Goal: Communication & Community: Answer question/provide support

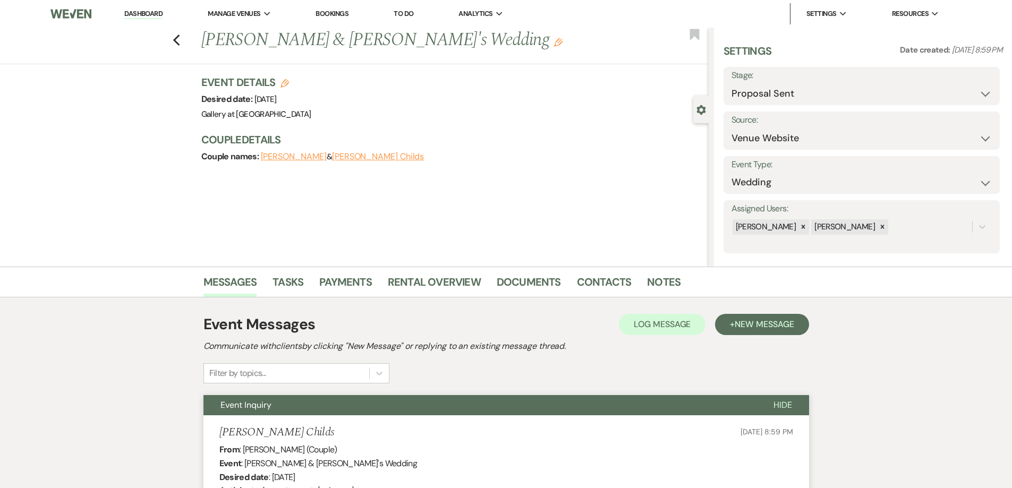
select select "6"
select select "5"
click at [147, 10] on link "Dashboard" at bounding box center [143, 14] width 38 height 10
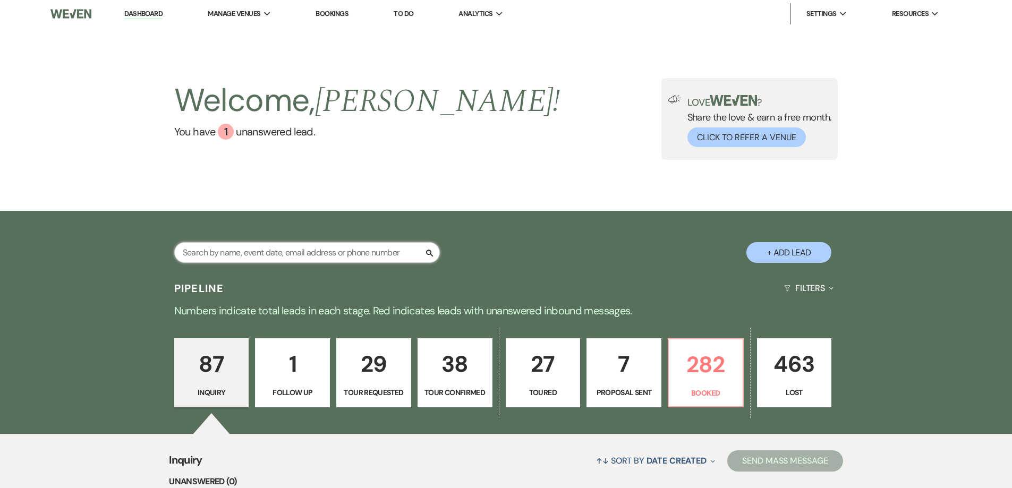
click at [366, 249] on input "text" at bounding box center [307, 252] width 266 height 21
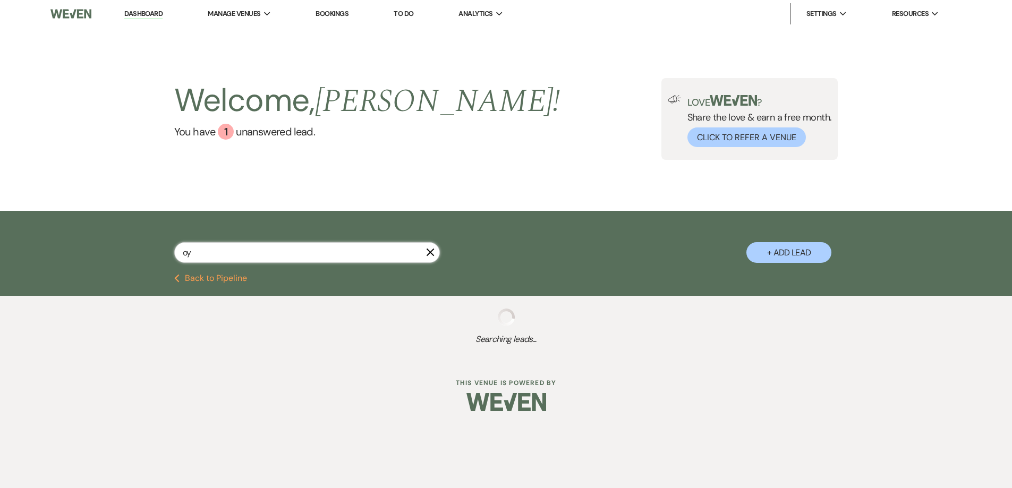
type input "o"
select select "6"
select select "5"
select select "8"
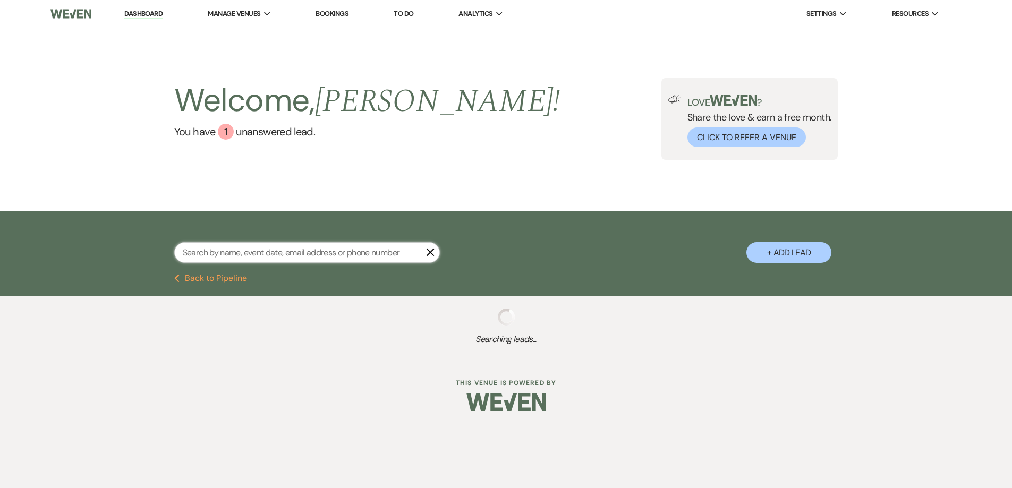
select select "5"
select select "8"
select select "5"
select select "8"
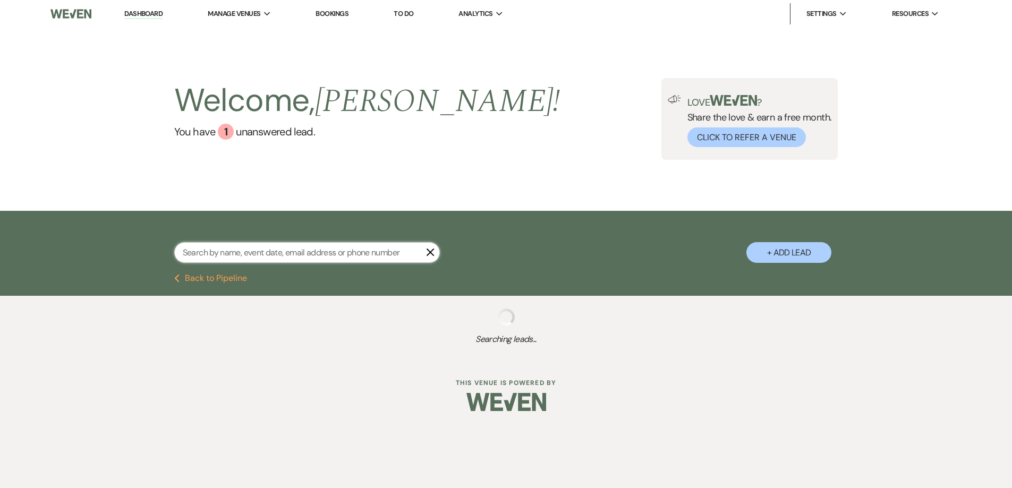
select select "8"
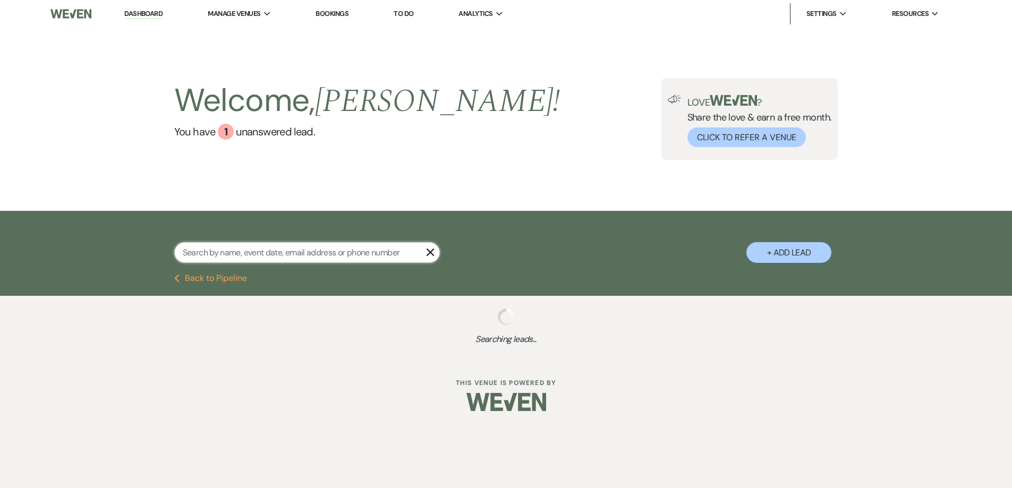
select select "5"
select select "8"
select select "5"
select select "8"
select select "5"
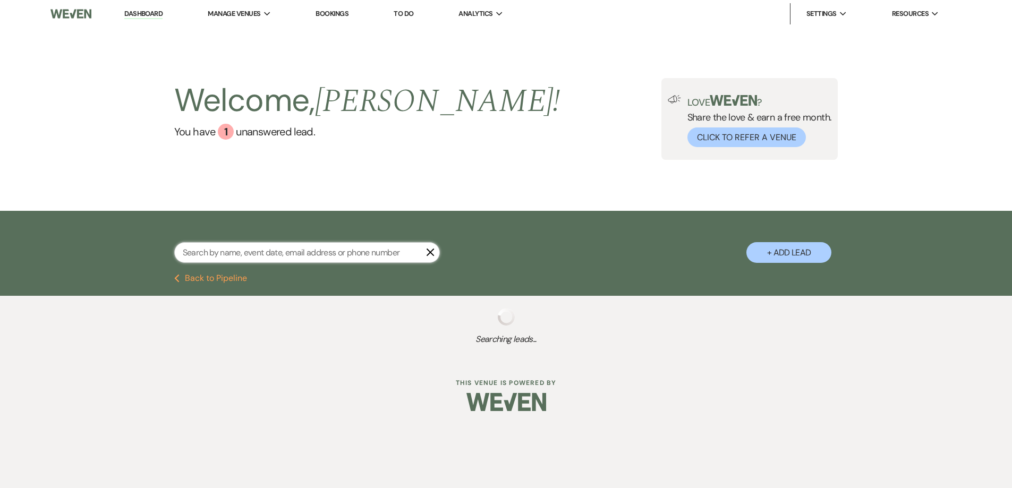
select select "8"
select select "5"
select select "8"
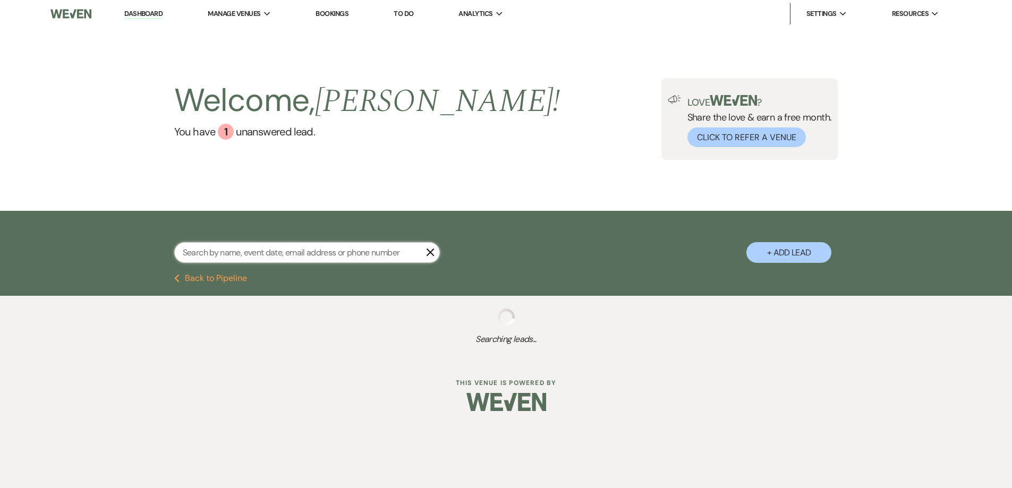
select select "5"
select select "8"
select select "4"
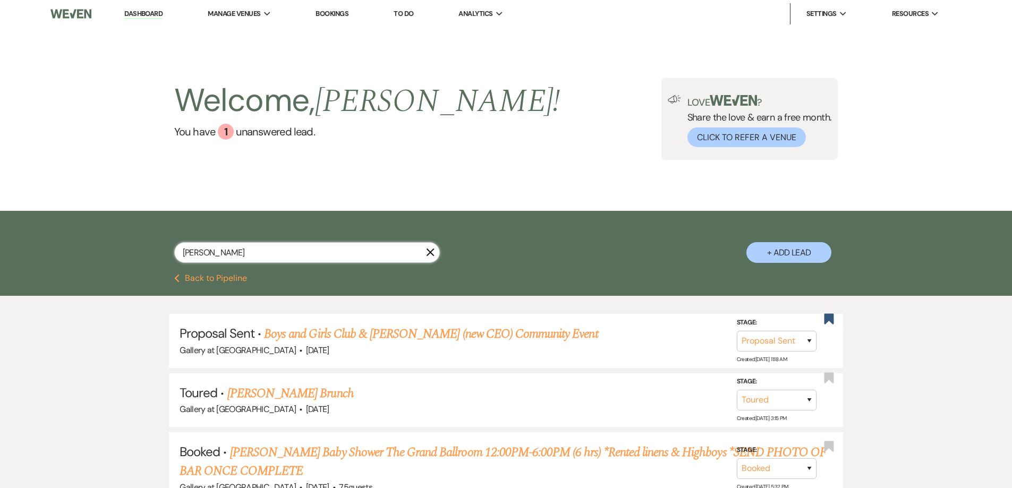
type input "[PERSON_NAME]"
select select "8"
select select "5"
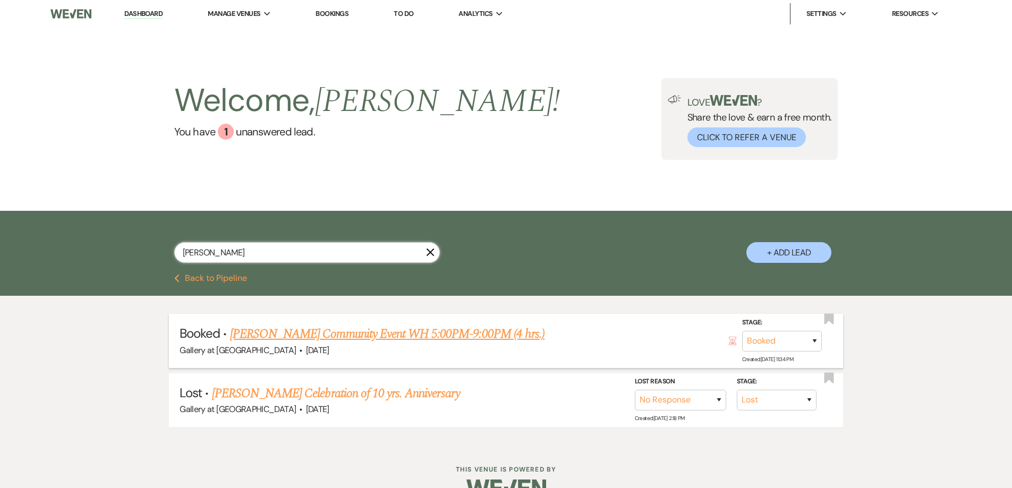
type input "[PERSON_NAME]"
click at [342, 335] on link "[PERSON_NAME] Community Event WH 5:00PM-9:00PM (4 hrs.)" at bounding box center [387, 334] width 315 height 19
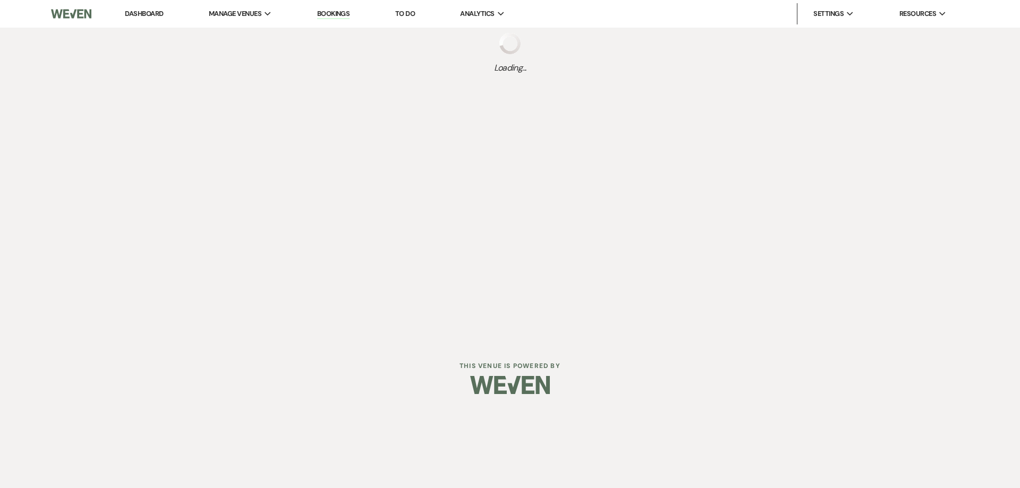
select select "5"
select select "7"
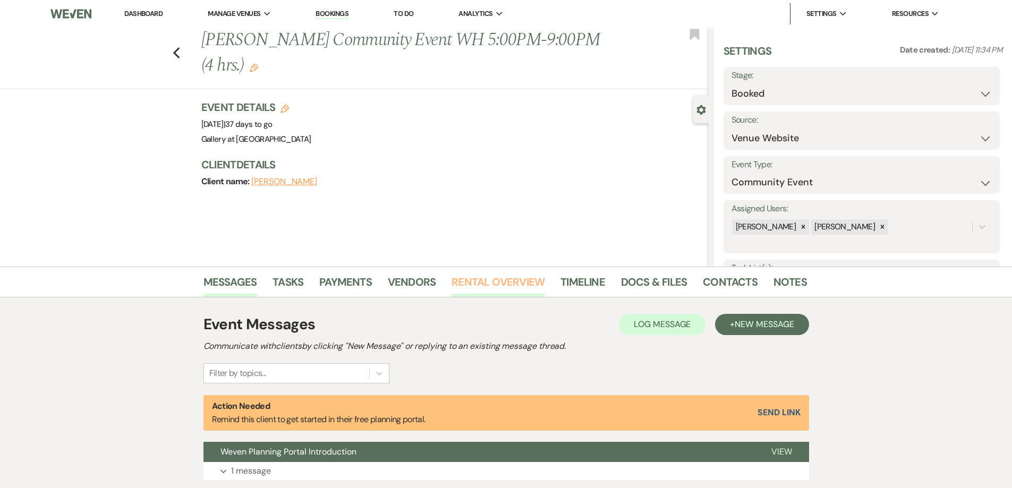
click at [479, 284] on link "Rental Overview" at bounding box center [498, 285] width 93 height 23
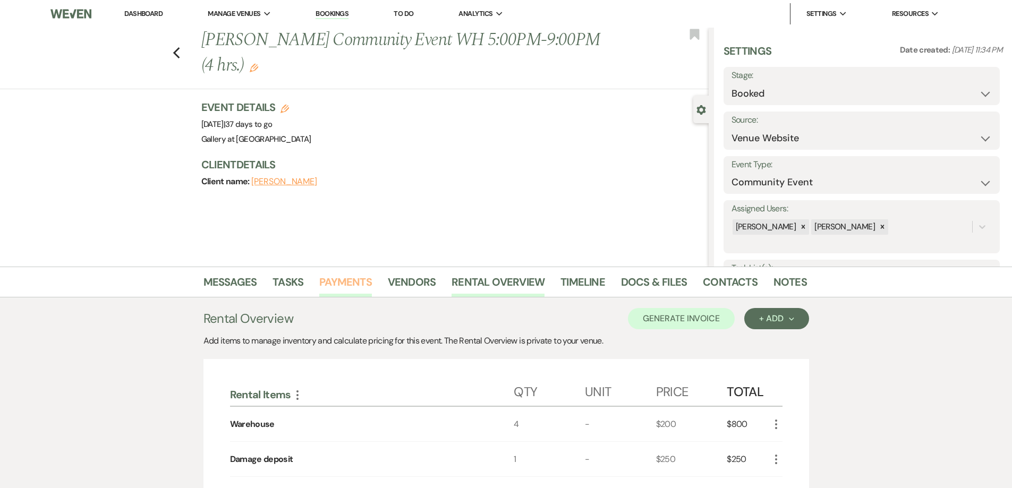
click at [347, 275] on link "Payments" at bounding box center [345, 285] width 53 height 23
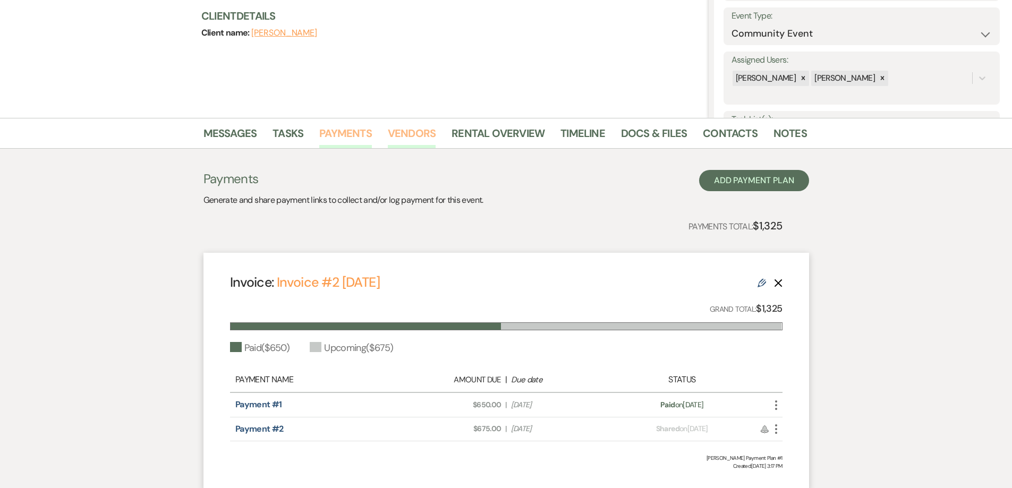
scroll to position [213, 0]
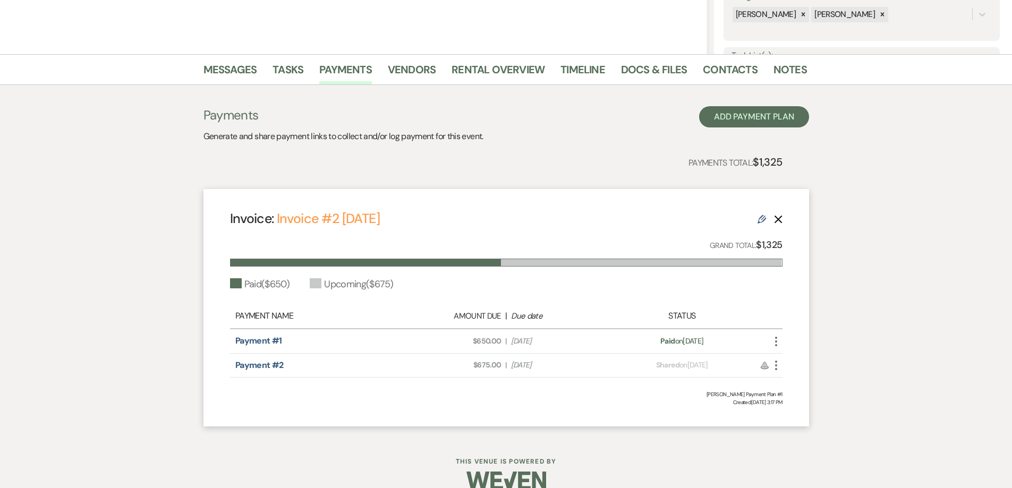
click at [777, 365] on icon "More" at bounding box center [776, 365] width 13 height 13
click at [805, 419] on button "Check [PERSON_NAME] [PERSON_NAME] as Paid" at bounding box center [823, 423] width 107 height 18
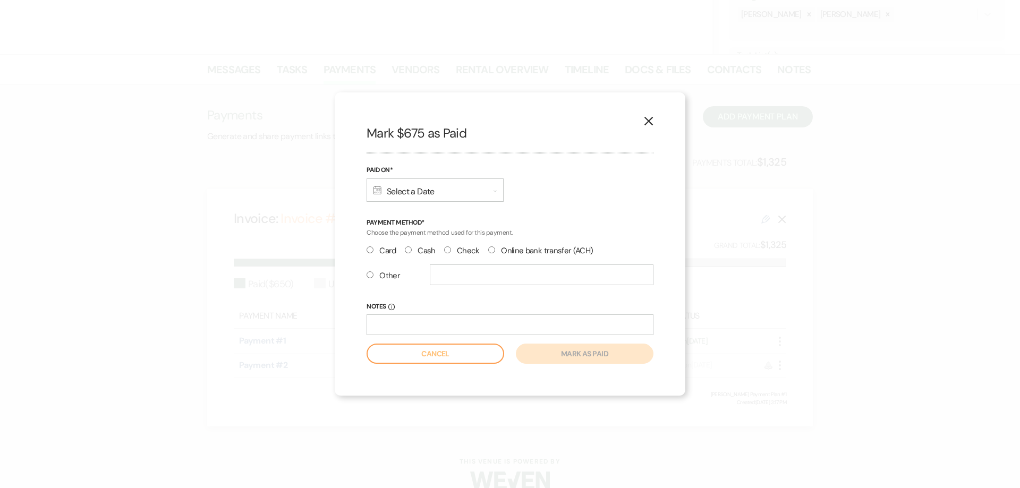
click at [416, 190] on div "Calendar Select a Date Expand" at bounding box center [435, 190] width 137 height 23
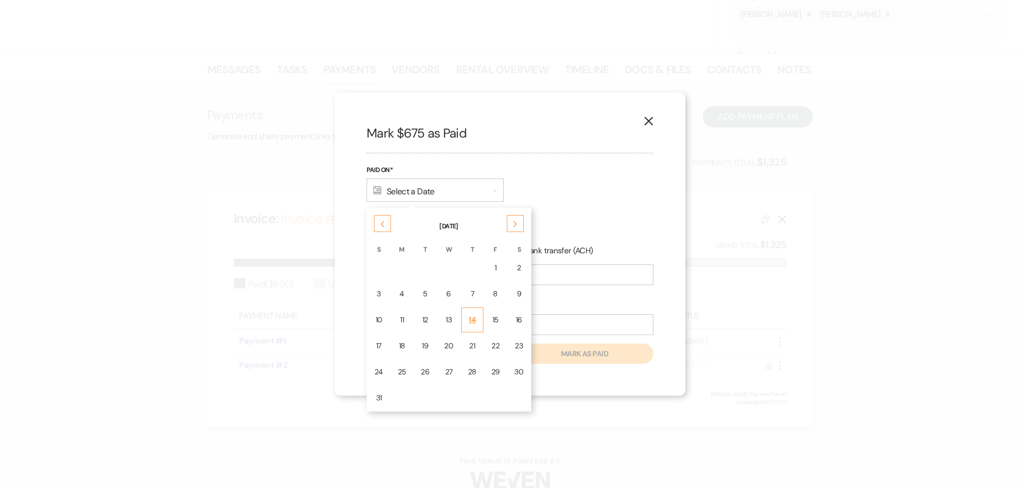
click at [465, 313] on td "14" at bounding box center [472, 320] width 22 height 25
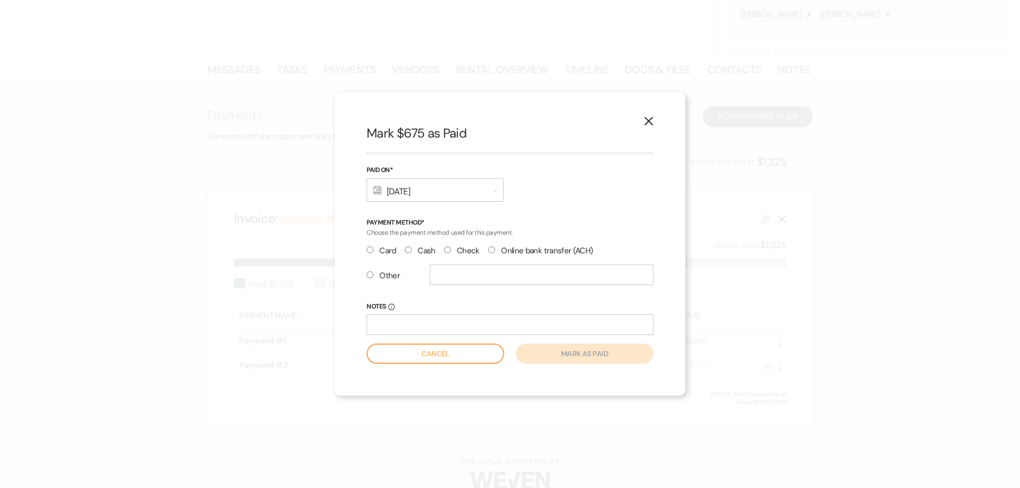
click at [447, 250] on input "Check" at bounding box center [447, 250] width 7 height 7
radio input "true"
click at [443, 282] on input "text" at bounding box center [542, 275] width 224 height 21
click at [369, 275] on input "Other" at bounding box center [370, 274] width 7 height 7
radio input "true"
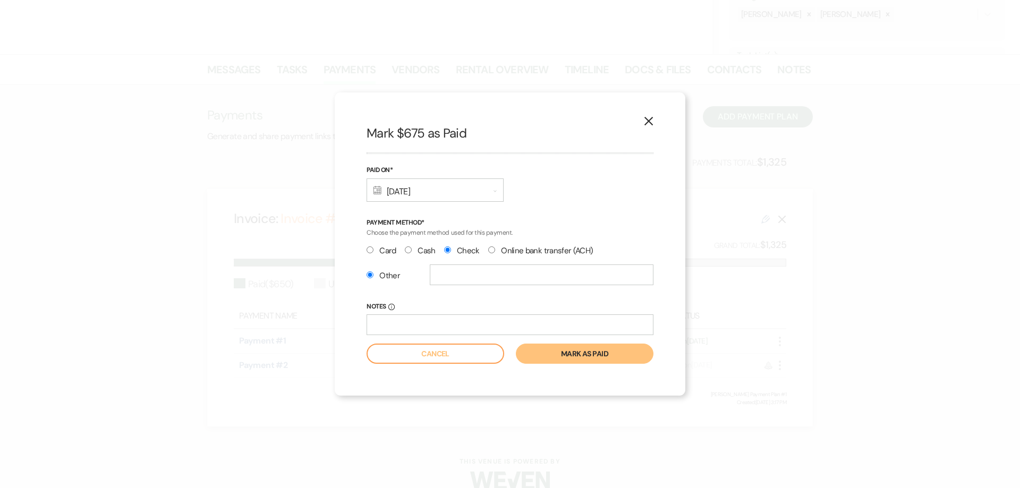
radio input "false"
click at [449, 270] on input "text" at bounding box center [542, 275] width 224 height 21
type input "Check #0101"
click at [626, 355] on button "Mark as paid" at bounding box center [585, 354] width 138 height 20
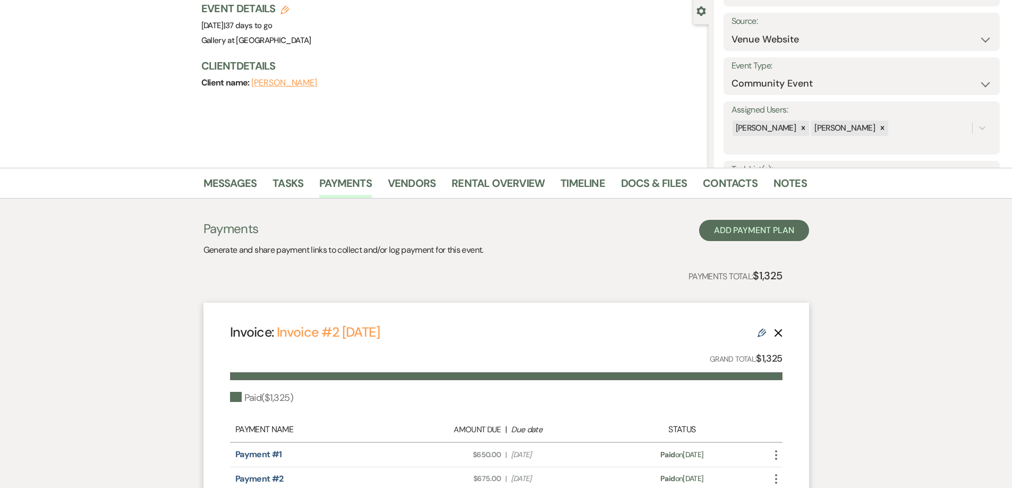
scroll to position [0, 0]
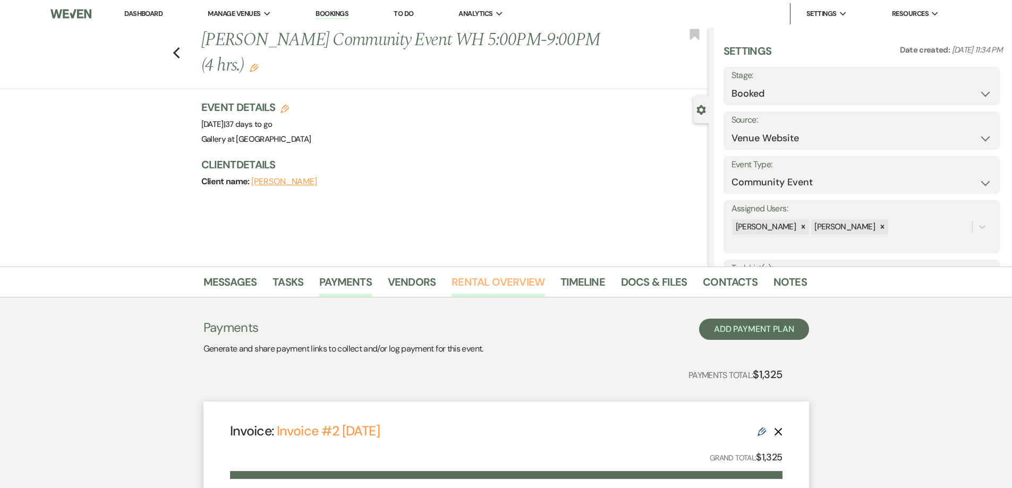
click at [486, 290] on link "Rental Overview" at bounding box center [498, 285] width 93 height 23
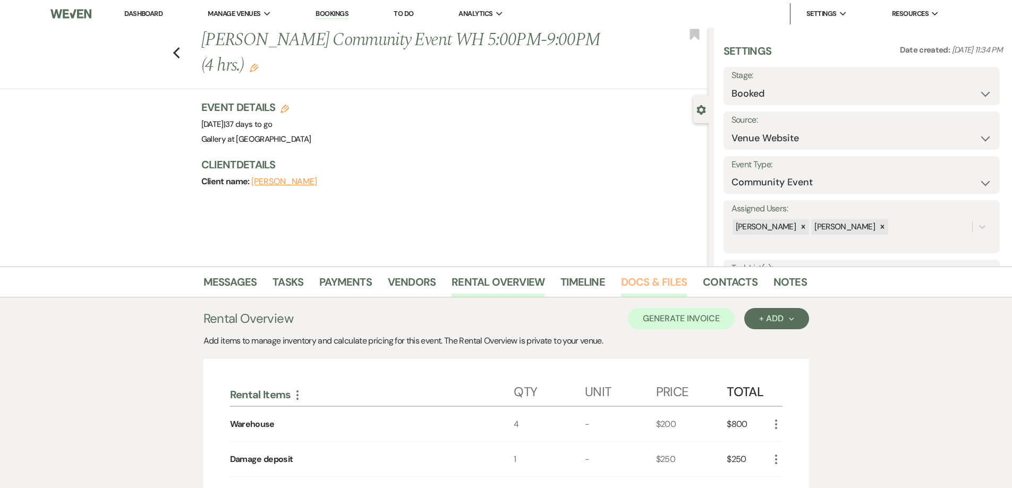
click at [669, 284] on link "Docs & Files" at bounding box center [654, 285] width 66 height 23
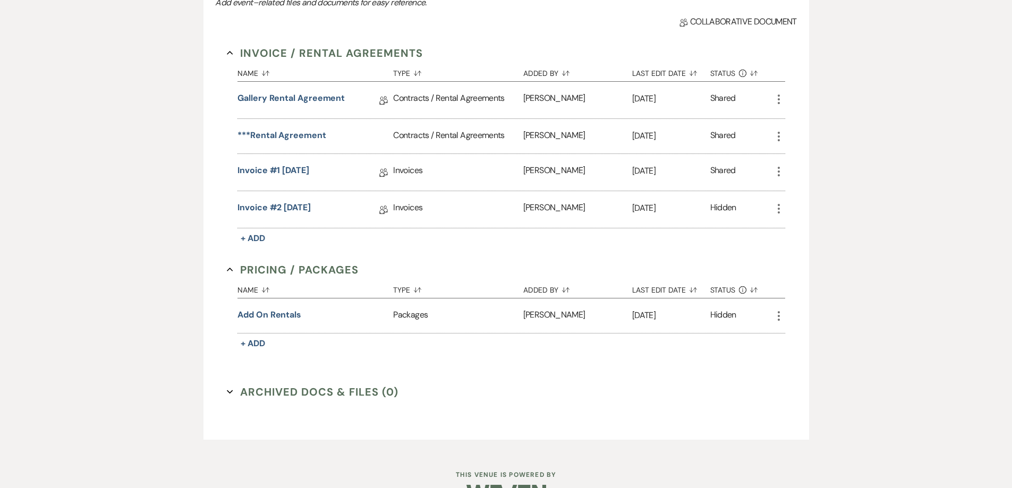
scroll to position [372, 0]
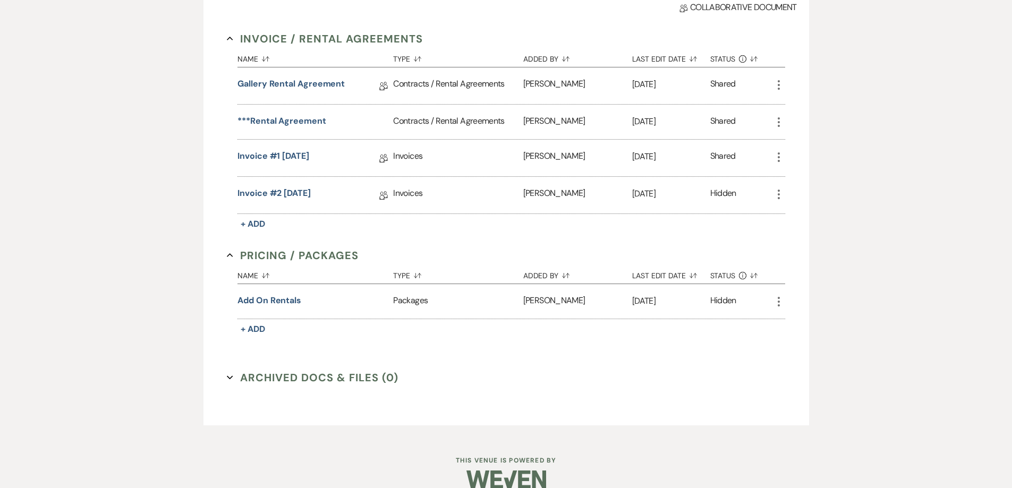
click at [301, 186] on div "Invoice #2 [DATE] Collab Doc" at bounding box center [315, 195] width 156 height 37
click at [310, 193] on link "Invoice #2 [DATE]" at bounding box center [273, 195] width 73 height 16
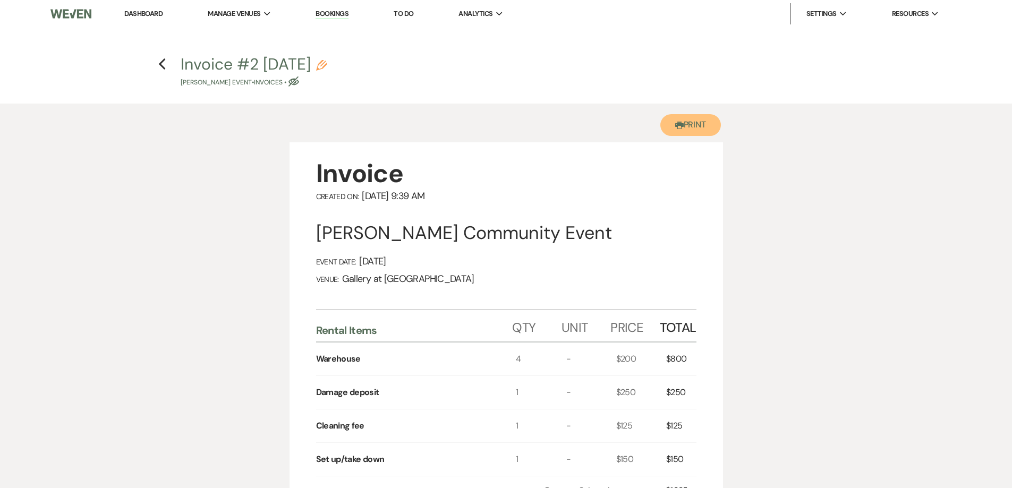
click at [685, 123] on button "Printer Print" at bounding box center [690, 125] width 61 height 22
click at [167, 69] on h4 "Previous Invoice #2 [DATE] Pencil [PERSON_NAME] Event • Invoices • Eye Blocked" at bounding box center [506, 70] width 765 height 35
click at [162, 67] on use "button" at bounding box center [162, 64] width 7 height 12
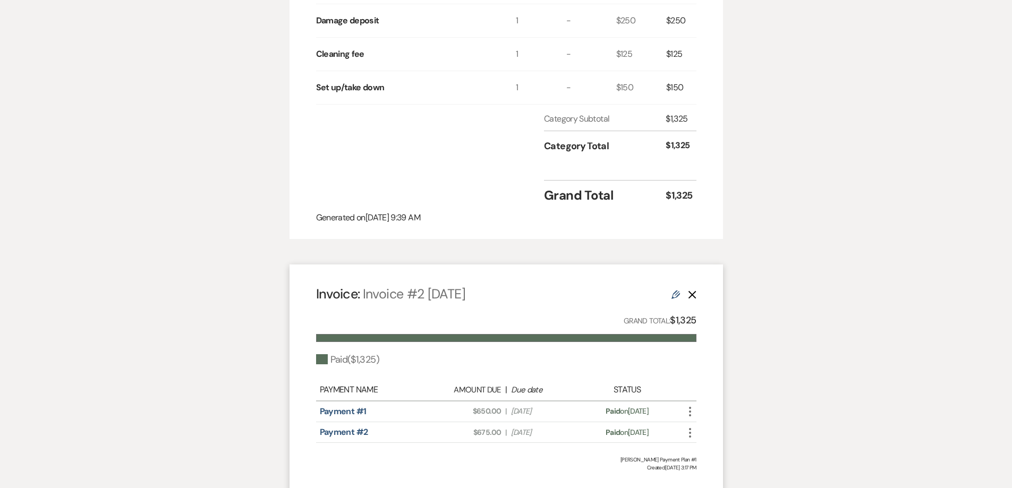
select select "5"
select select "7"
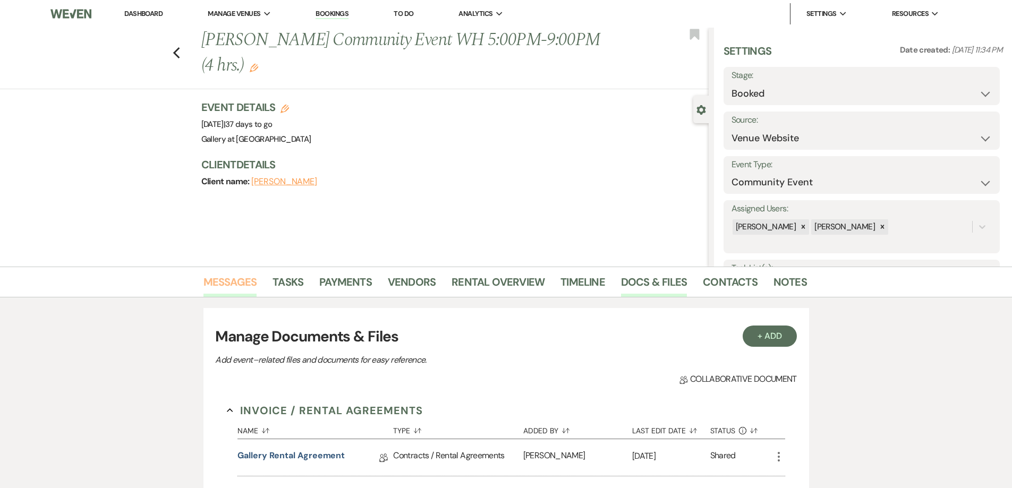
click at [221, 276] on link "Messages" at bounding box center [230, 285] width 54 height 23
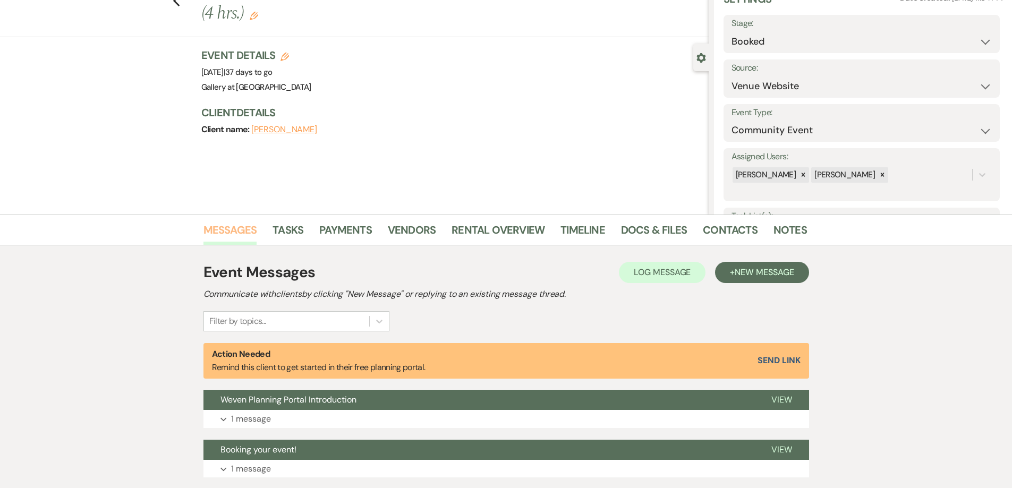
scroll to position [175, 0]
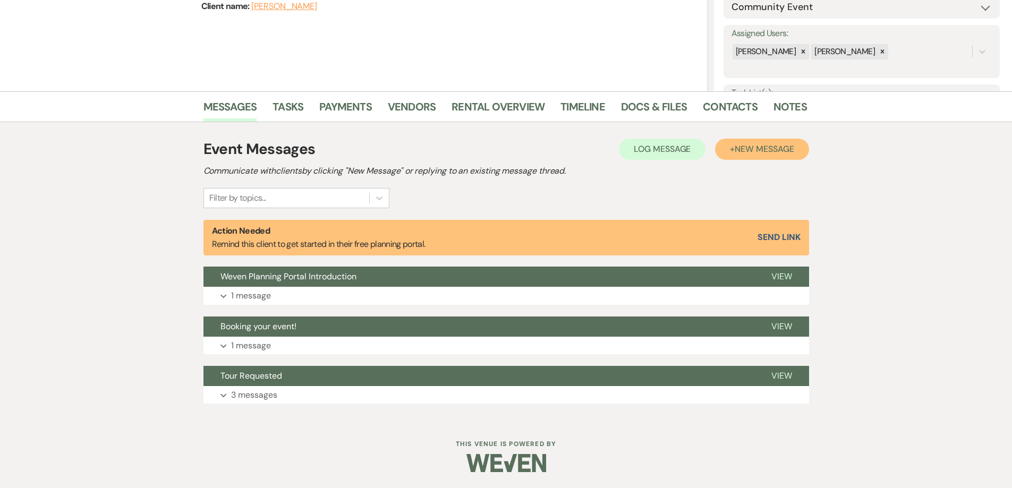
click at [760, 143] on span "New Message" at bounding box center [764, 148] width 59 height 11
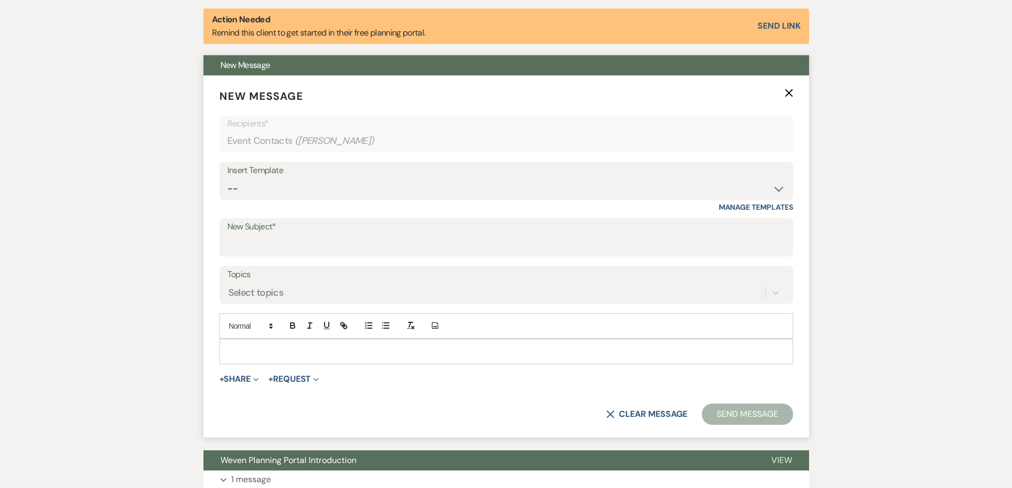
scroll to position [388, 0]
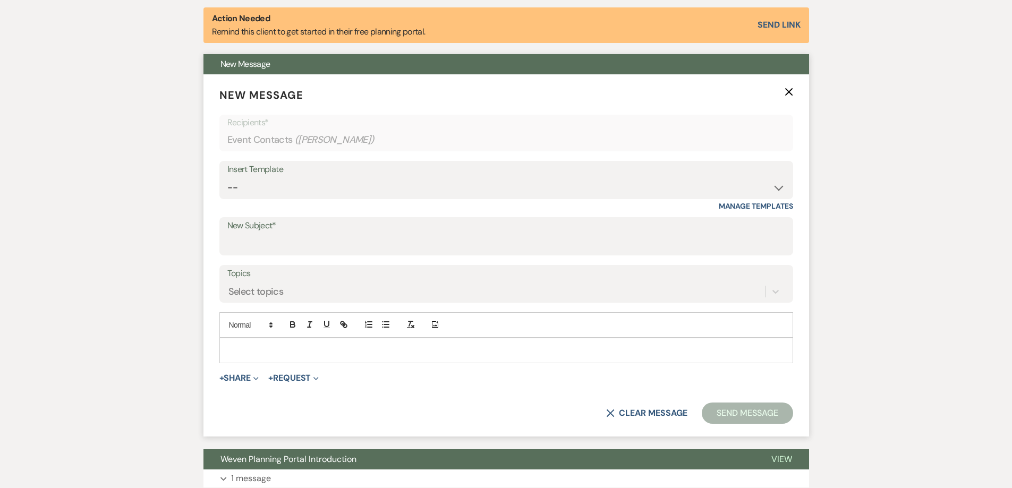
click at [349, 350] on p at bounding box center [506, 351] width 557 height 12
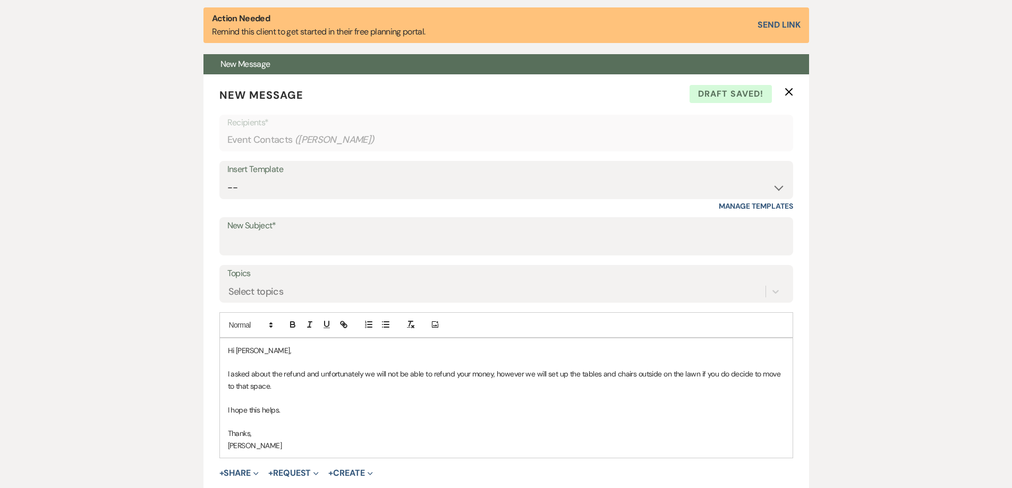
scroll to position [547, 0]
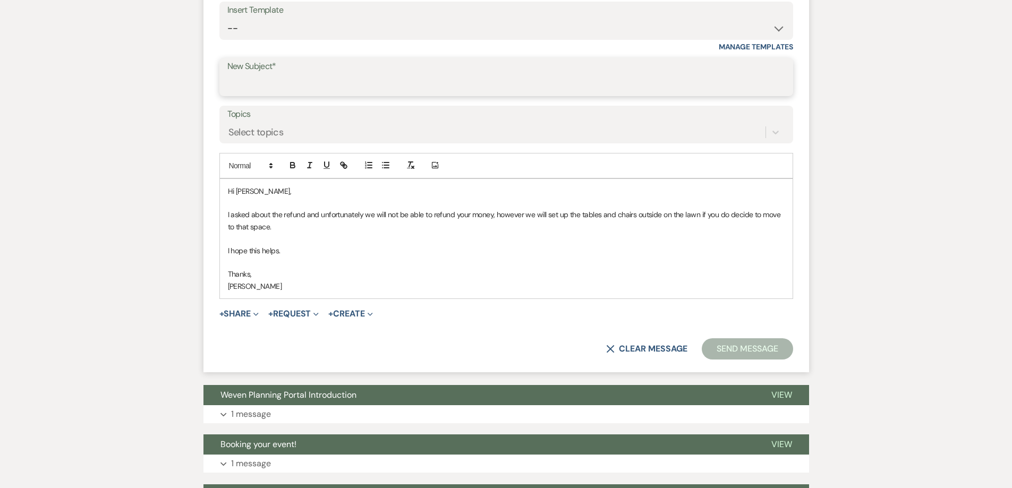
click at [362, 89] on input "New Subject*" at bounding box center [506, 84] width 558 height 21
type input "Refund on set up/take down"
click at [772, 354] on button "Send Message" at bounding box center [747, 348] width 91 height 21
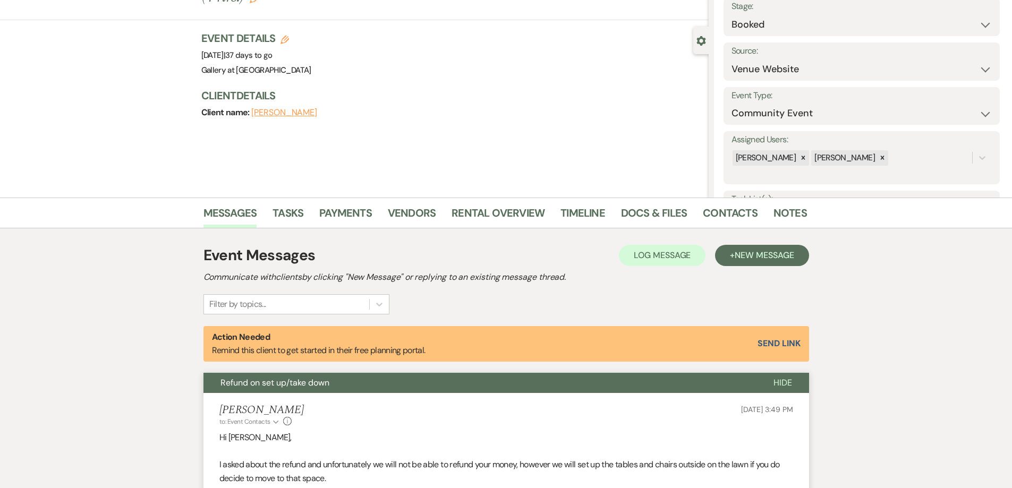
scroll to position [0, 0]
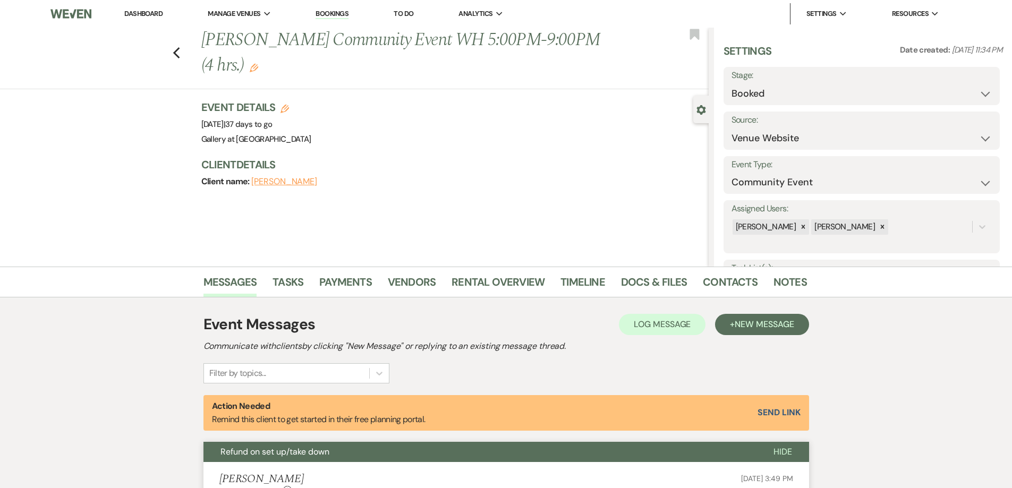
click at [156, 13] on link "Dashboard" at bounding box center [143, 13] width 38 height 9
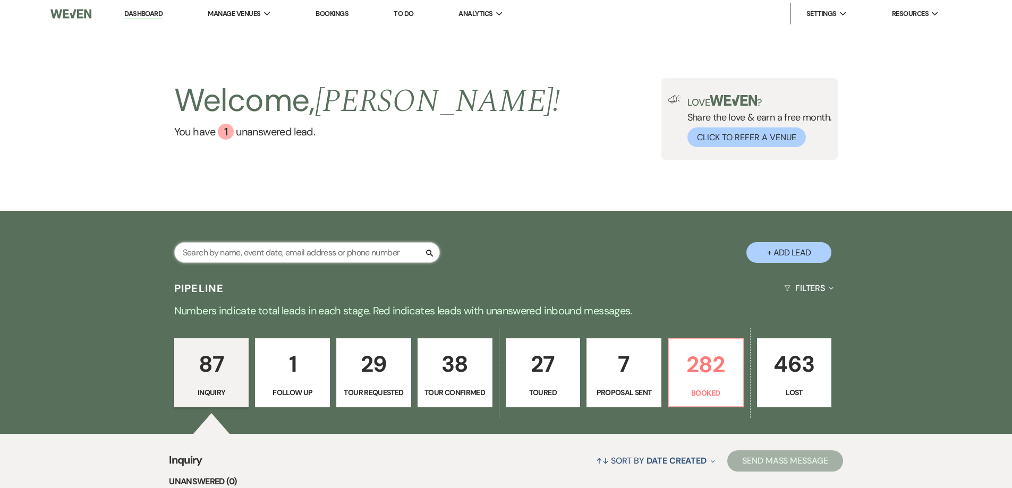
click at [380, 256] on input "text" at bounding box center [307, 252] width 266 height 21
type input "[PERSON_NAME]"
select select "8"
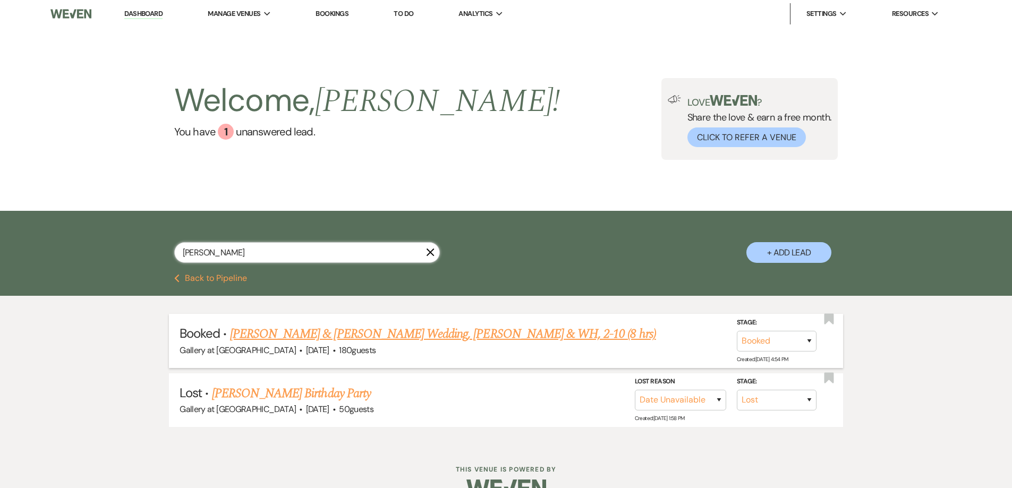
type input "[PERSON_NAME]"
click at [383, 334] on link "[PERSON_NAME] & [PERSON_NAME] Wedding, [PERSON_NAME] & WH, 2-10 (8 hrs)" at bounding box center [443, 334] width 426 height 19
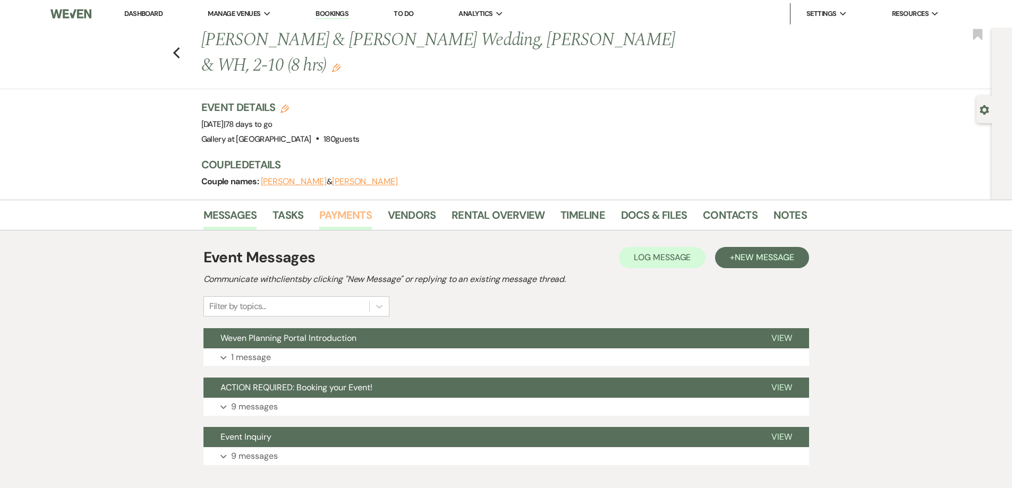
click at [354, 218] on link "Payments" at bounding box center [345, 218] width 53 height 23
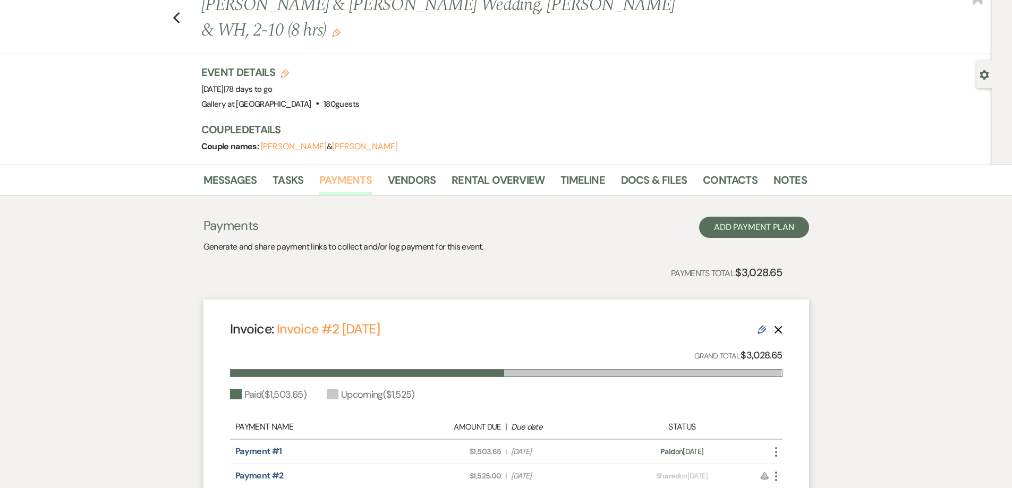
scroll to position [53, 0]
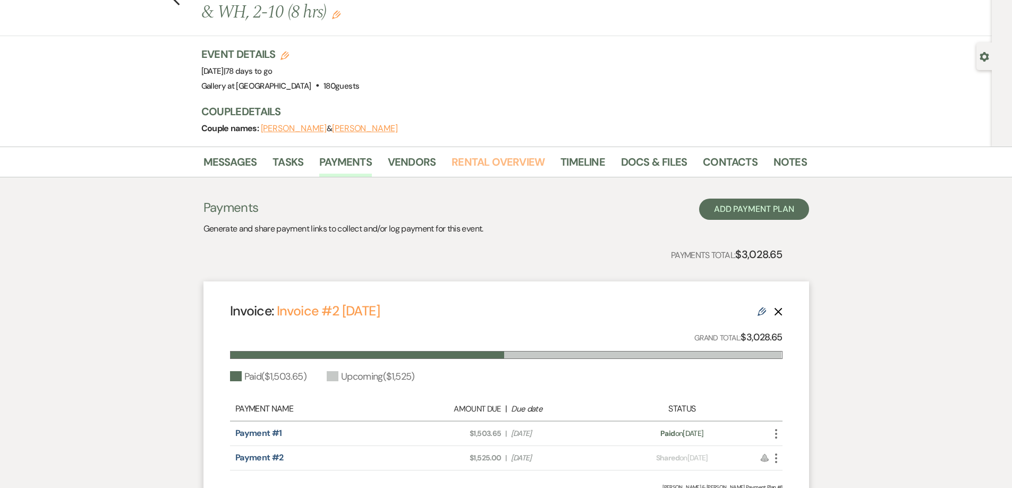
click at [478, 166] on link "Rental Overview" at bounding box center [498, 165] width 93 height 23
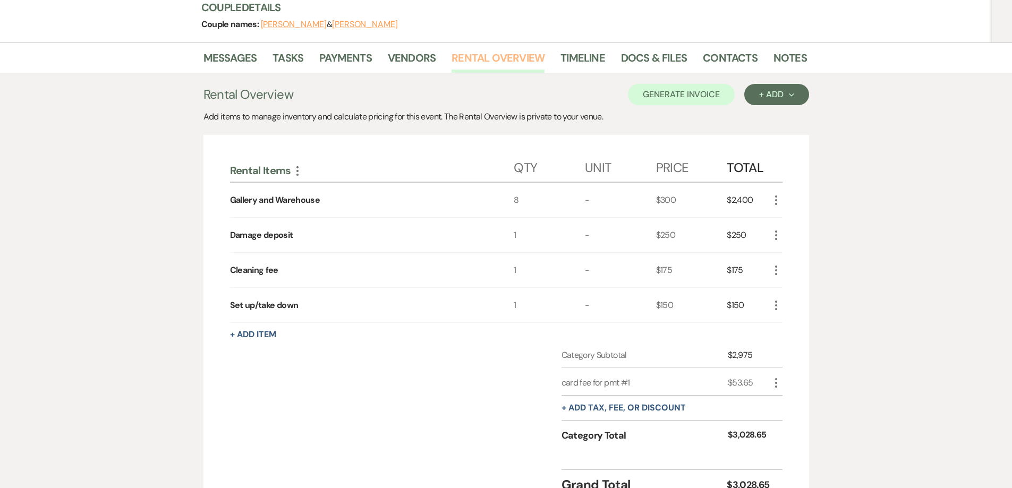
scroll to position [159, 0]
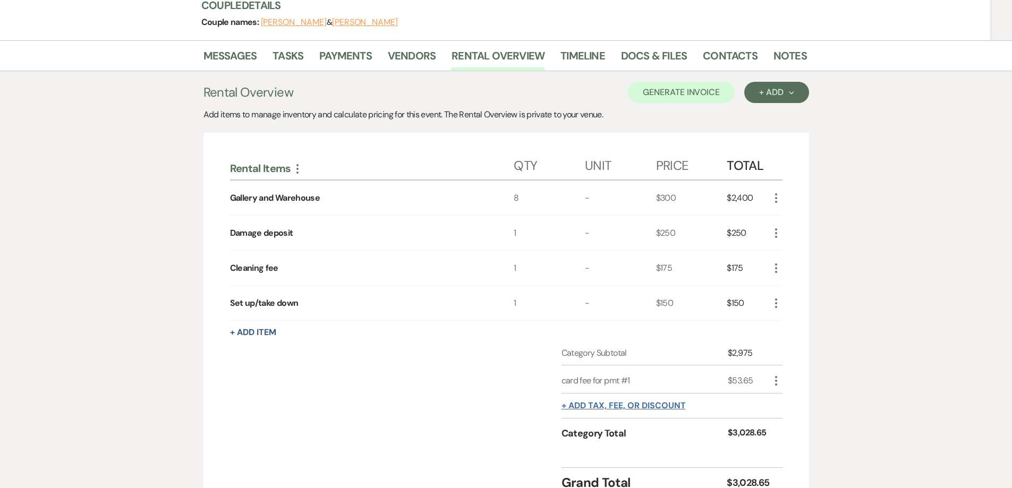
click at [613, 409] on button "+ Add tax, fee, or discount" at bounding box center [624, 406] width 124 height 9
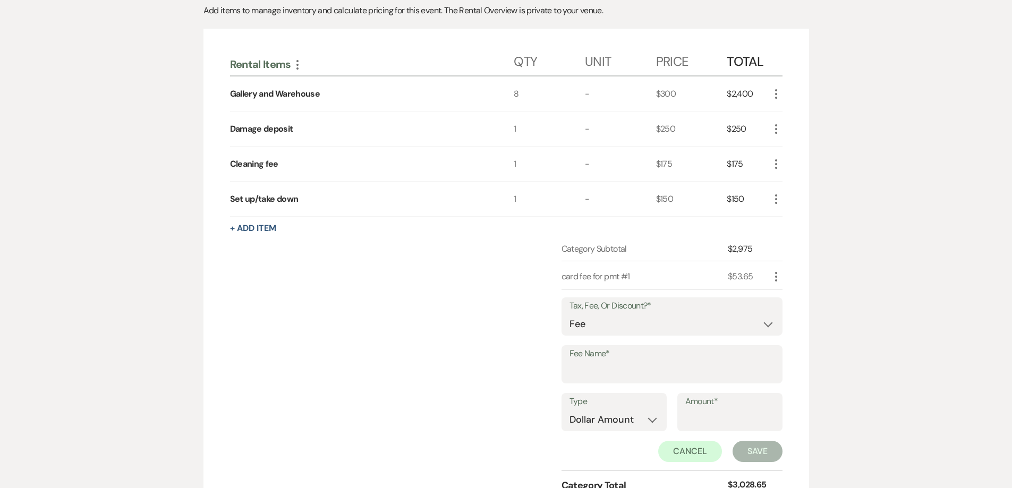
scroll to position [266, 0]
click at [606, 366] on input "Fee Name*" at bounding box center [672, 370] width 205 height 21
type input "Card processing fee"
click at [705, 414] on input "Amount*" at bounding box center [729, 417] width 89 height 21
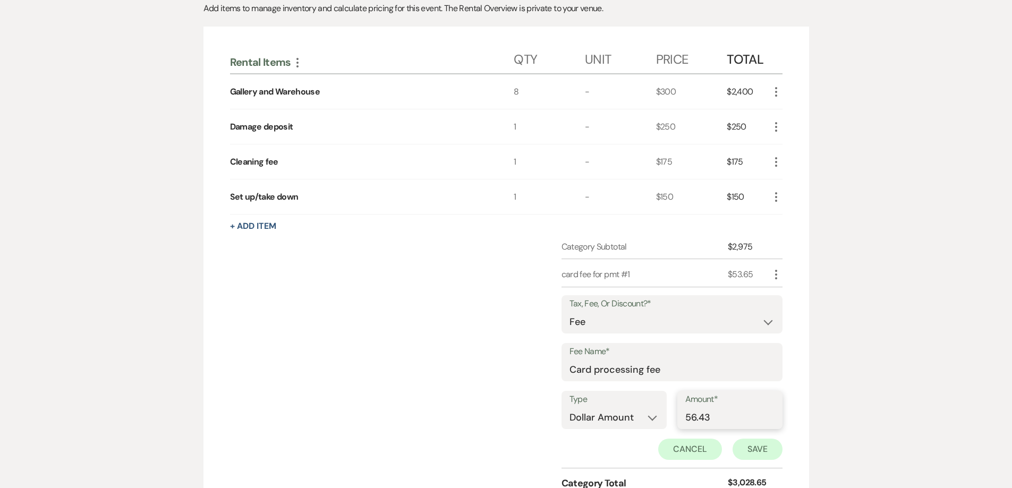
type input "56.43"
click at [756, 452] on button "Save" at bounding box center [758, 449] width 50 height 21
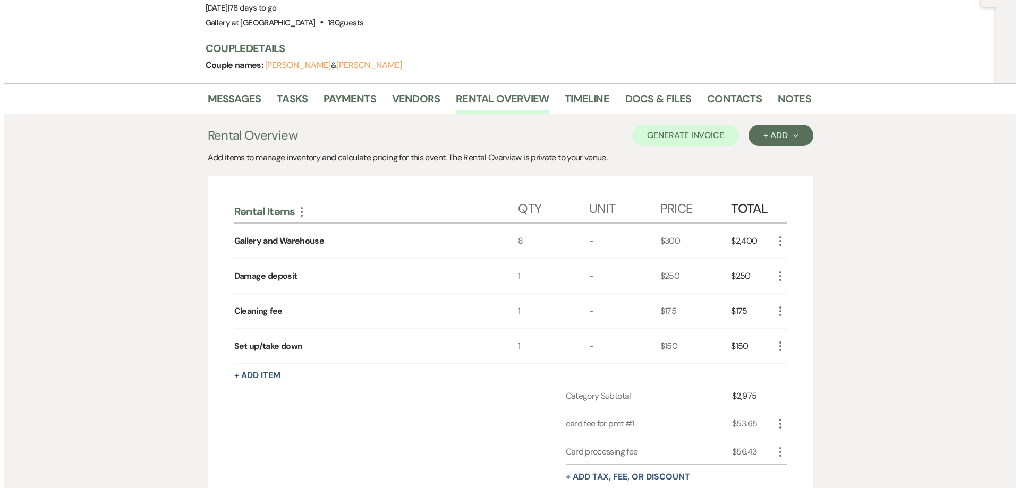
scroll to position [0, 0]
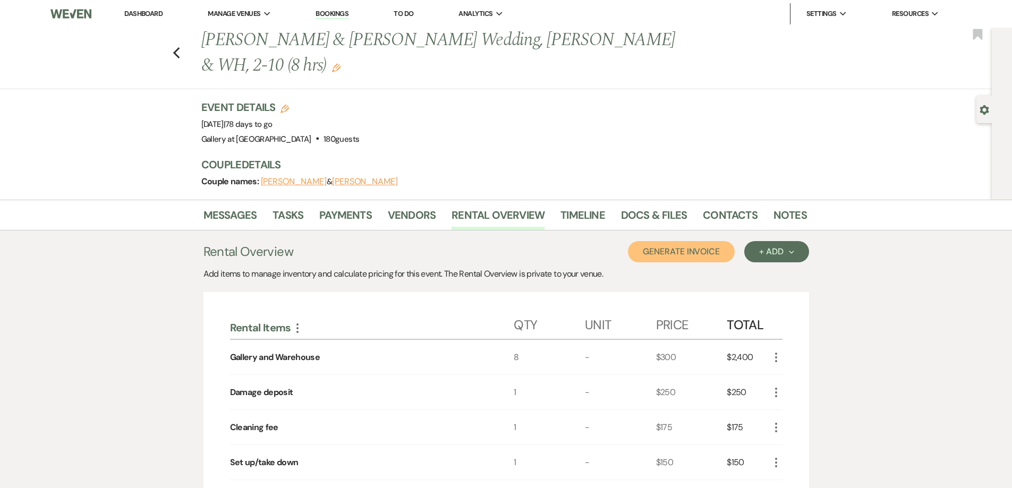
click at [667, 251] on button "Generate Invoice" at bounding box center [681, 251] width 107 height 21
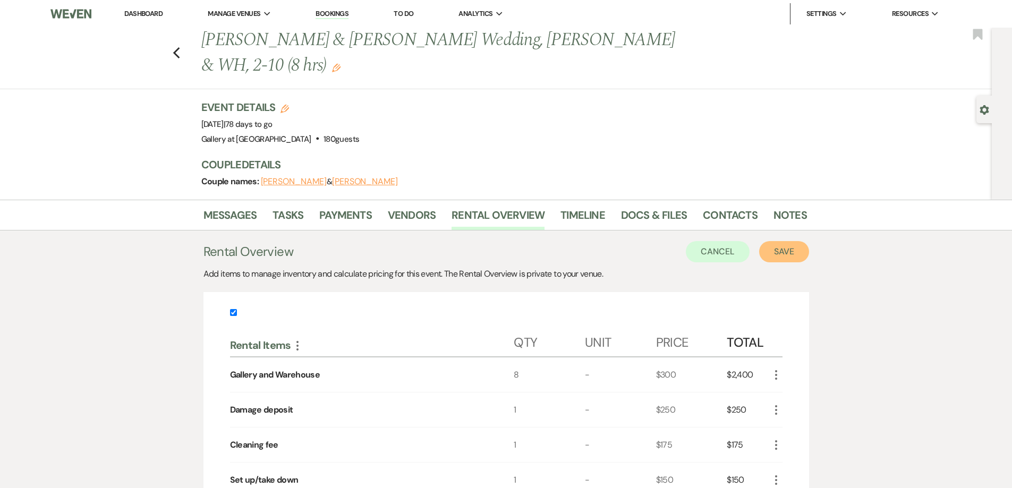
click at [788, 256] on button "Save" at bounding box center [784, 251] width 50 height 21
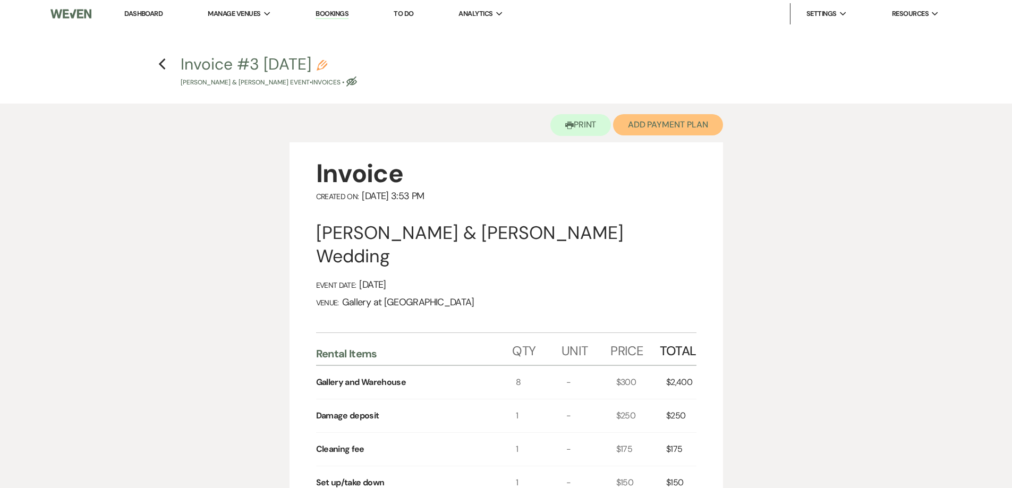
click at [670, 126] on button "Add Payment Plan" at bounding box center [668, 124] width 110 height 21
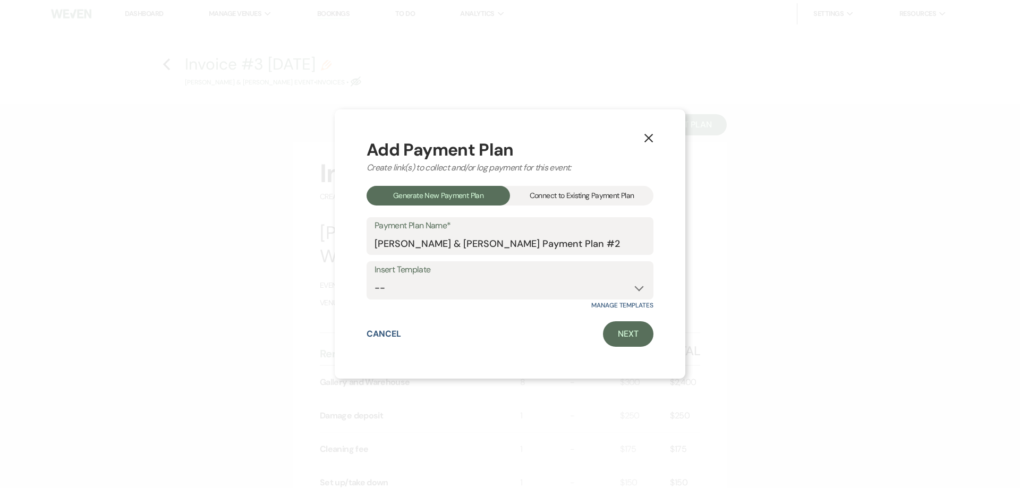
click at [603, 193] on div "Connect to Existing Payment Plan" at bounding box center [581, 196] width 143 height 20
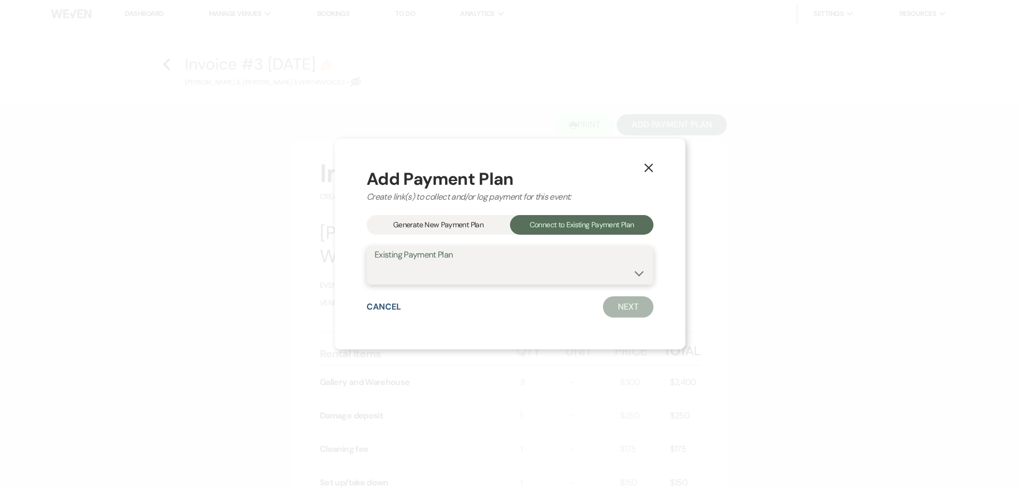
click at [601, 280] on select "[PERSON_NAME] & [PERSON_NAME] Payment Plan #1" at bounding box center [510, 273] width 271 height 21
select select "16606"
click at [375, 263] on select "[PERSON_NAME] & [PERSON_NAME] Payment Plan #1" at bounding box center [510, 273] width 271 height 21
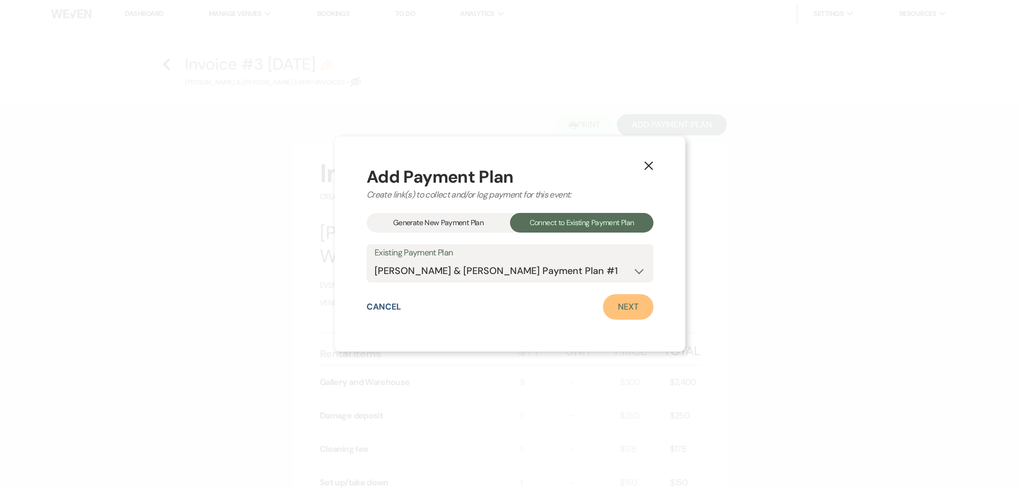
click at [632, 305] on link "Next" at bounding box center [628, 307] width 50 height 26
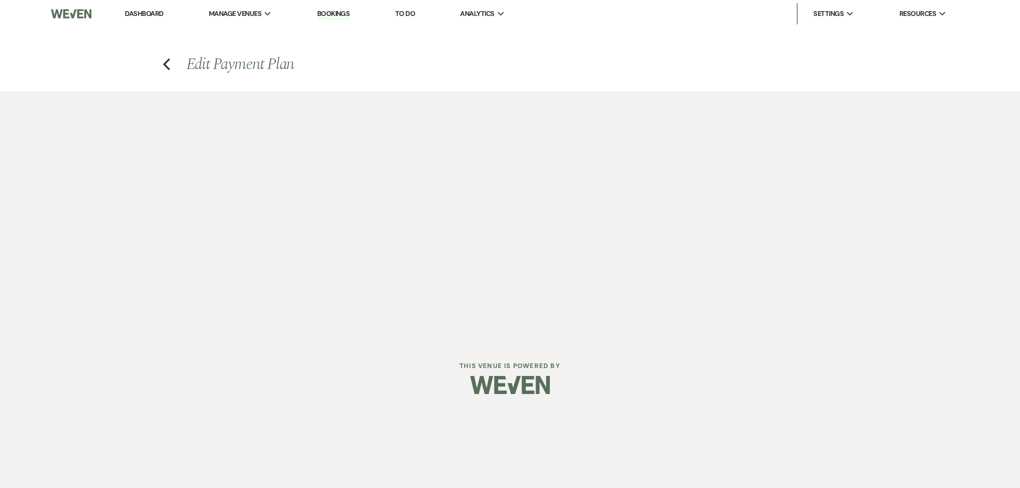
select select "27411"
select select "1"
select select "true"
select select "2"
select select "flat"
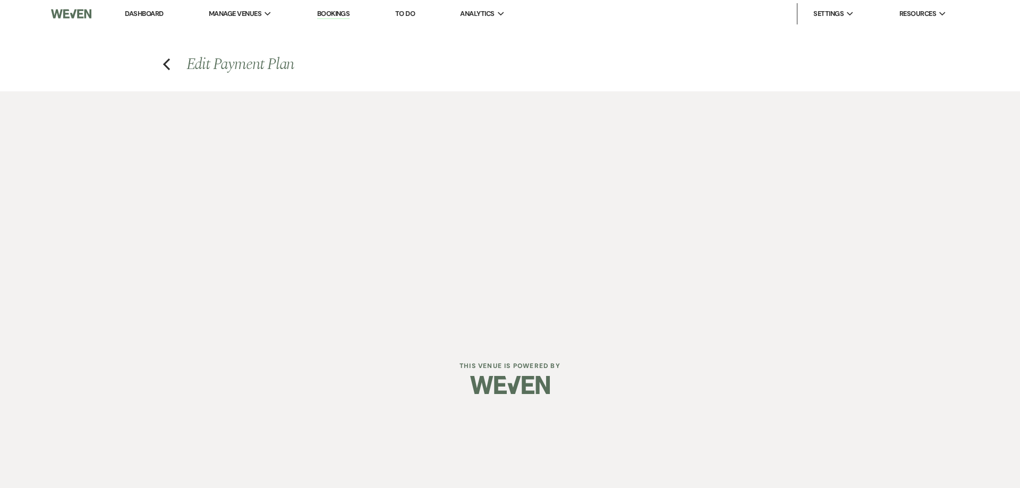
select select "true"
select select "both"
select select "weeks"
select select "both"
select select "weeks"
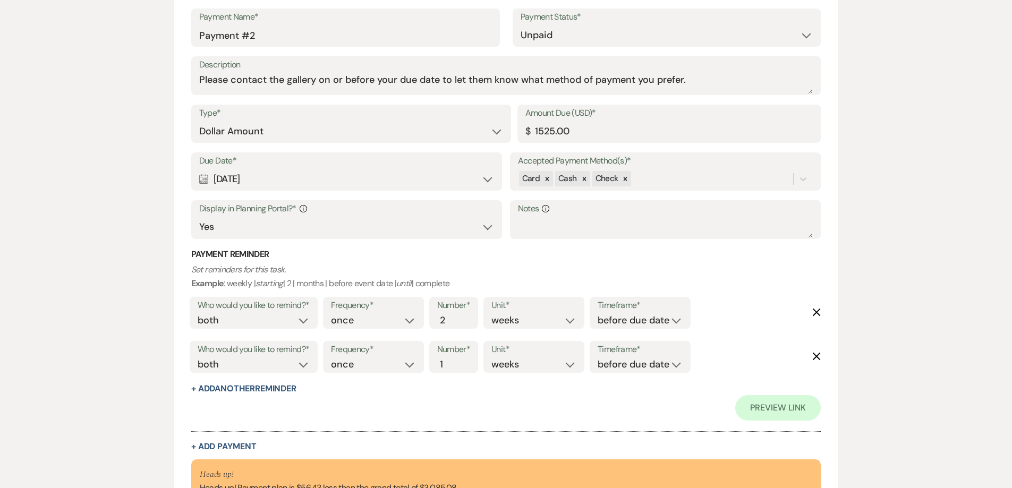
scroll to position [702, 0]
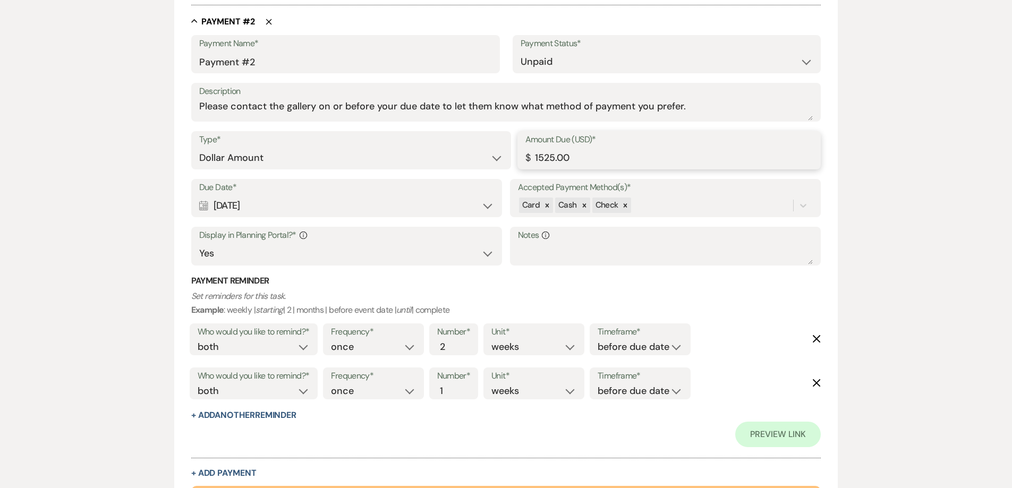
drag, startPoint x: 579, startPoint y: 150, endPoint x: 486, endPoint y: 153, distance: 92.5
click at [486, 153] on div "Type* Dollar Amount Percentage of Grand Total Amount Due (USD)* $ 1525.00" at bounding box center [506, 155] width 630 height 48
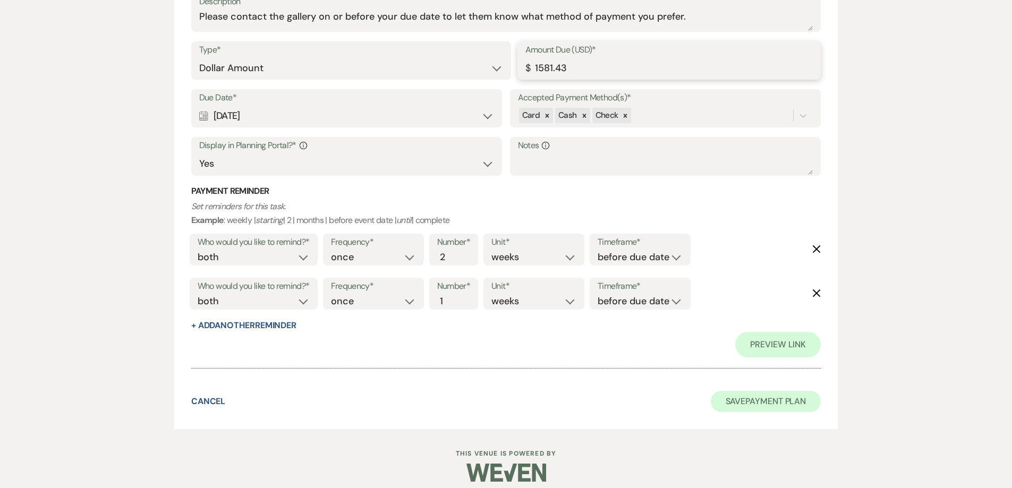
scroll to position [801, 0]
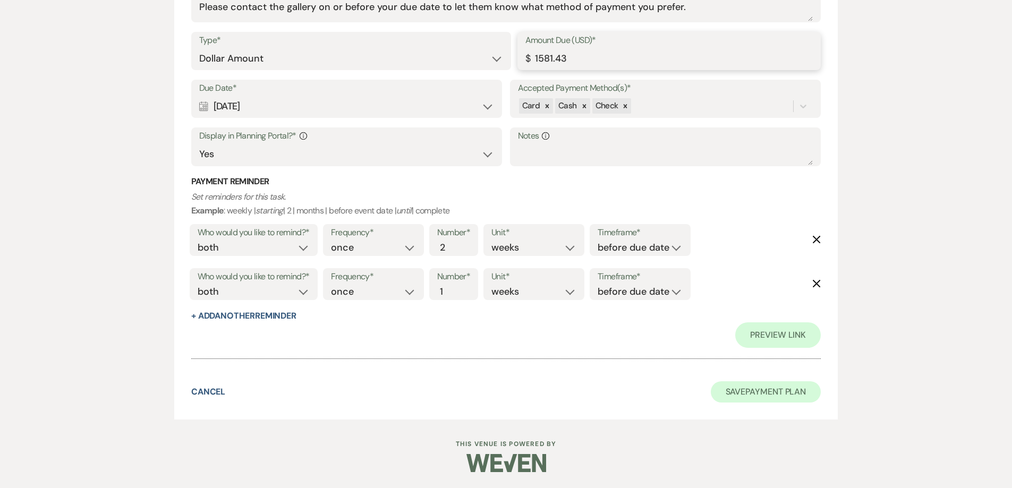
type input "1581.43"
click at [734, 395] on button "Save Payment Plan" at bounding box center [766, 391] width 111 height 21
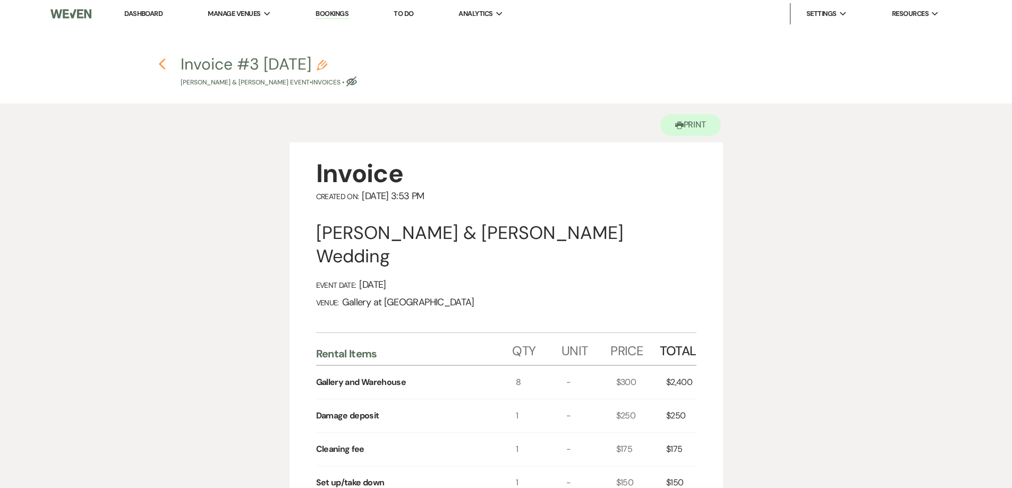
click at [164, 64] on icon "Previous" at bounding box center [162, 64] width 8 height 13
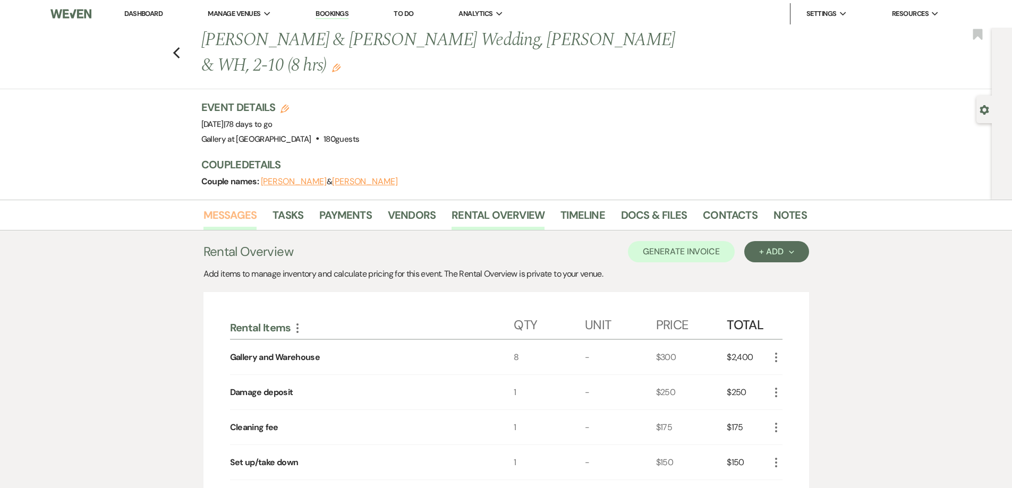
click at [223, 212] on link "Messages" at bounding box center [230, 218] width 54 height 23
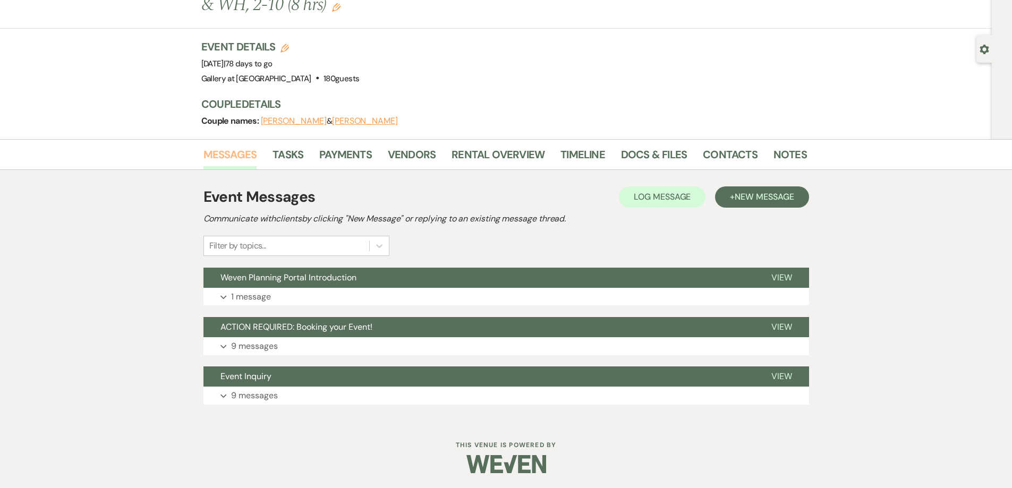
scroll to position [62, 0]
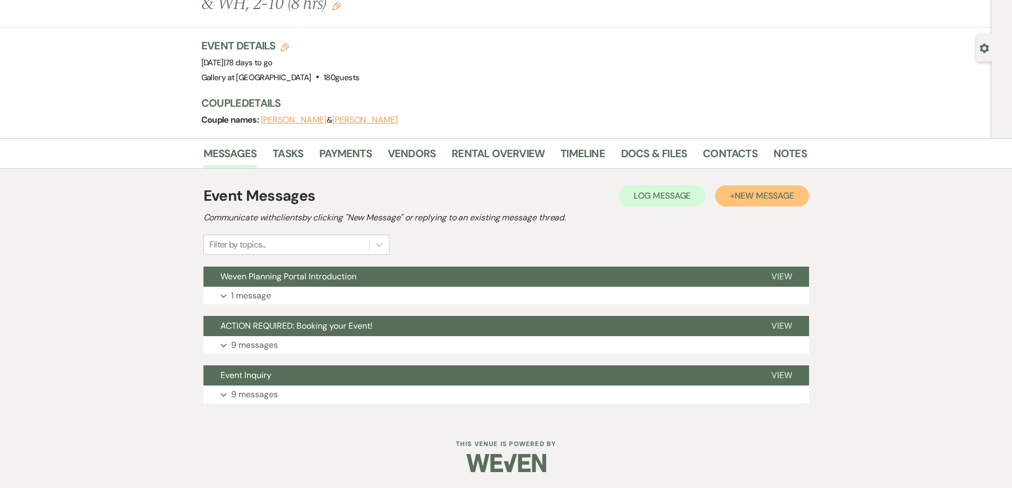
click at [722, 190] on button "+ New Message" at bounding box center [762, 195] width 94 height 21
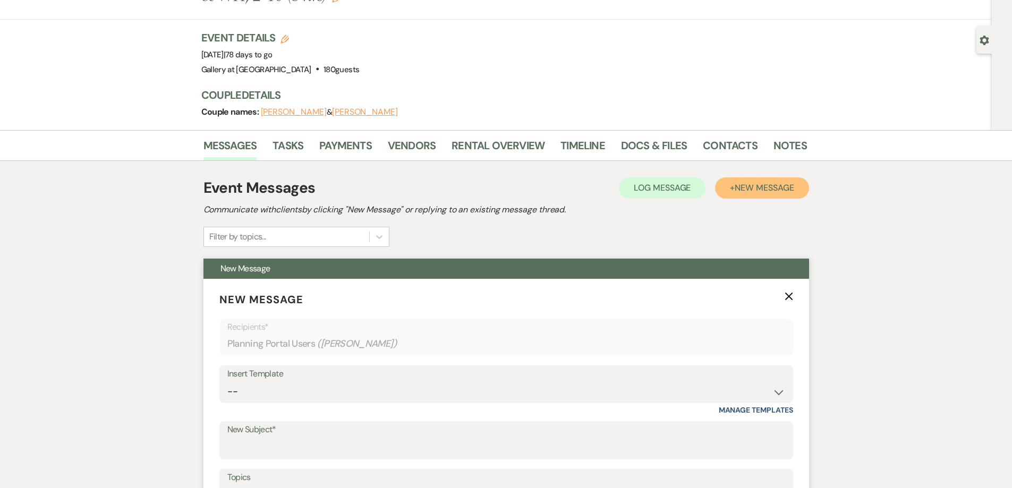
scroll to position [221, 0]
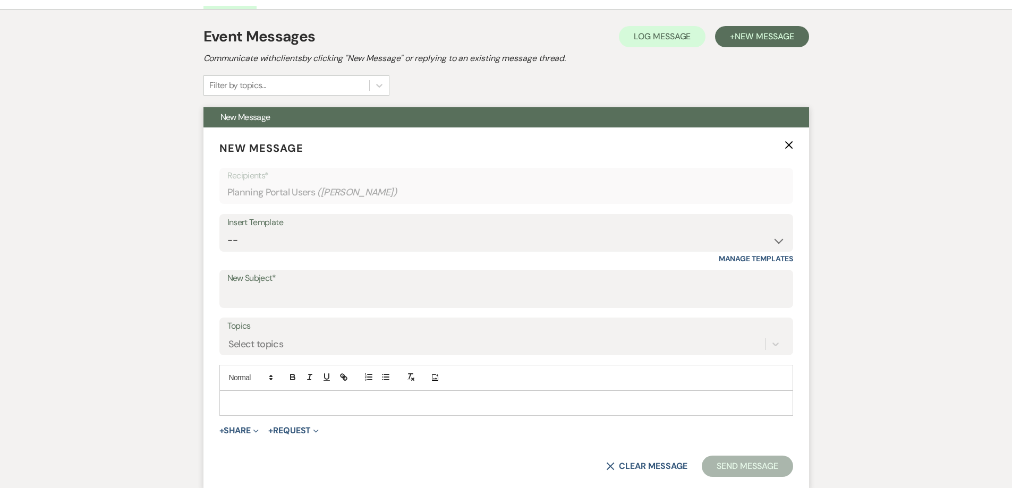
click at [280, 400] on p at bounding box center [506, 403] width 557 height 12
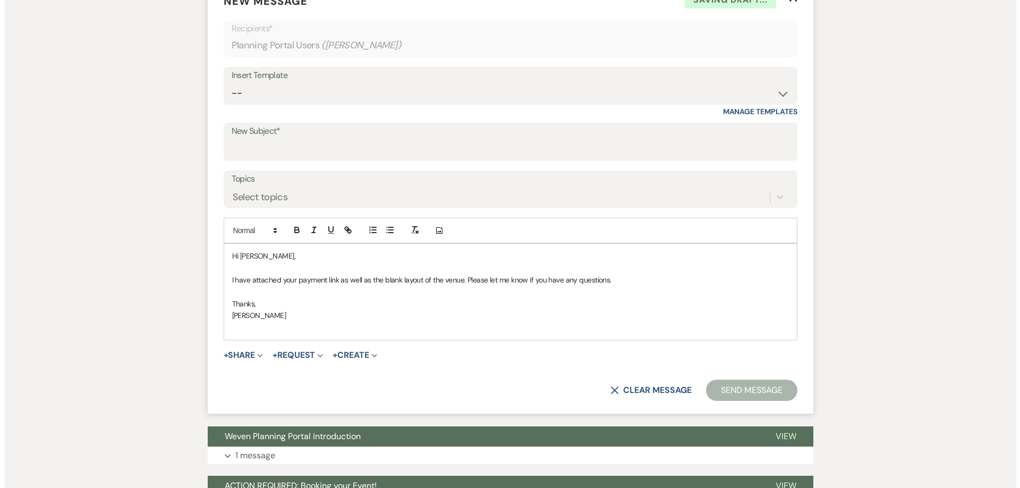
scroll to position [380, 0]
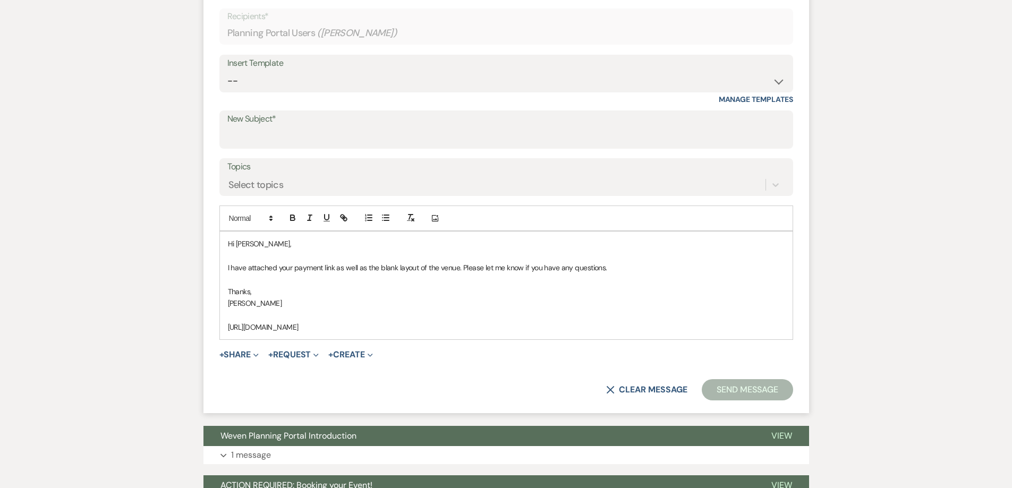
drag, startPoint x: 429, startPoint y: 329, endPoint x: 239, endPoint y: 298, distance: 193.3
click at [218, 332] on form "New Message X Saving draft... Recipients* Planning Portal Users ( [PERSON_NAME]…" at bounding box center [506, 191] width 606 height 446
click at [340, 214] on icon "button" at bounding box center [344, 218] width 10 height 10
type input "[URL][DOMAIN_NAME]"
click at [437, 348] on link at bounding box center [431, 348] width 23 height 8
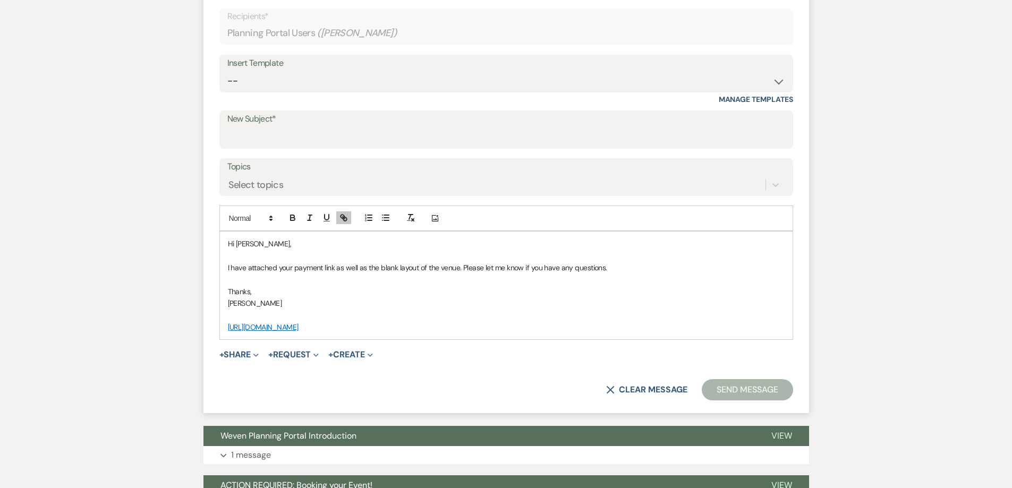
click at [453, 309] on p at bounding box center [506, 315] width 557 height 12
click at [271, 126] on label "New Subject*" at bounding box center [506, 119] width 558 height 15
click at [271, 127] on input "New Subject*" at bounding box center [506, 137] width 558 height 21
type input "Payment link and floor plan"
click at [257, 356] on icon "Expand" at bounding box center [255, 355] width 5 height 5
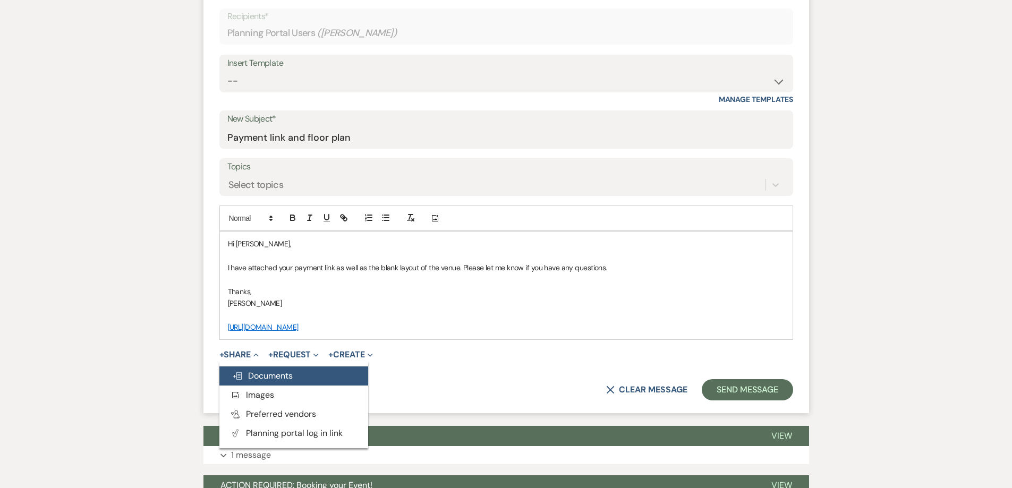
click at [264, 372] on span "Doc Upload Documents" at bounding box center [262, 375] width 61 height 11
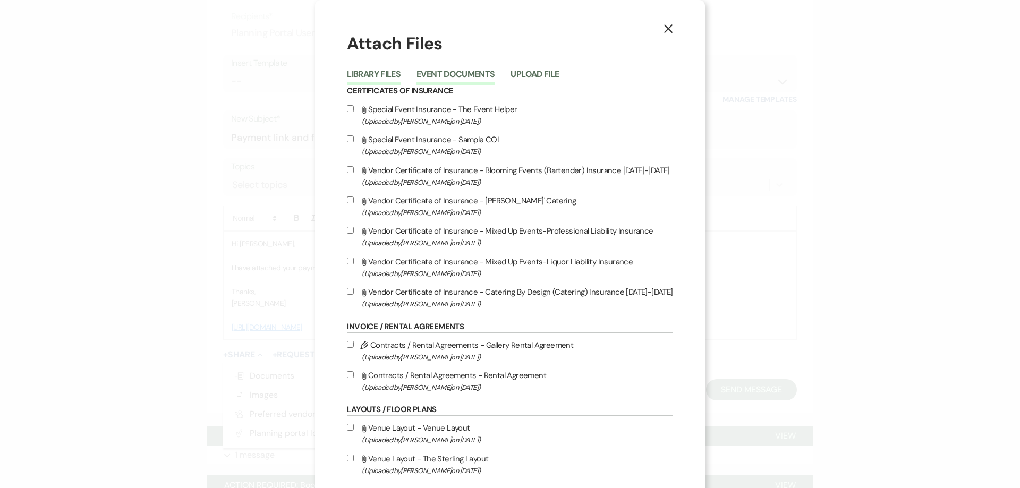
click at [451, 78] on button "Event Documents" at bounding box center [456, 77] width 78 height 15
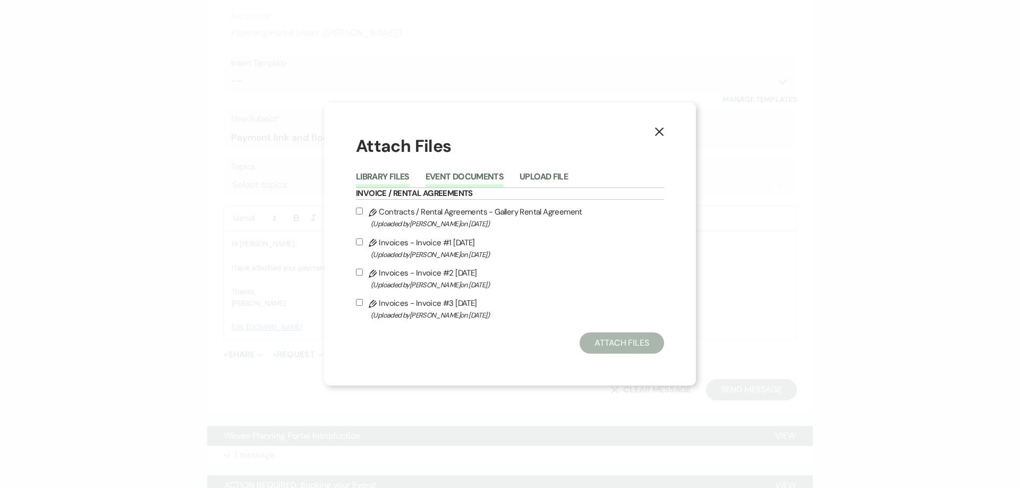
click at [397, 175] on button "Library Files" at bounding box center [383, 180] width 54 height 15
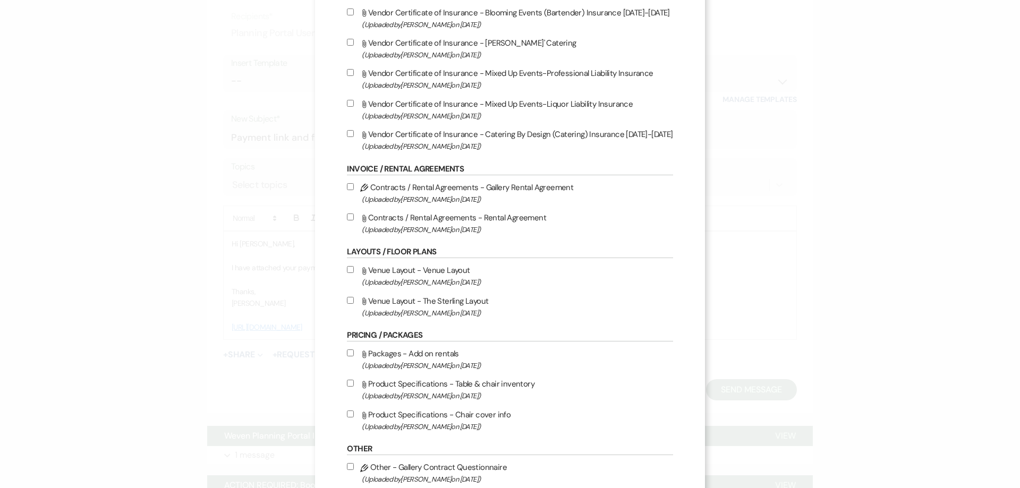
scroll to position [159, 0]
click at [347, 266] on input "Attach File Venue Layout - Venue Layout (Uploaded by [PERSON_NAME] on [DATE] )" at bounding box center [350, 268] width 7 height 7
checkbox input "true"
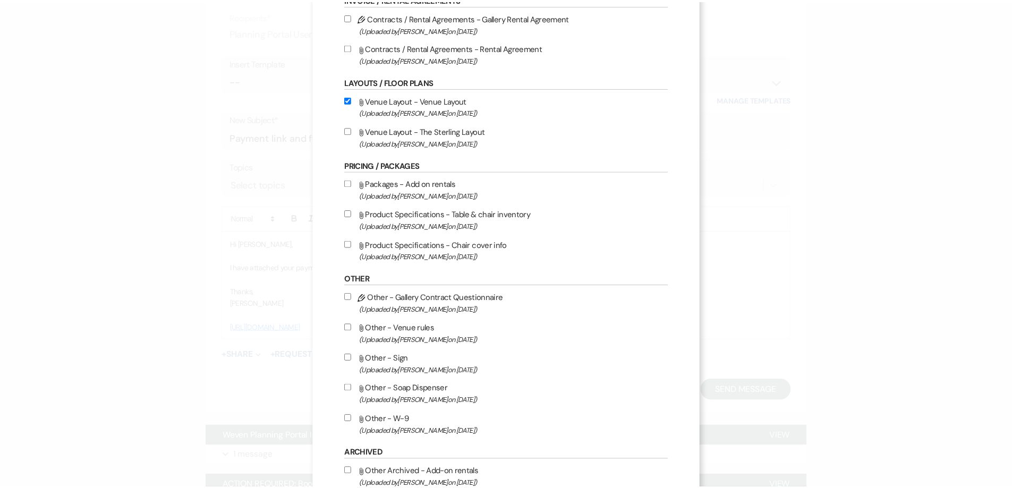
scroll to position [372, 0]
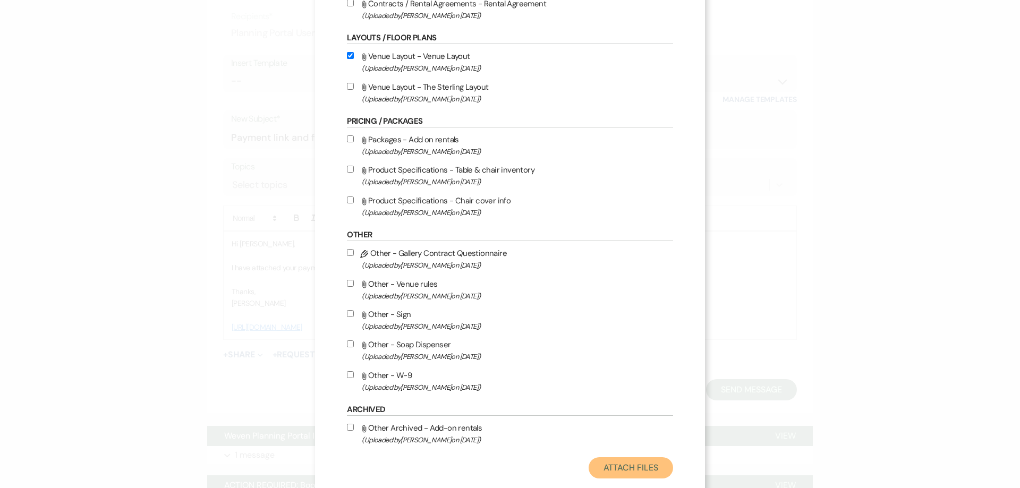
click at [616, 469] on button "Attach Files" at bounding box center [631, 467] width 84 height 21
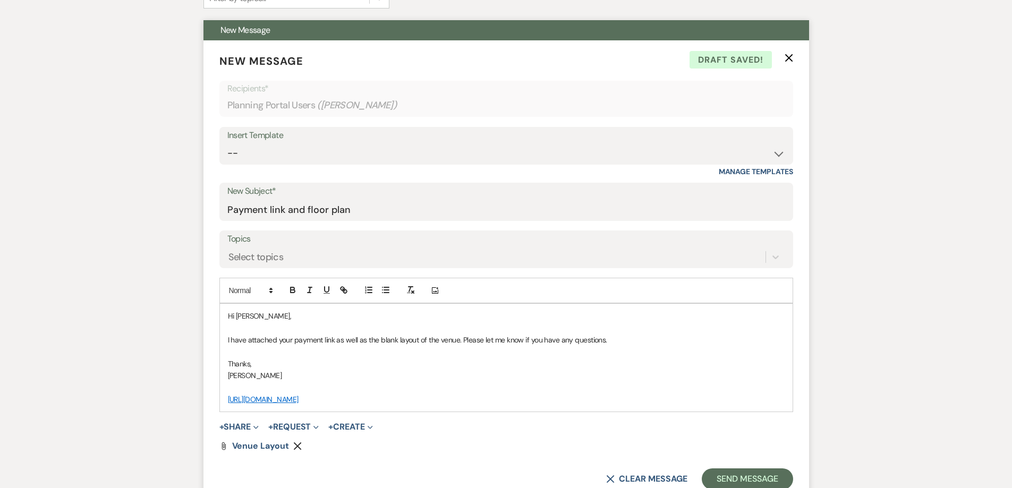
scroll to position [319, 0]
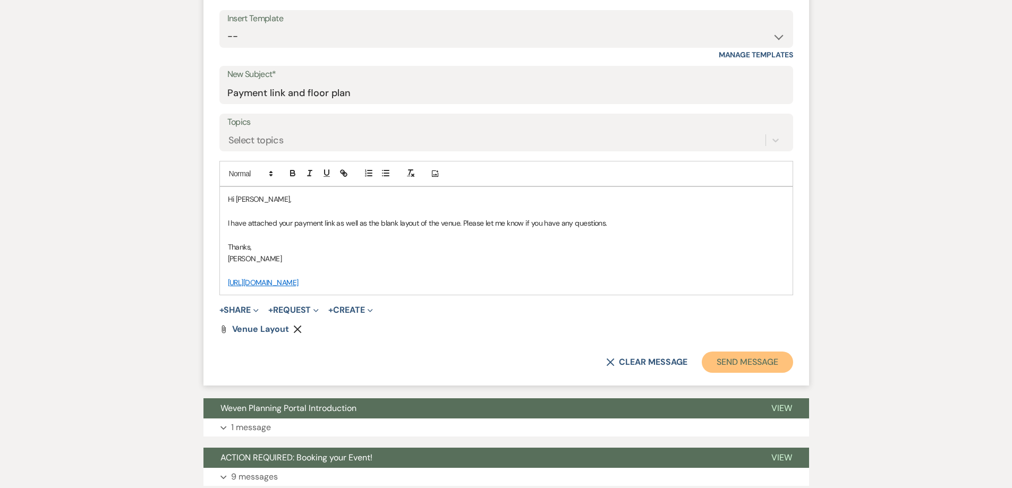
click at [765, 364] on button "Send Message" at bounding box center [747, 362] width 91 height 21
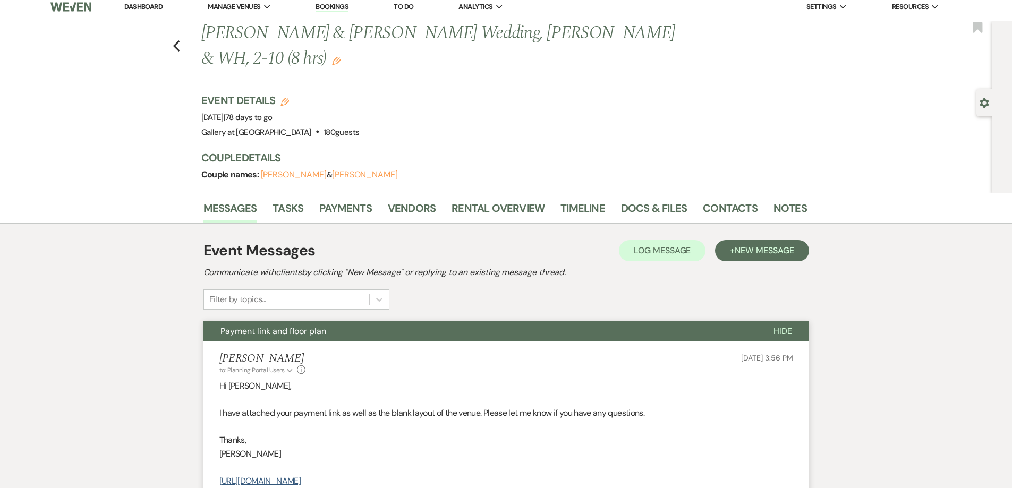
scroll to position [0, 0]
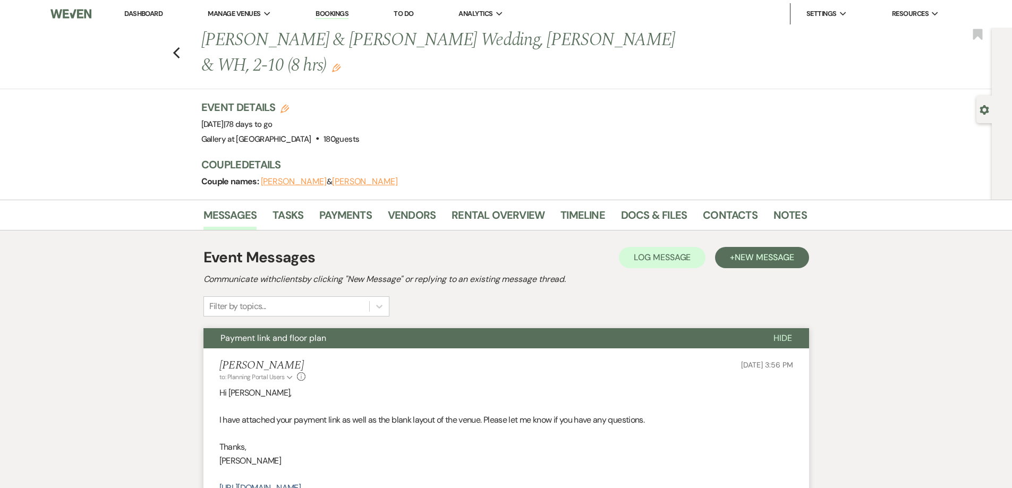
click at [129, 14] on link "Dashboard" at bounding box center [143, 13] width 38 height 9
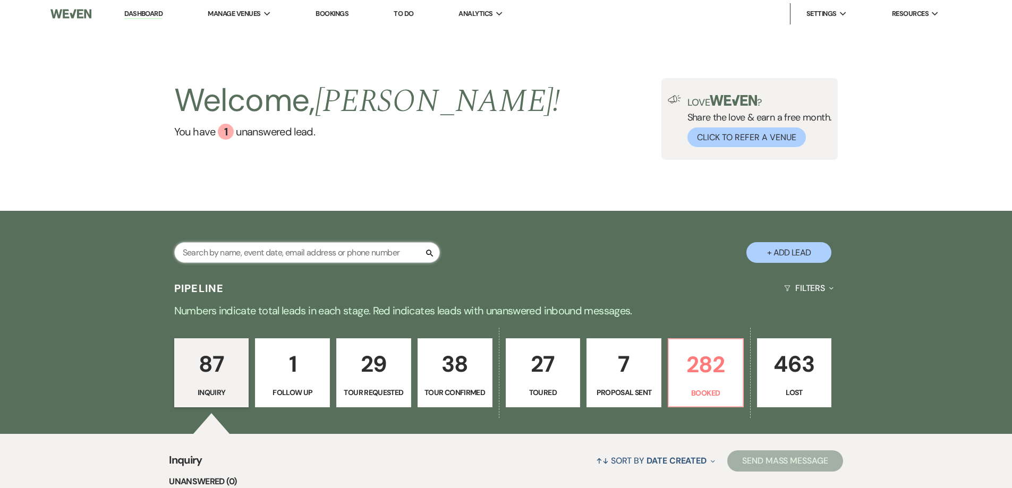
click at [354, 255] on input "text" at bounding box center [307, 252] width 266 height 21
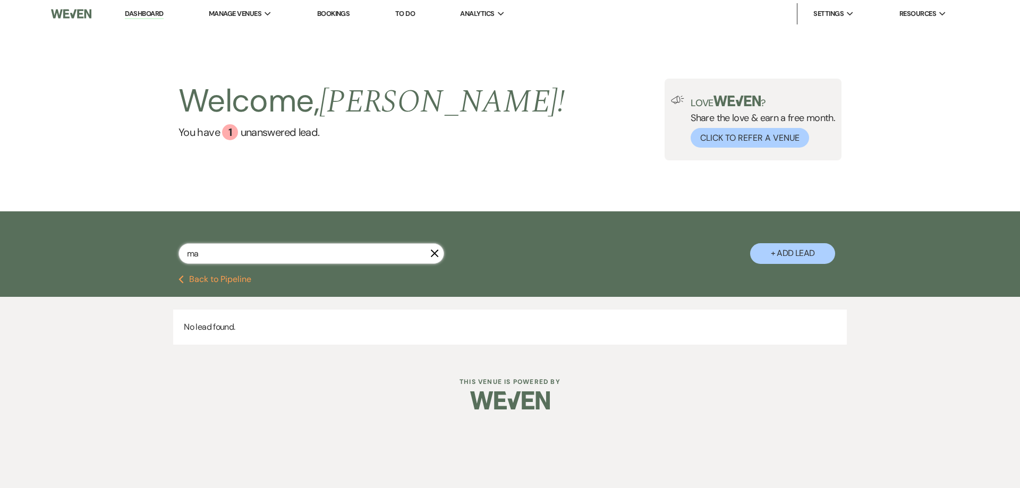
type input "m"
type input "[PERSON_NAME]"
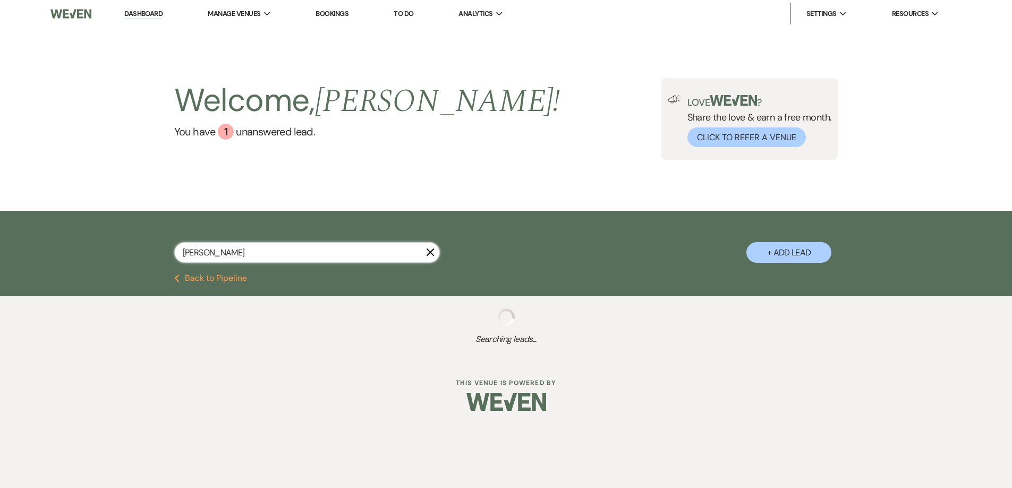
select select "8"
select select "4"
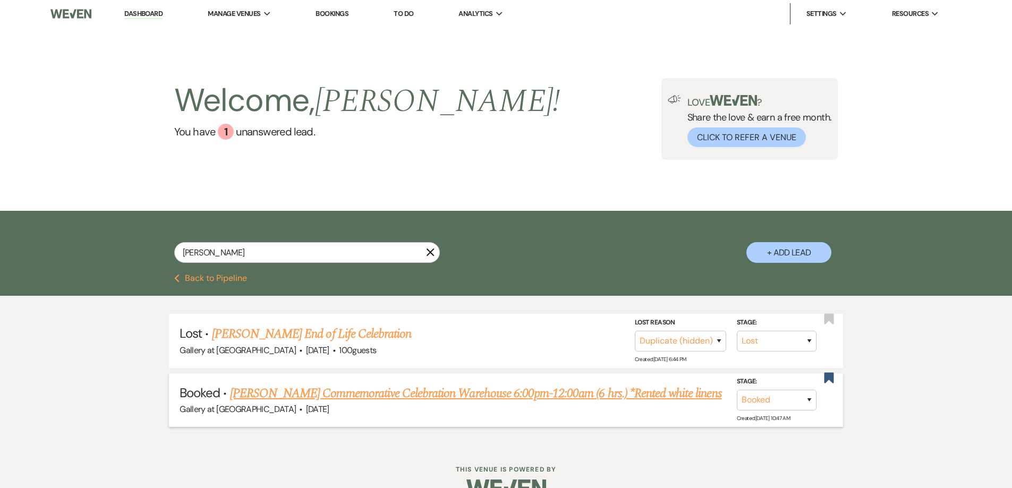
click at [318, 393] on link "[PERSON_NAME] Commemorative Celebration Warehouse 6:00pm-12:00am (6 hrs.) *Rent…" at bounding box center [476, 393] width 492 height 19
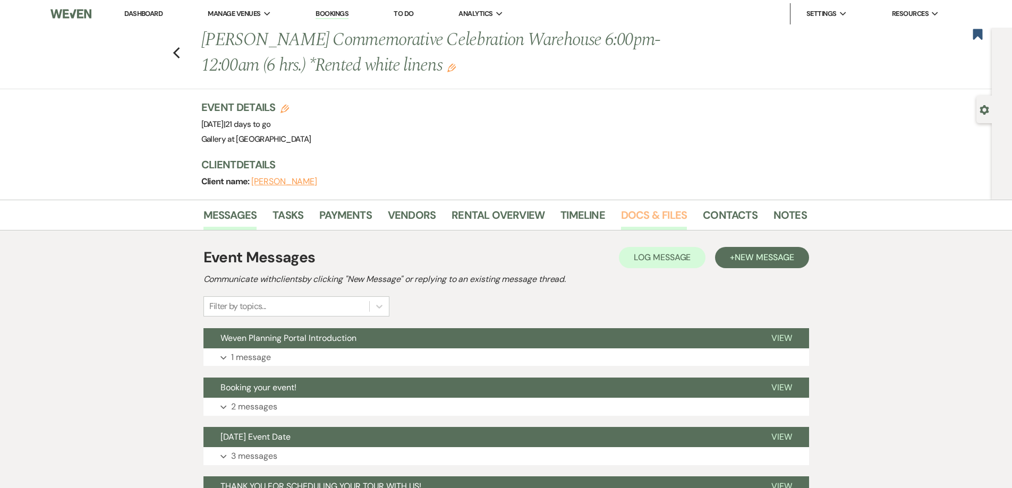
click at [642, 221] on link "Docs & Files" at bounding box center [654, 218] width 66 height 23
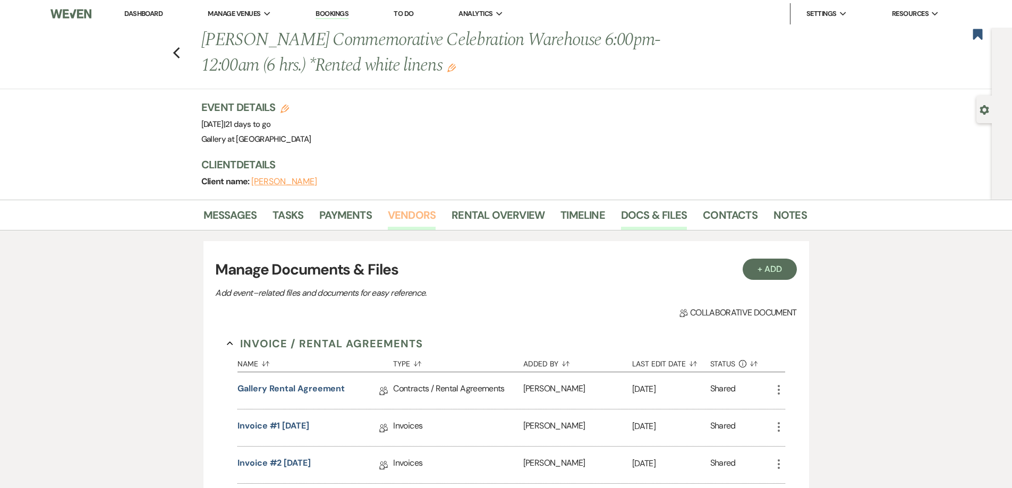
click at [405, 219] on link "Vendors" at bounding box center [412, 218] width 48 height 23
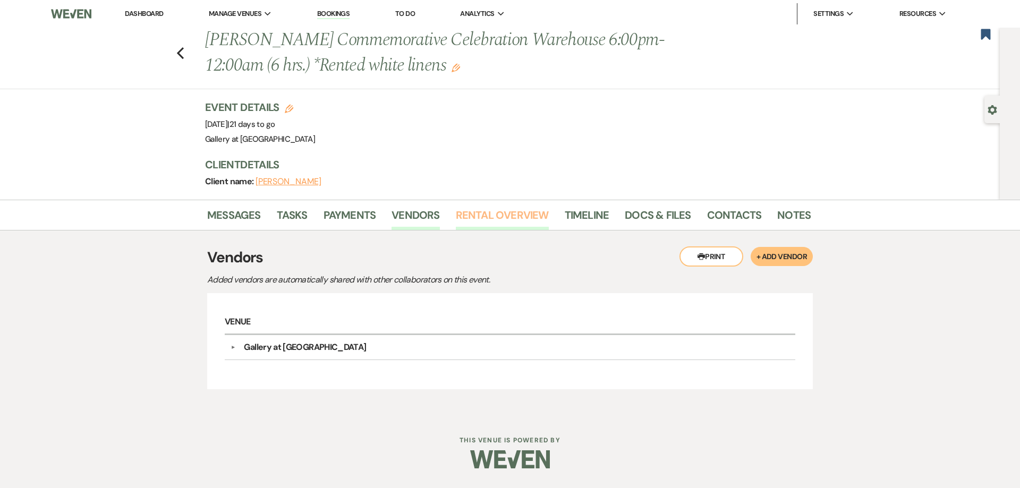
click at [482, 222] on link "Rental Overview" at bounding box center [502, 218] width 93 height 23
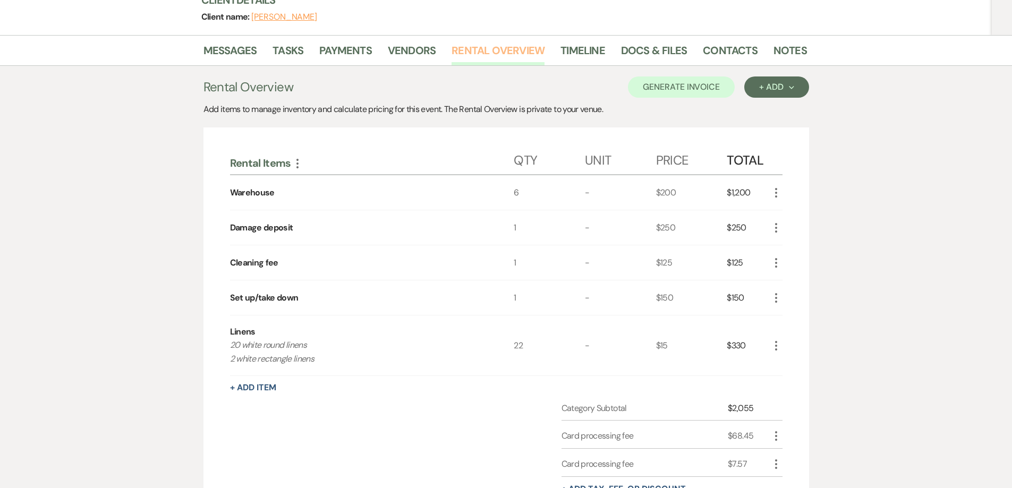
scroll to position [159, 0]
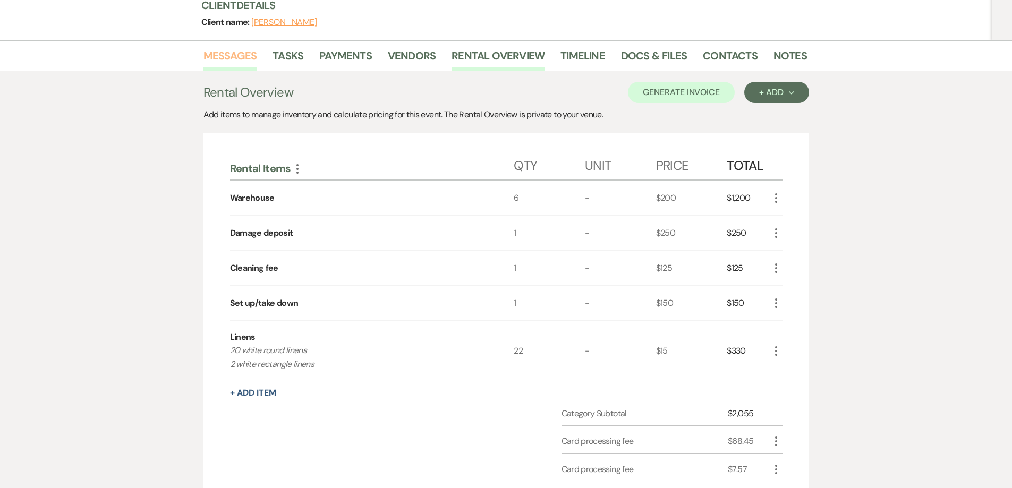
click at [237, 65] on link "Messages" at bounding box center [230, 58] width 54 height 23
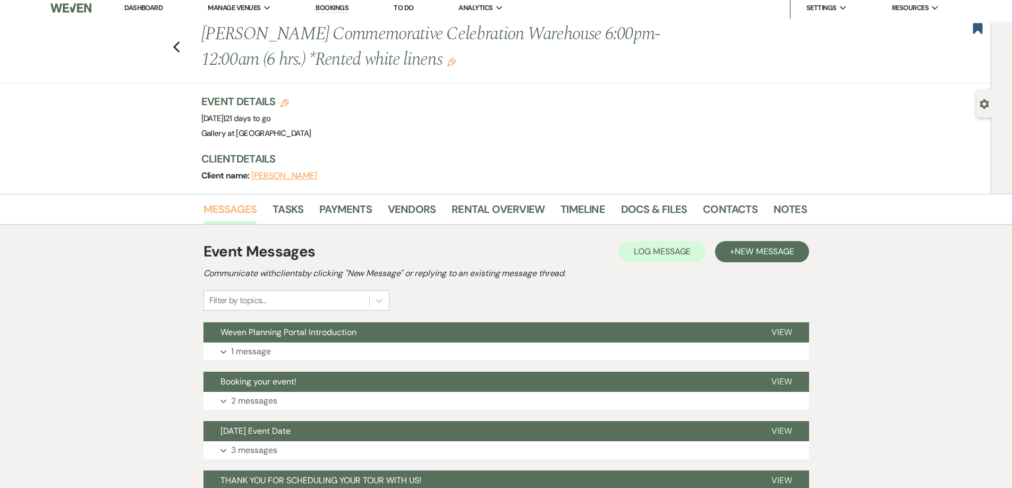
scroll to position [5, 0]
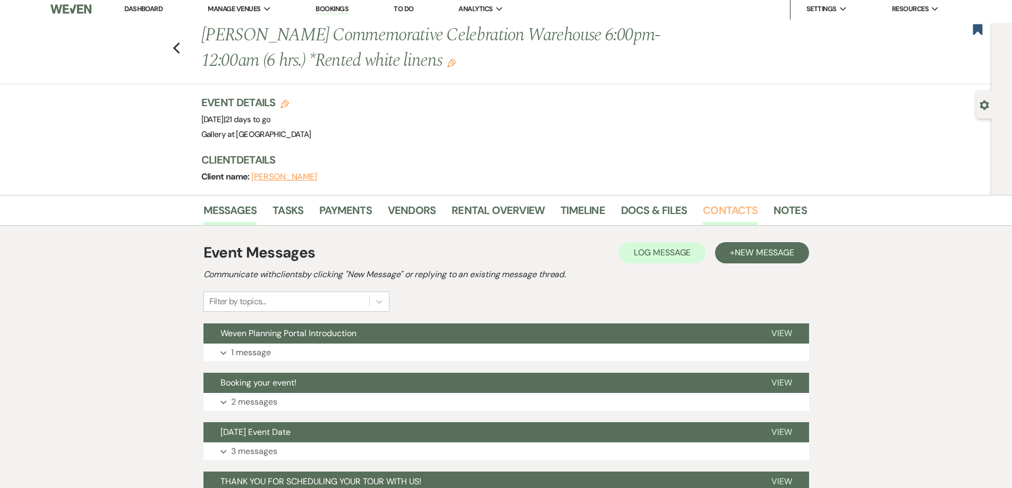
click at [708, 210] on link "Contacts" at bounding box center [730, 213] width 55 height 23
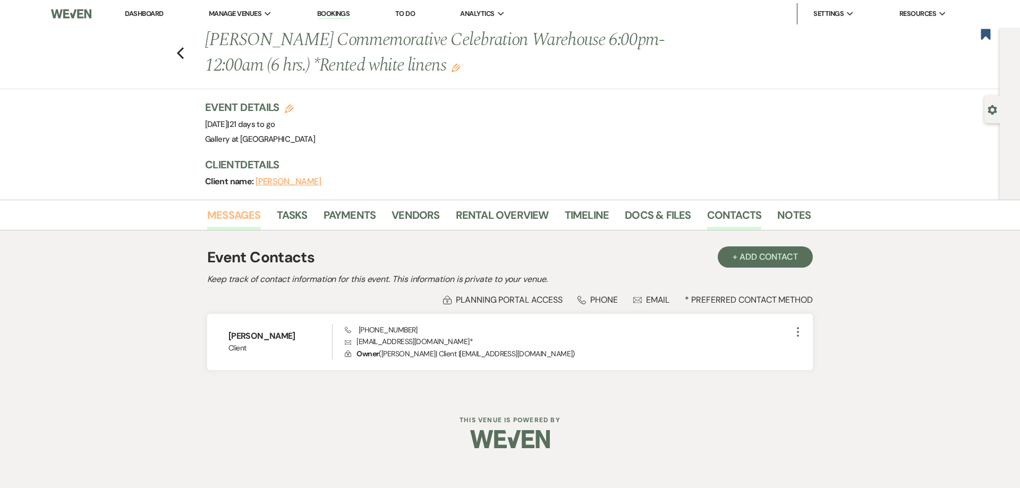
click at [249, 215] on link "Messages" at bounding box center [234, 218] width 54 height 23
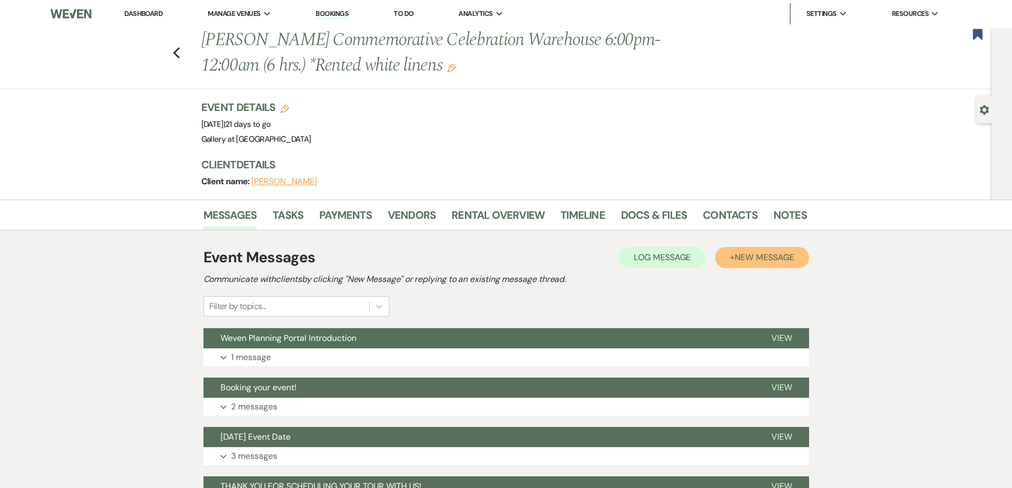
click at [745, 253] on span "New Message" at bounding box center [764, 257] width 59 height 11
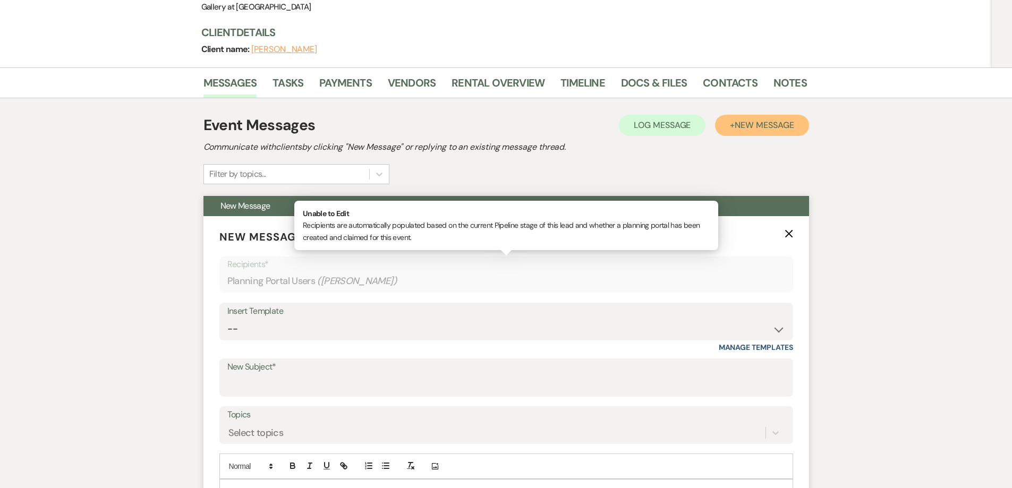
scroll to position [213, 0]
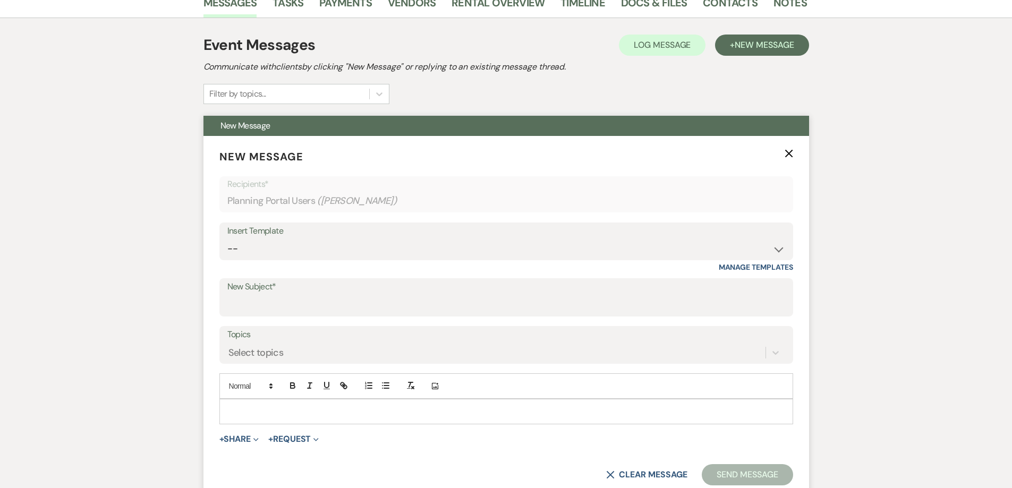
click at [396, 406] on p at bounding box center [506, 412] width 557 height 12
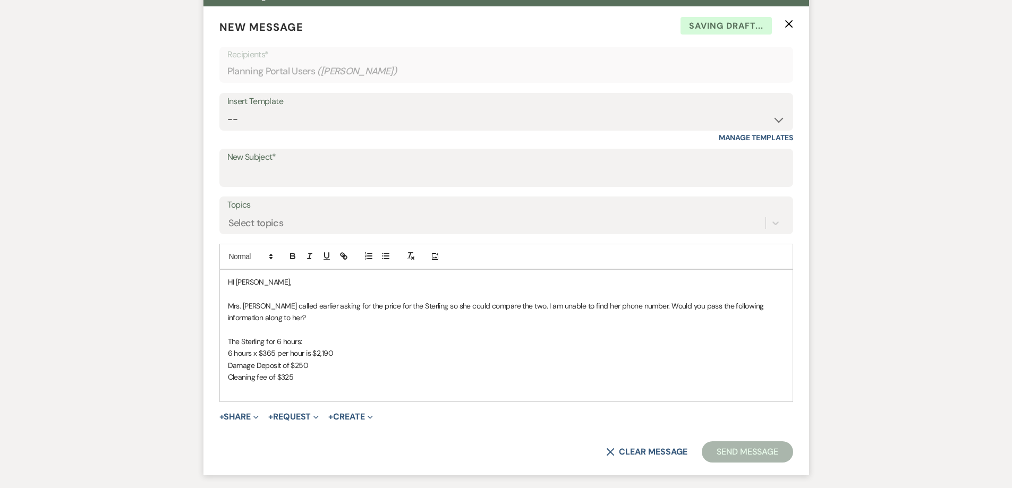
scroll to position [343, 0]
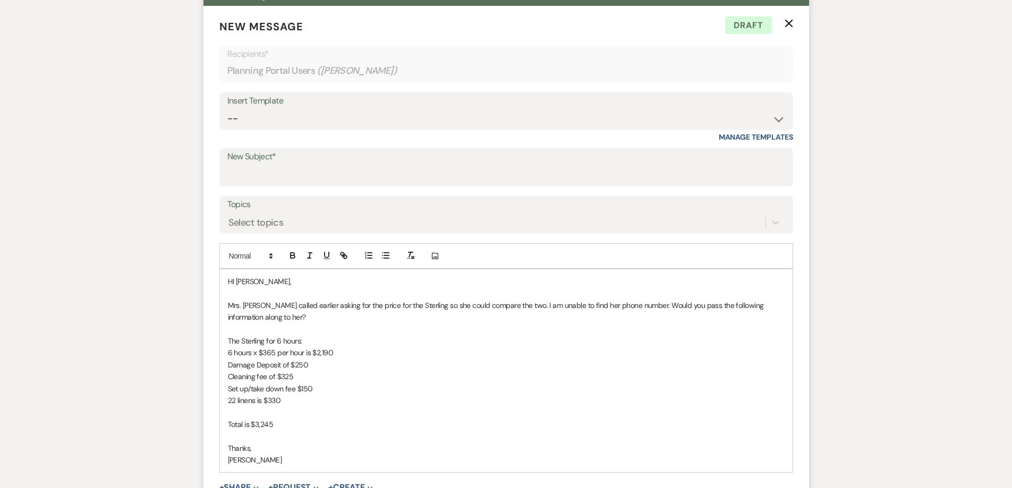
click at [232, 285] on p "HI [PERSON_NAME]," at bounding box center [506, 282] width 557 height 12
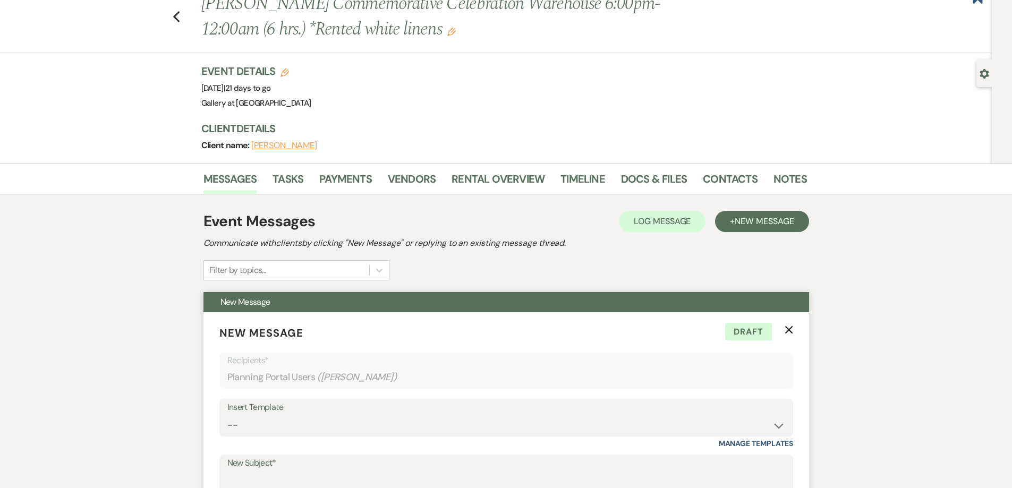
scroll to position [24, 0]
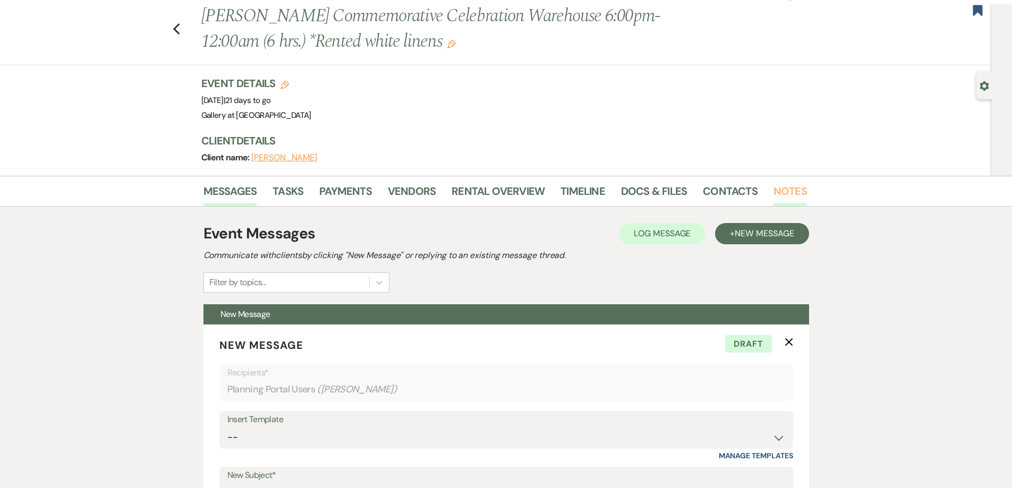
click at [779, 192] on link "Notes" at bounding box center [790, 194] width 33 height 23
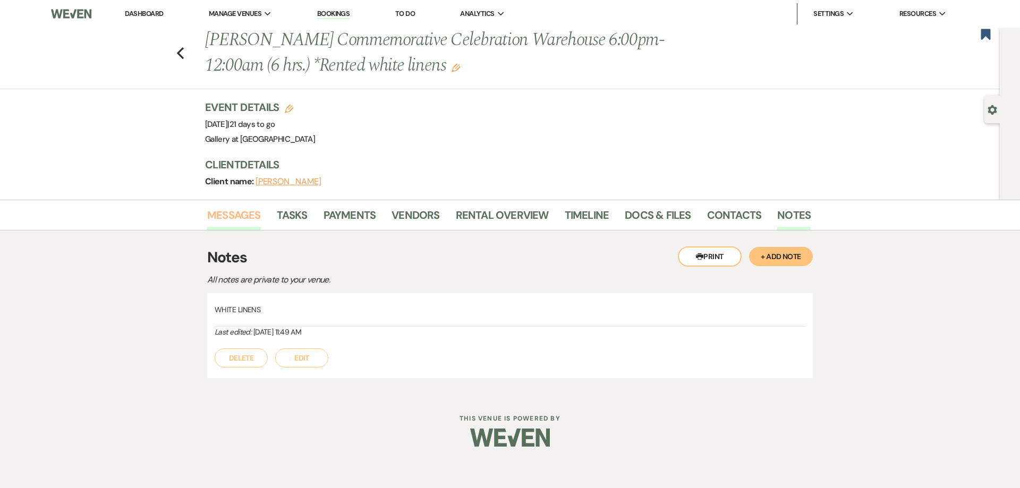
click at [252, 219] on link "Messages" at bounding box center [234, 218] width 54 height 23
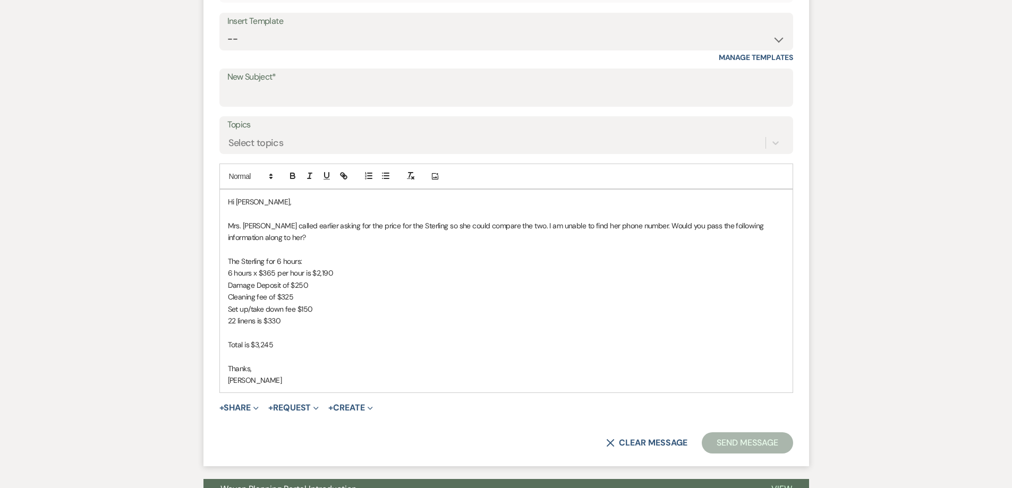
scroll to position [425, 0]
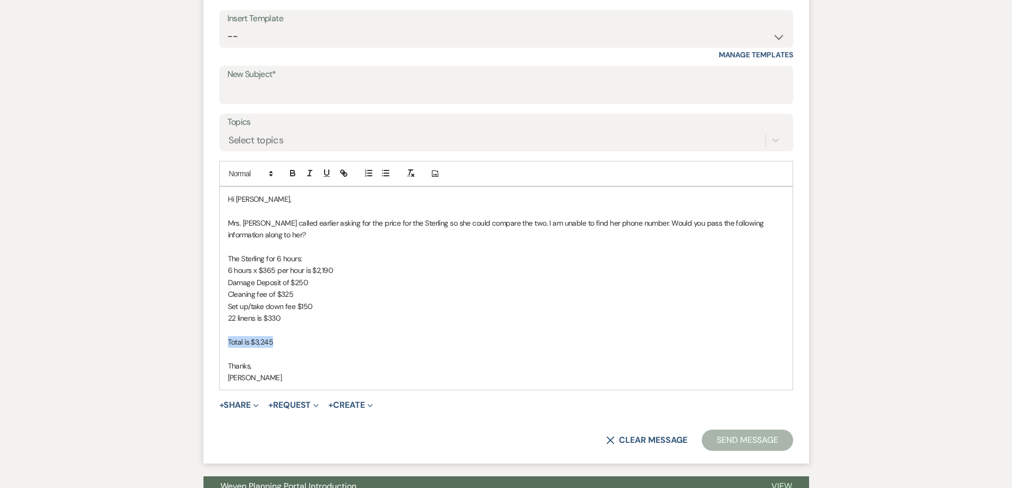
drag, startPoint x: 277, startPoint y: 344, endPoint x: 229, endPoint y: 344, distance: 47.8
click at [229, 344] on p "Total is $3,245" at bounding box center [506, 342] width 557 height 12
click at [296, 175] on icon "button" at bounding box center [293, 173] width 10 height 10
click at [260, 332] on p at bounding box center [506, 330] width 557 height 12
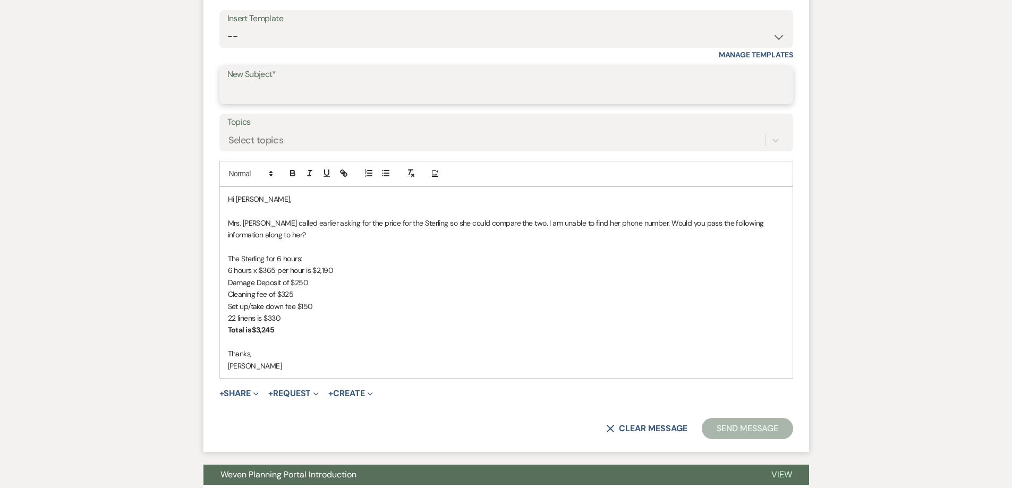
click at [287, 84] on input "New Subject*" at bounding box center [506, 92] width 558 height 21
type input "Price for 6 hours for the Sterling"
click at [761, 431] on button "Send Message" at bounding box center [747, 428] width 91 height 21
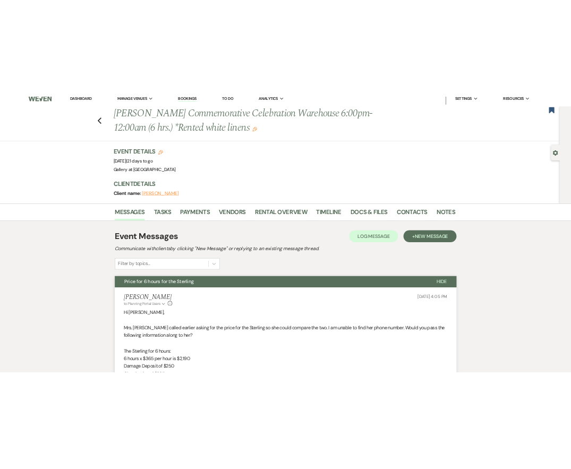
scroll to position [0, 0]
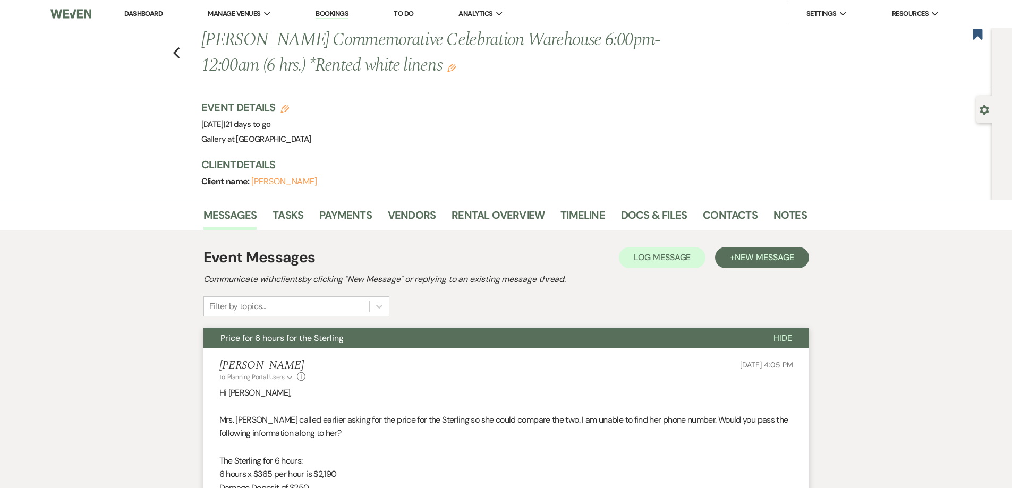
drag, startPoint x: 139, startPoint y: 13, endPoint x: 128, endPoint y: 0, distance: 16.6
click at [139, 12] on link "Dashboard" at bounding box center [143, 13] width 38 height 9
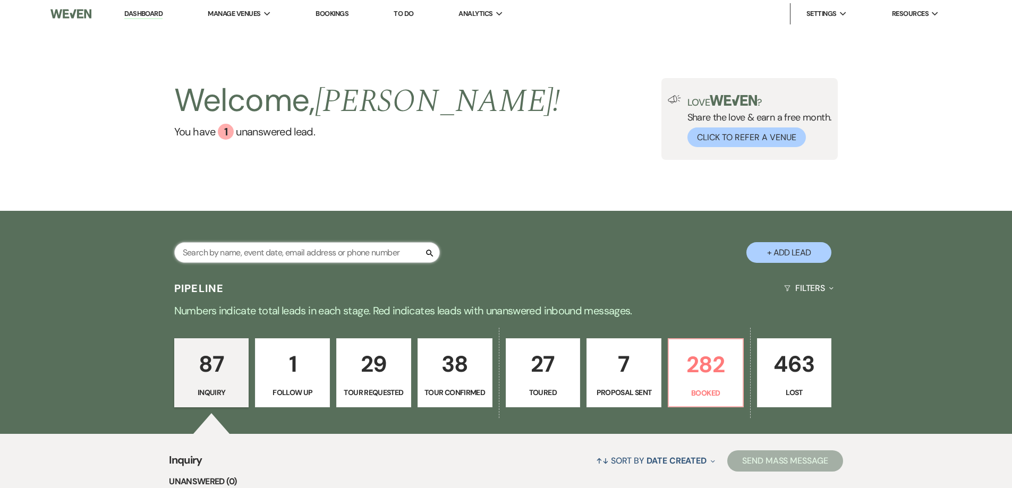
click at [253, 256] on input "text" at bounding box center [307, 252] width 266 height 21
type input "[PERSON_NAME]"
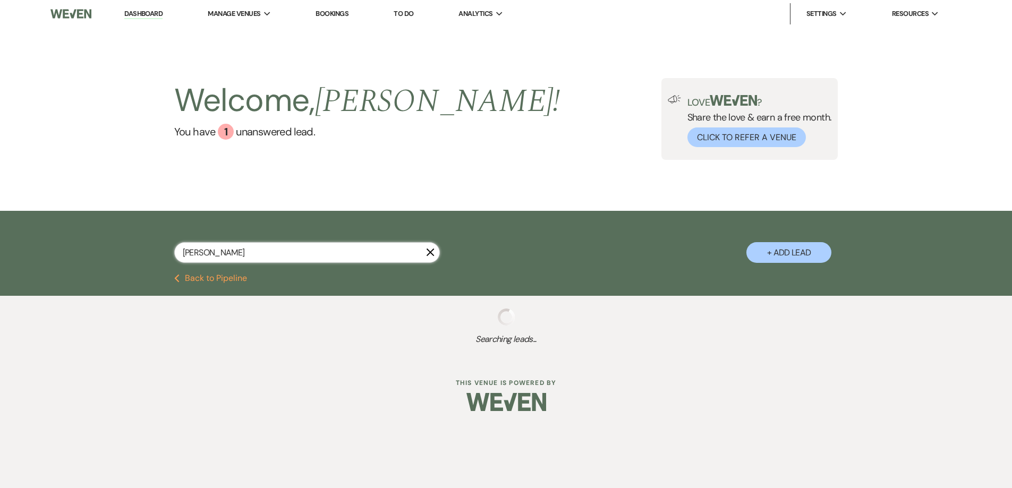
select select "8"
select select "2"
select select "8"
select select "5"
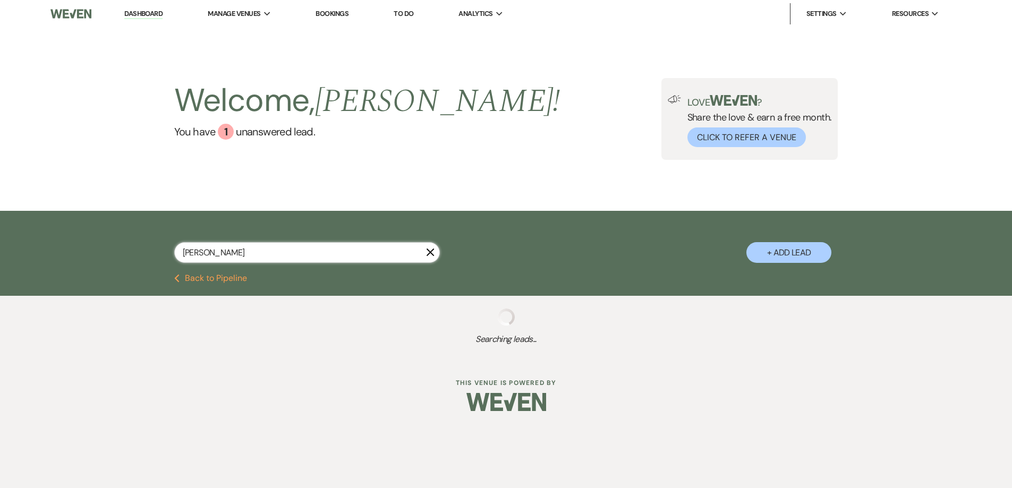
select select "8"
select select "5"
select select "4"
select select "8"
select select "5"
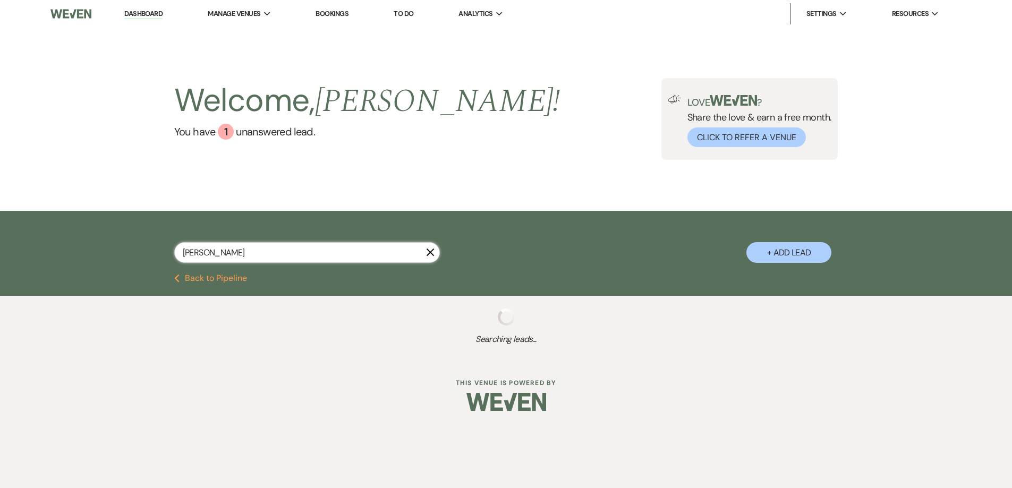
select select "8"
select select "5"
select select "4"
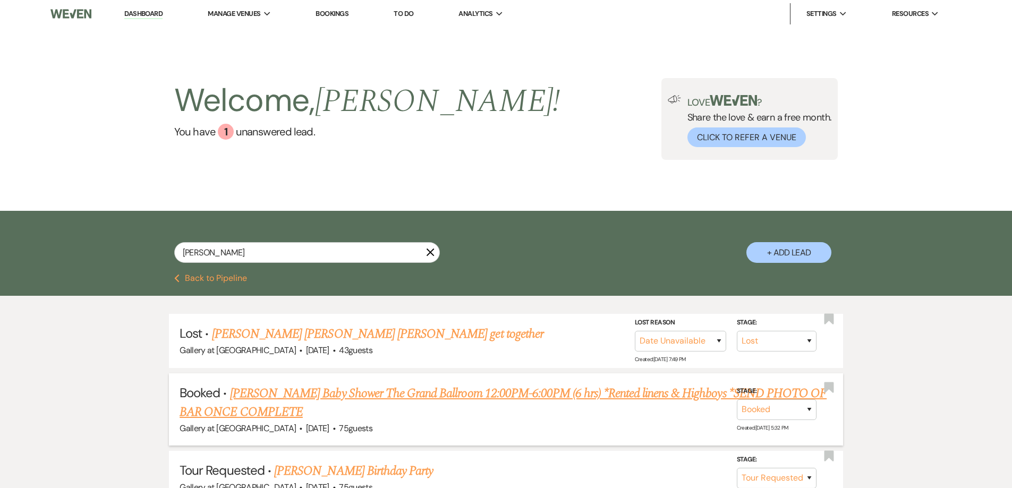
click at [343, 401] on link "[PERSON_NAME] Baby Shower The Grand Ballroom 12:00PM-6:00PM (6 hrs) *Rented lin…" at bounding box center [503, 403] width 647 height 38
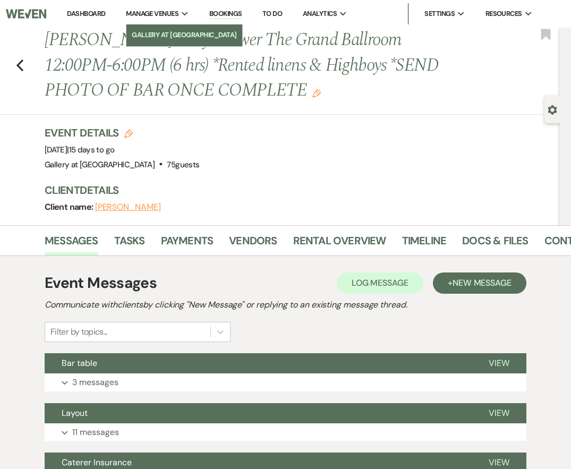
click at [160, 31] on li "Gallery at [GEOGRAPHIC_DATA]" at bounding box center [184, 35] width 105 height 11
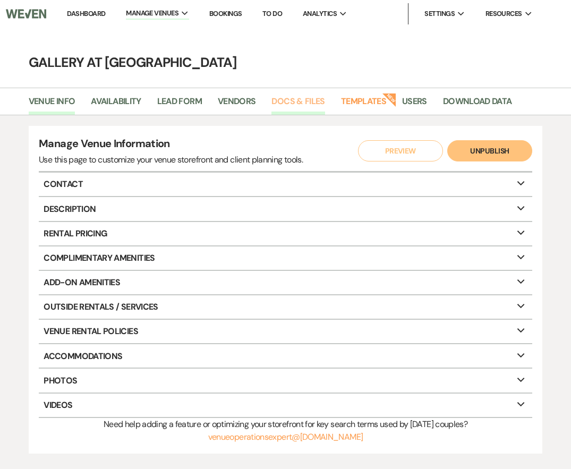
click at [290, 99] on link "Docs & Files" at bounding box center [297, 105] width 53 height 20
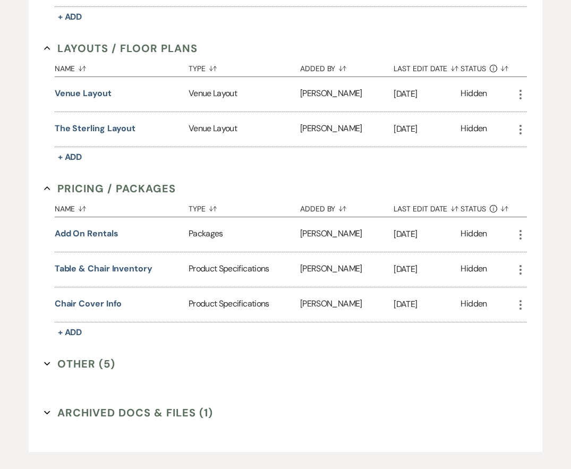
scroll to position [744, 0]
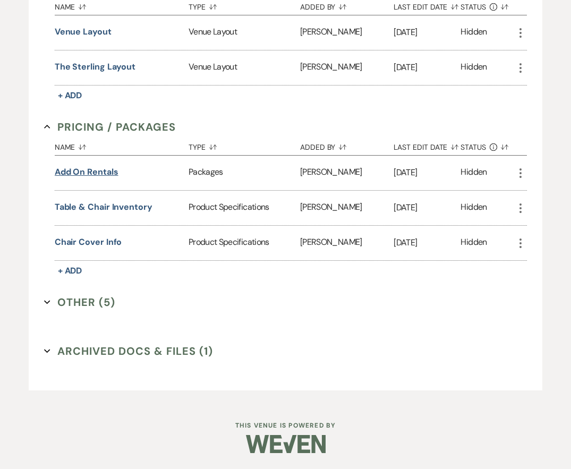
click at [98, 179] on button "Add on rentals" at bounding box center [87, 172] width 64 height 13
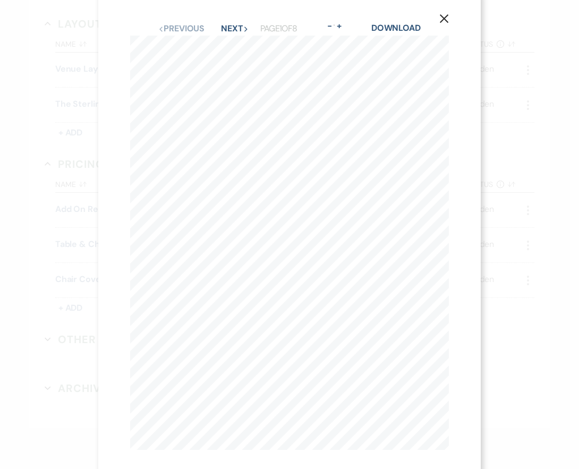
scroll to position [0, 0]
click at [233, 37] on button "Next Next" at bounding box center [235, 39] width 28 height 9
click at [233, 37] on button "Next Next" at bounding box center [234, 39] width 28 height 9
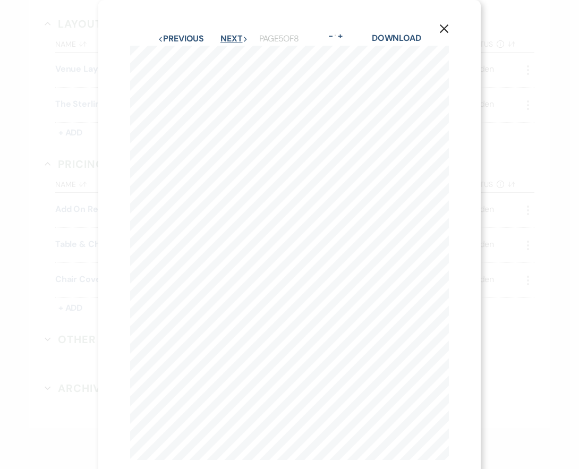
click at [233, 37] on button "Next Next" at bounding box center [234, 39] width 28 height 9
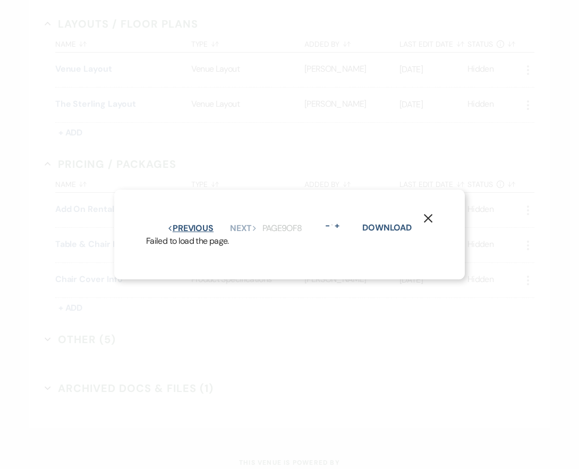
click at [186, 227] on button "Previous Previous" at bounding box center [190, 228] width 46 height 9
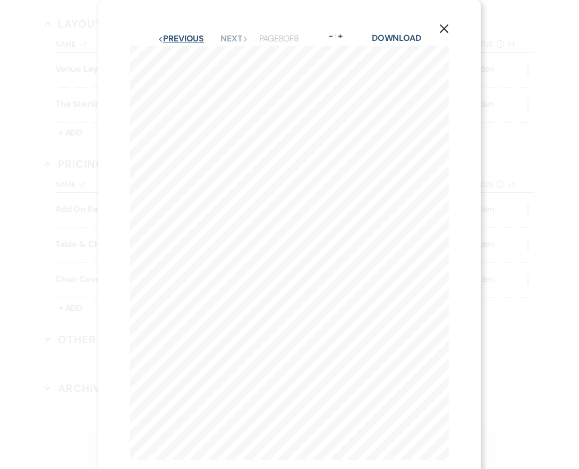
click at [193, 39] on button "Previous Previous" at bounding box center [181, 39] width 46 height 9
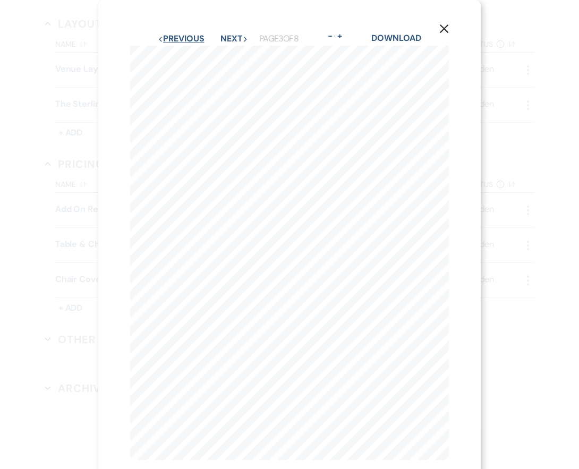
click at [193, 39] on button "Previous Previous" at bounding box center [181, 39] width 46 height 9
click at [440, 26] on icon "X" at bounding box center [444, 29] width 10 height 10
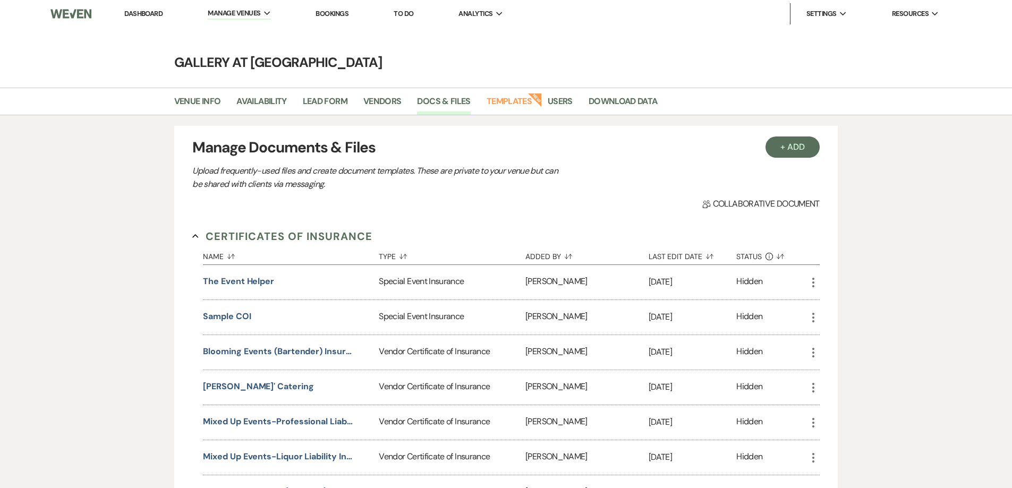
click at [141, 12] on link "Dashboard" at bounding box center [143, 13] width 38 height 9
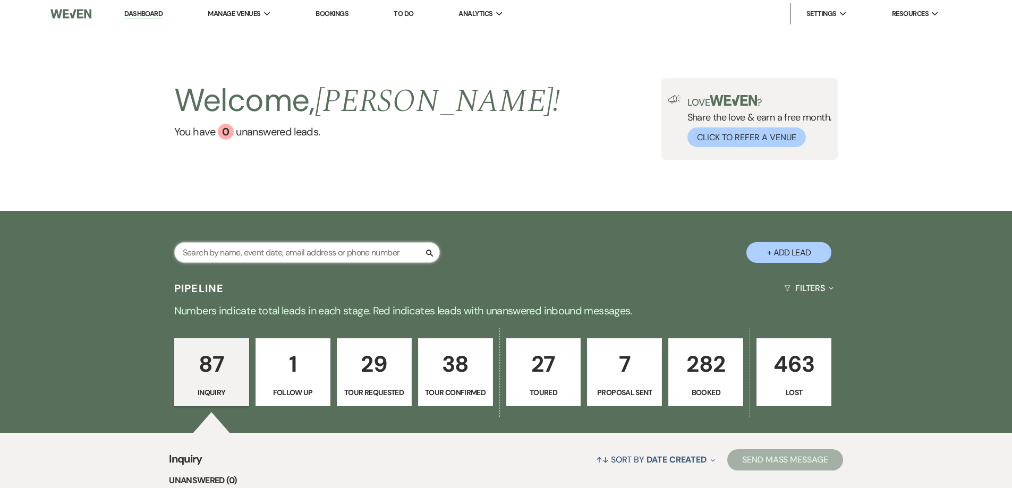
click at [337, 256] on input "text" at bounding box center [307, 252] width 266 height 21
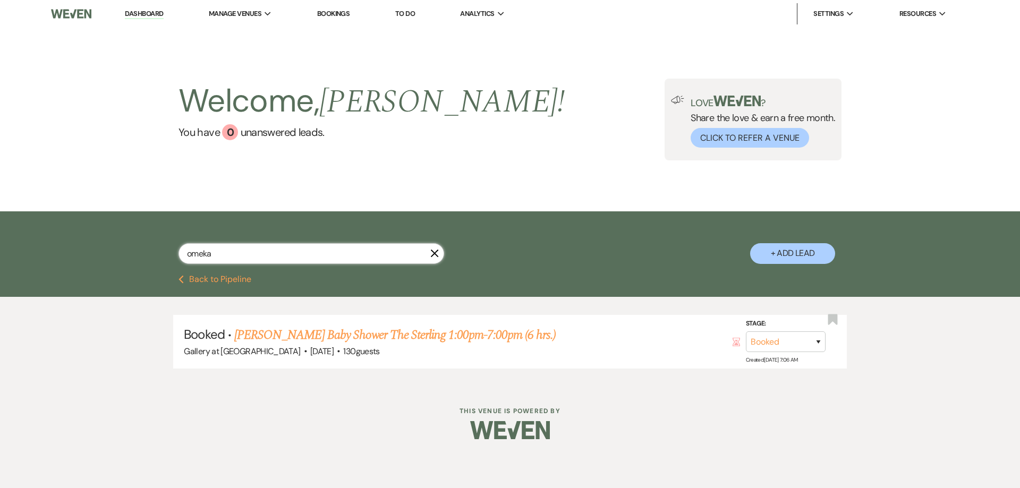
drag, startPoint x: 288, startPoint y: 249, endPoint x: 146, endPoint y: 262, distance: 142.5
click at [147, 264] on div "omeka X + Add Lead" at bounding box center [510, 245] width 765 height 56
type input "dami"
select select "6"
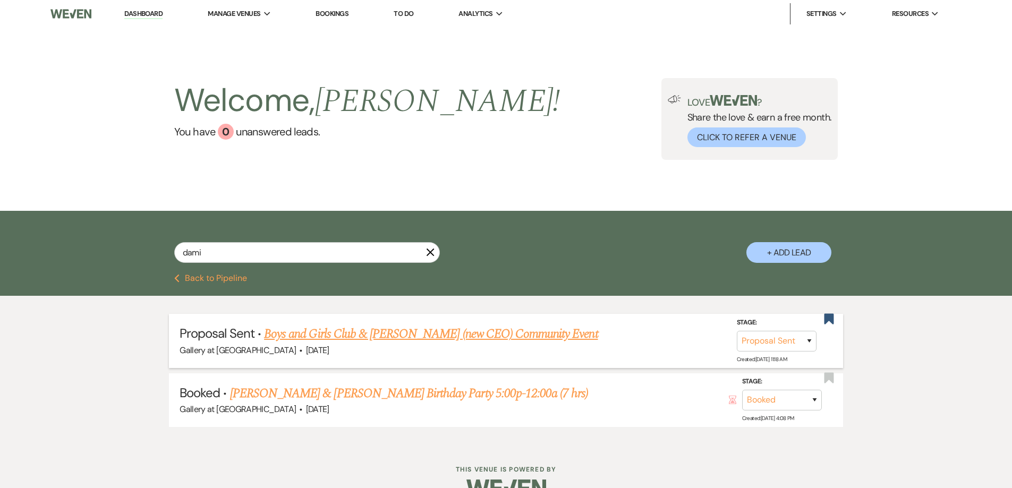
click at [391, 337] on link "Boys and Girls Club & [PERSON_NAME] (new CEO) Community Event" at bounding box center [431, 334] width 334 height 19
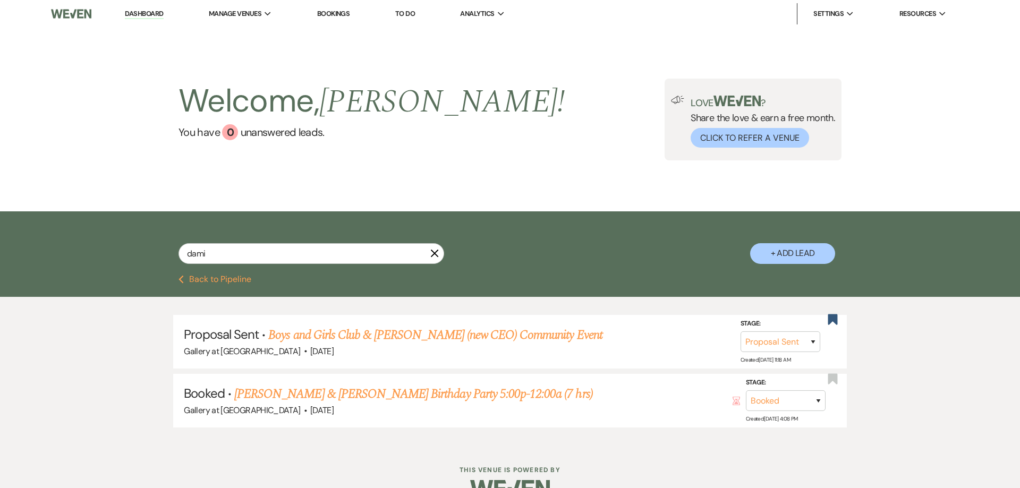
select select "6"
select select "22"
select select "7"
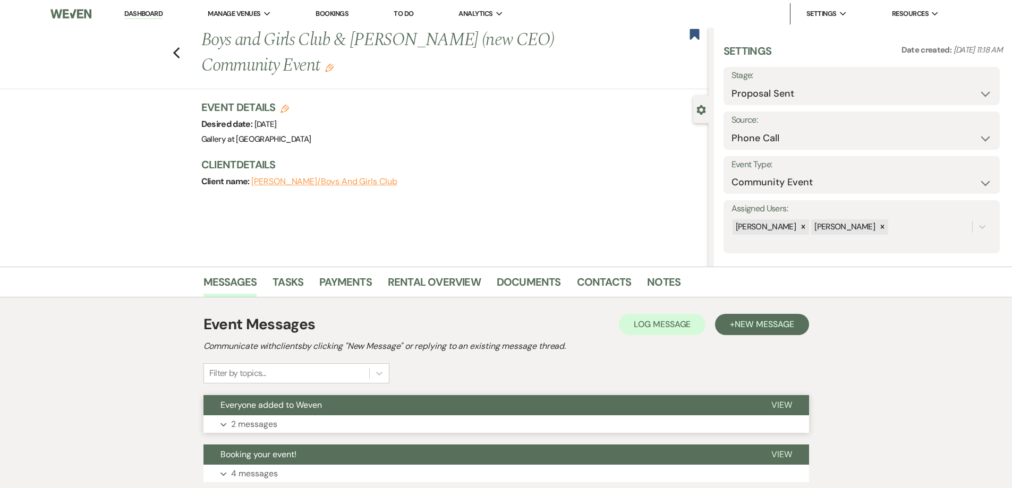
click at [346, 425] on button "Expand 2 messages" at bounding box center [506, 424] width 606 height 18
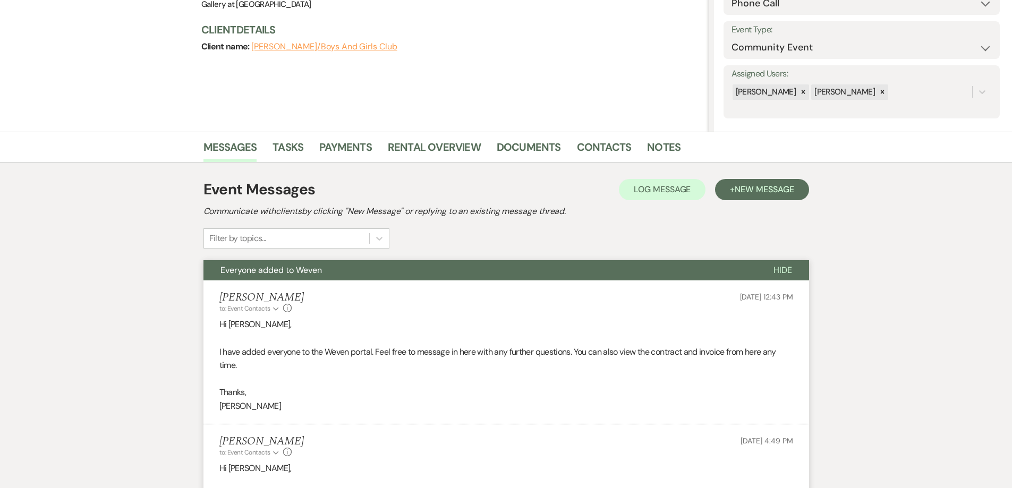
scroll to position [372, 0]
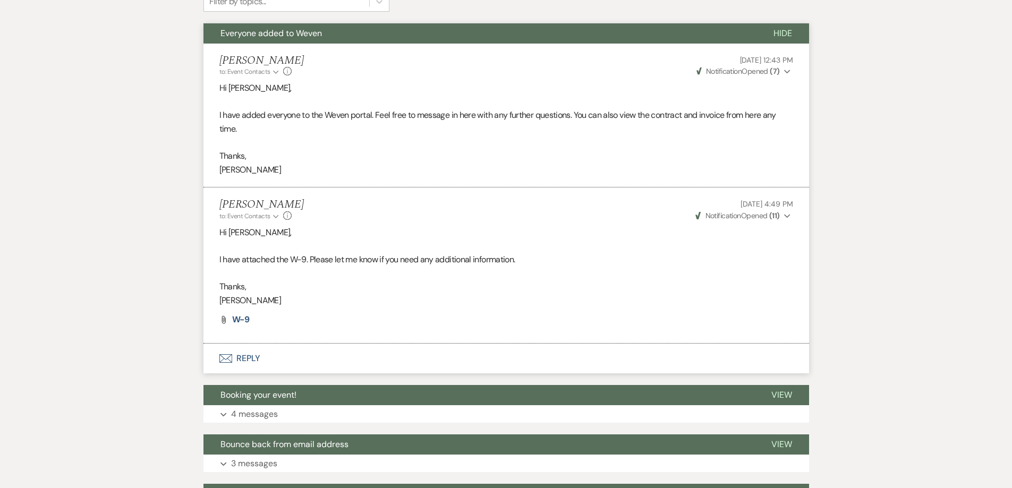
click at [345, 360] on button "Envelope Reply" at bounding box center [506, 359] width 606 height 30
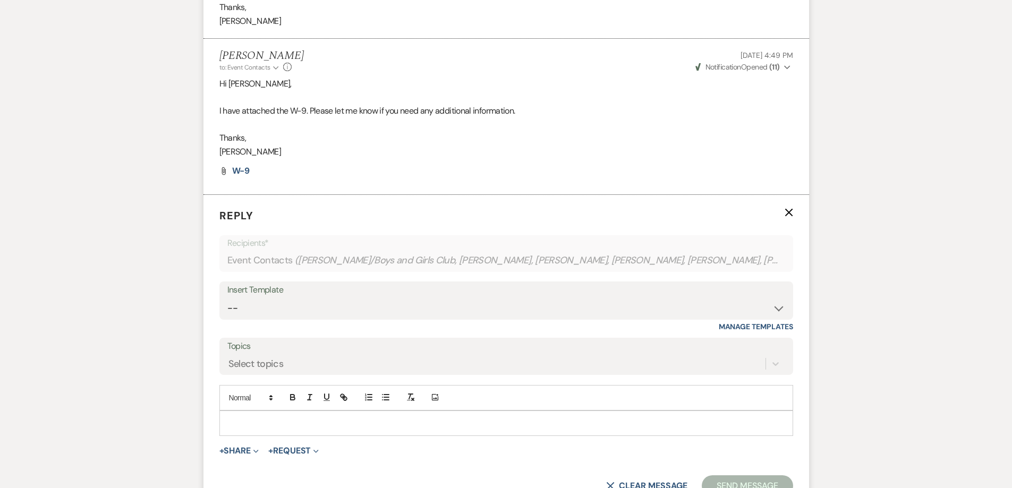
scroll to position [629, 0]
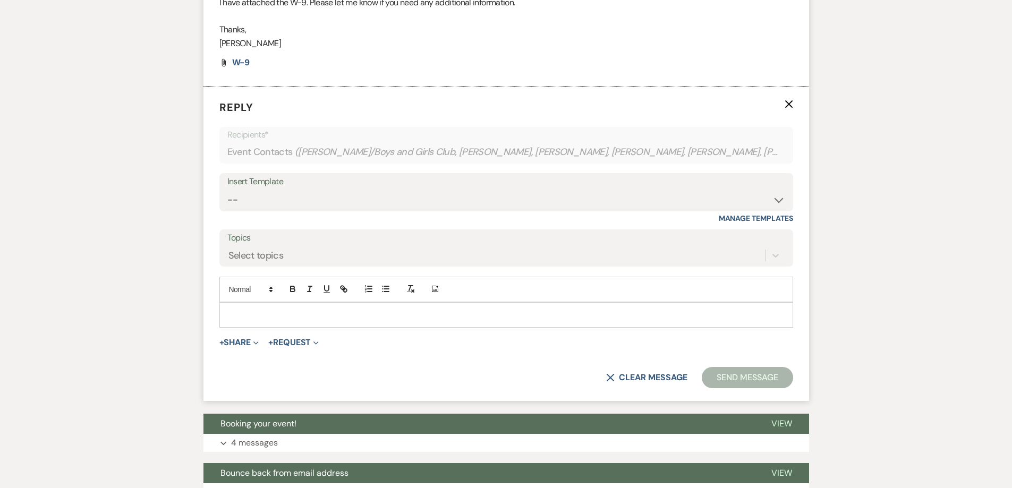
click at [329, 325] on div at bounding box center [506, 315] width 573 height 24
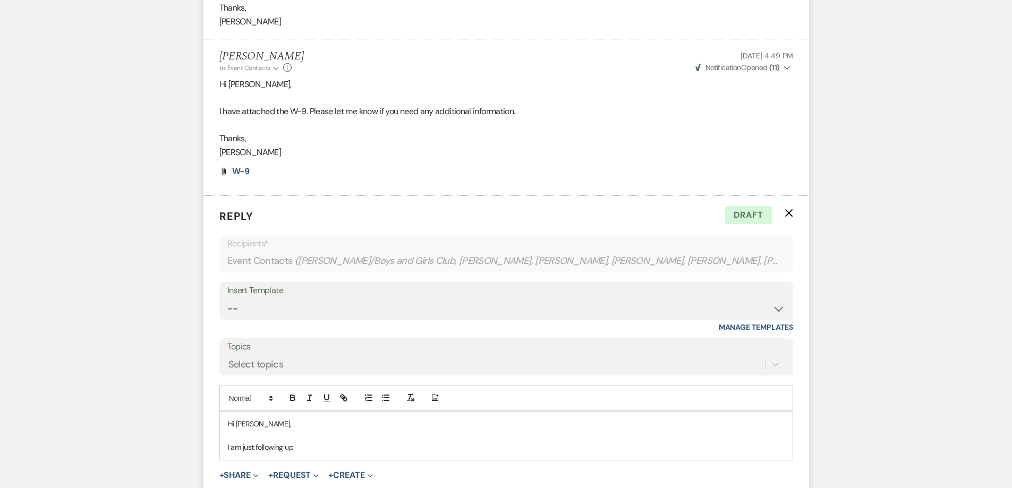
scroll to position [576, 0]
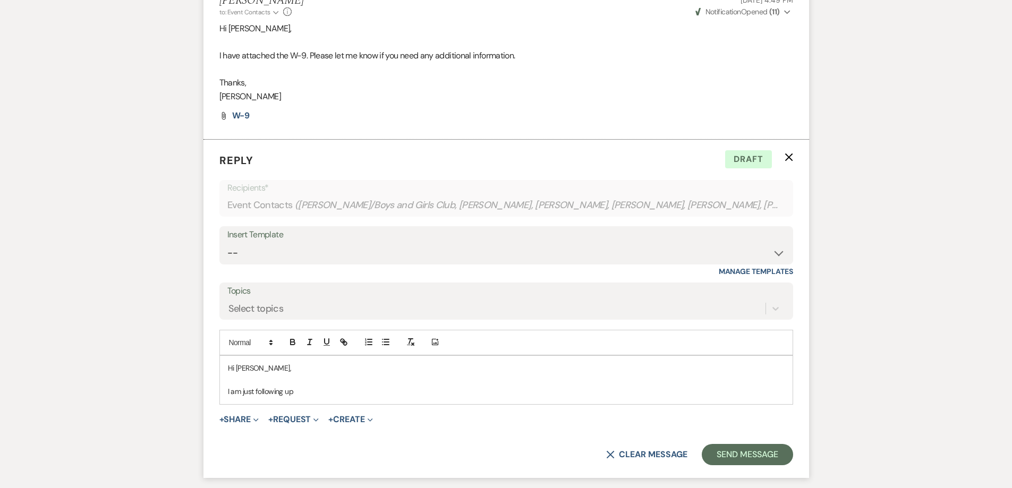
click at [325, 397] on p "I am just following up" at bounding box center [506, 392] width 557 height 12
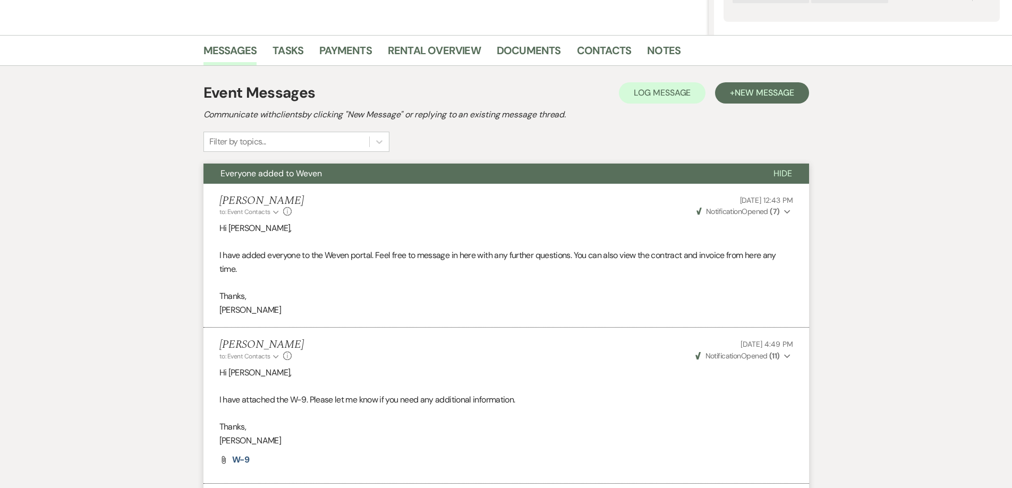
scroll to position [151, 0]
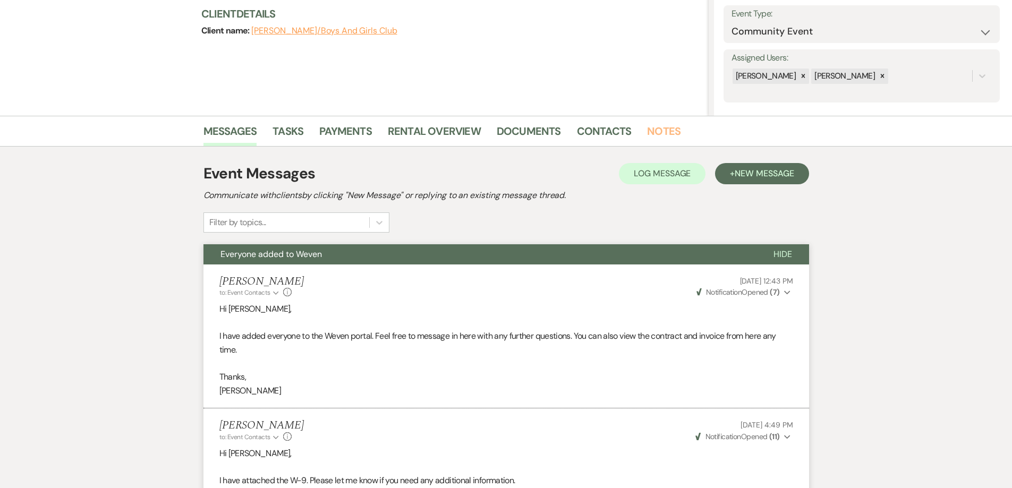
click at [650, 130] on link "Notes" at bounding box center [663, 134] width 33 height 23
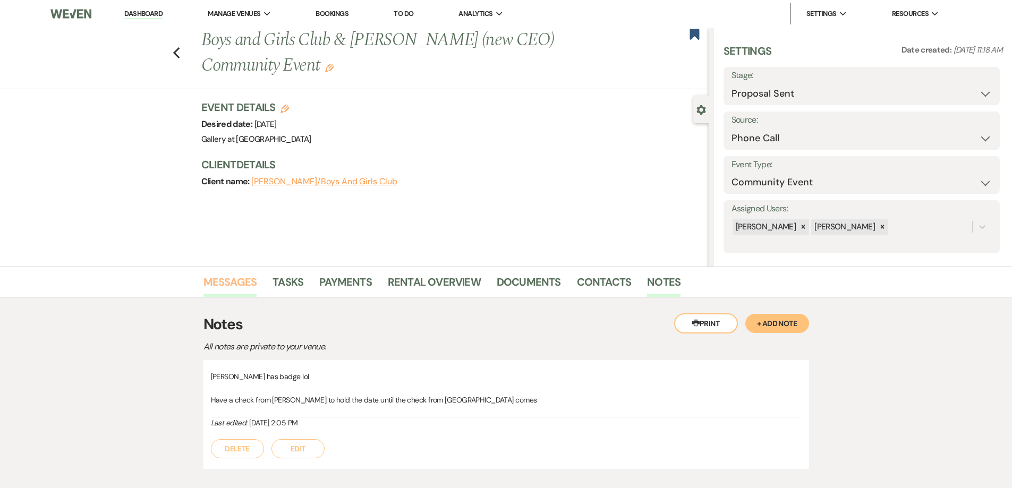
click at [224, 278] on link "Messages" at bounding box center [230, 285] width 54 height 23
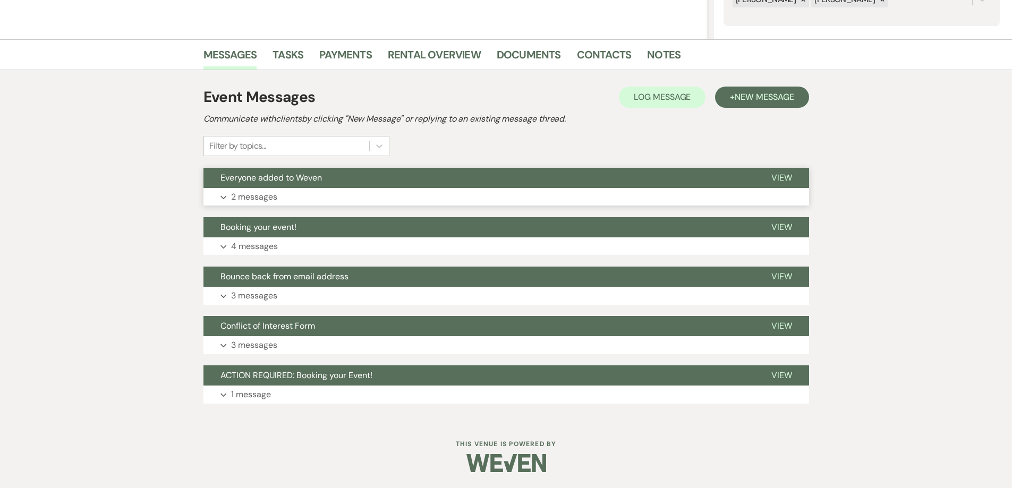
click at [329, 188] on button "Expand 2 messages" at bounding box center [506, 197] width 606 height 18
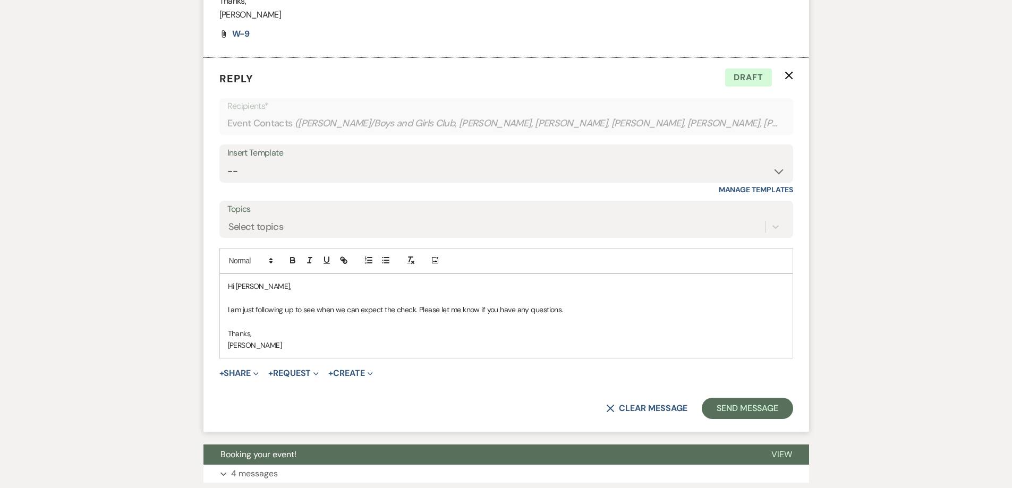
scroll to position [622, 0]
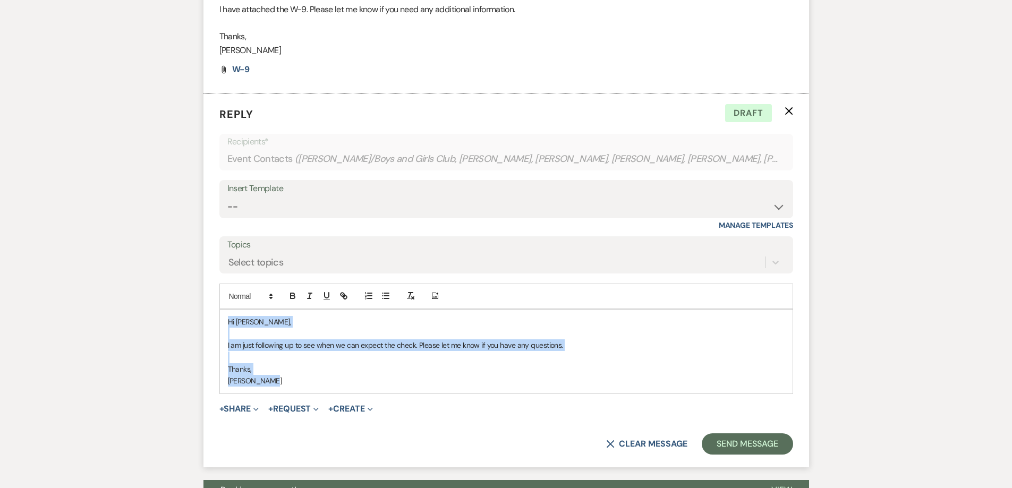
drag, startPoint x: 285, startPoint y: 381, endPoint x: 228, endPoint y: 322, distance: 82.7
click at [228, 322] on div "Hi [PERSON_NAME], I am just following up to see when we can expect the check. P…" at bounding box center [506, 352] width 573 height 84
copy div "Hi [PERSON_NAME], I am just following up to see when we can expect the check. P…"
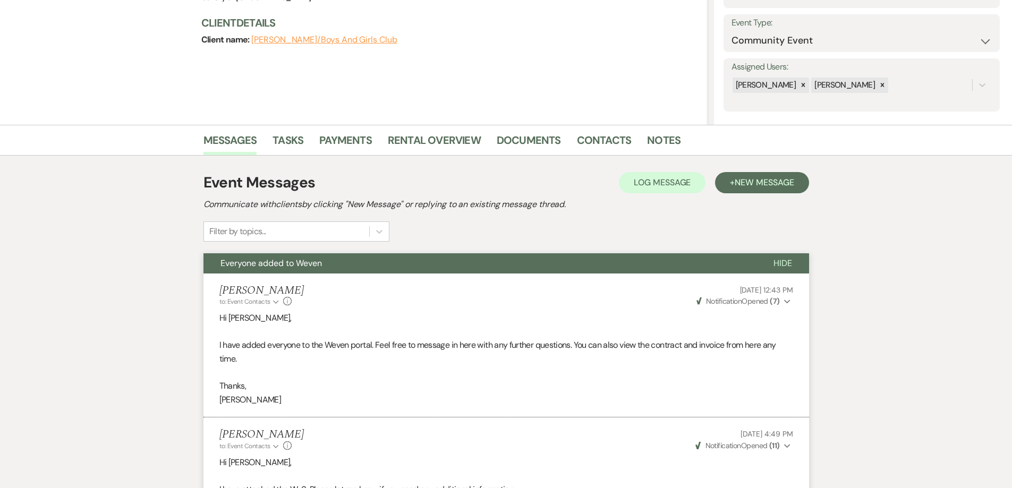
scroll to position [0, 0]
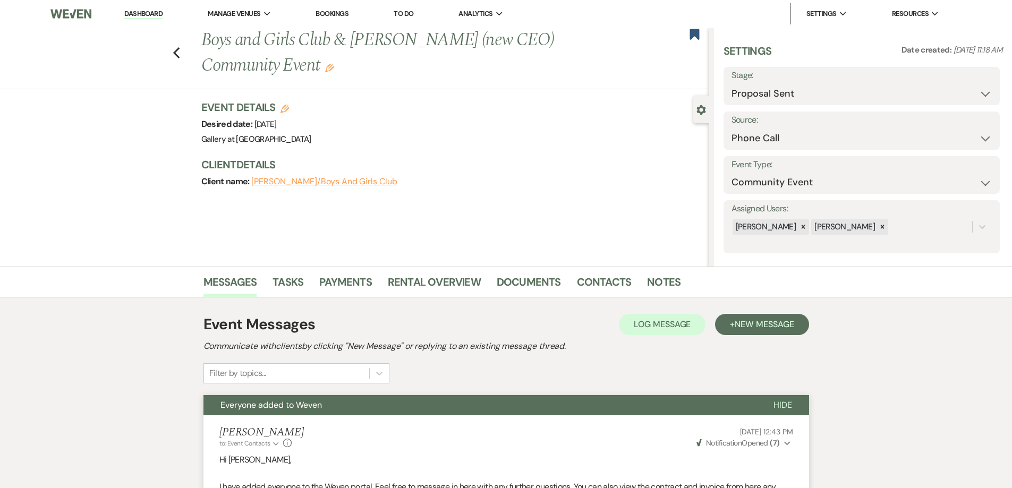
click at [153, 14] on link "Dashboard" at bounding box center [143, 14] width 38 height 10
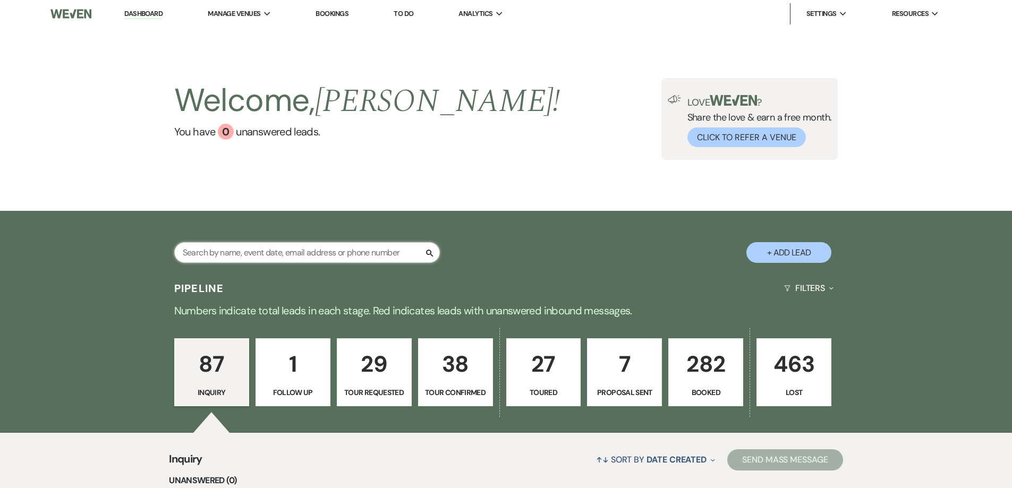
click at [326, 247] on input "text" at bounding box center [307, 252] width 266 height 21
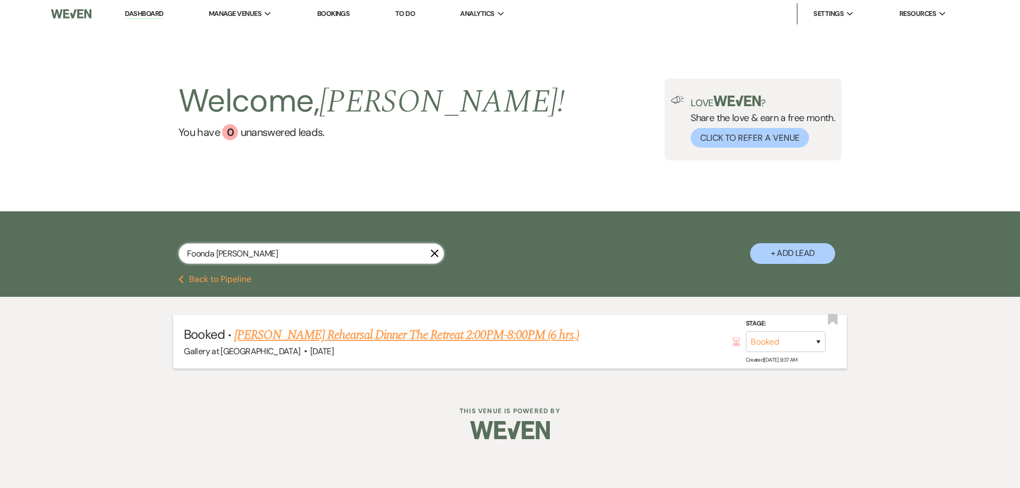
type input "Foonda [PERSON_NAME]"
drag, startPoint x: 329, startPoint y: 334, endPoint x: 336, endPoint y: 329, distance: 8.6
click at [329, 334] on link "[PERSON_NAME] Rehearsal Dinner The Retreat 2:00PM-8:00PM (6 hrs.)" at bounding box center [406, 335] width 345 height 19
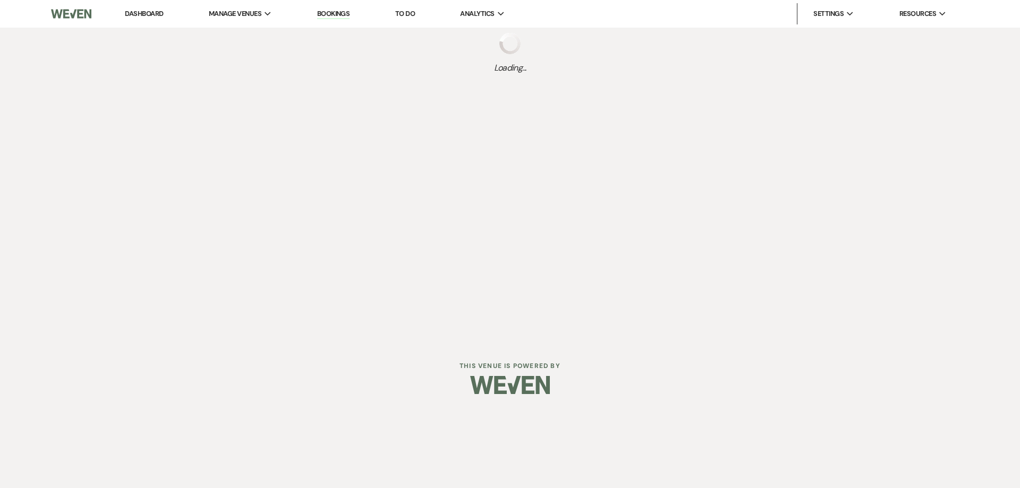
select select "12"
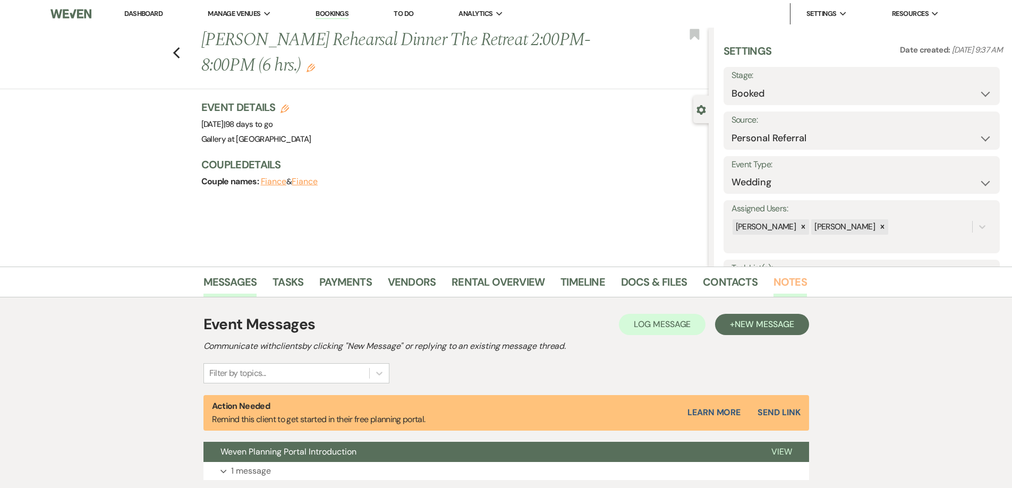
click at [777, 284] on link "Notes" at bounding box center [790, 285] width 33 height 23
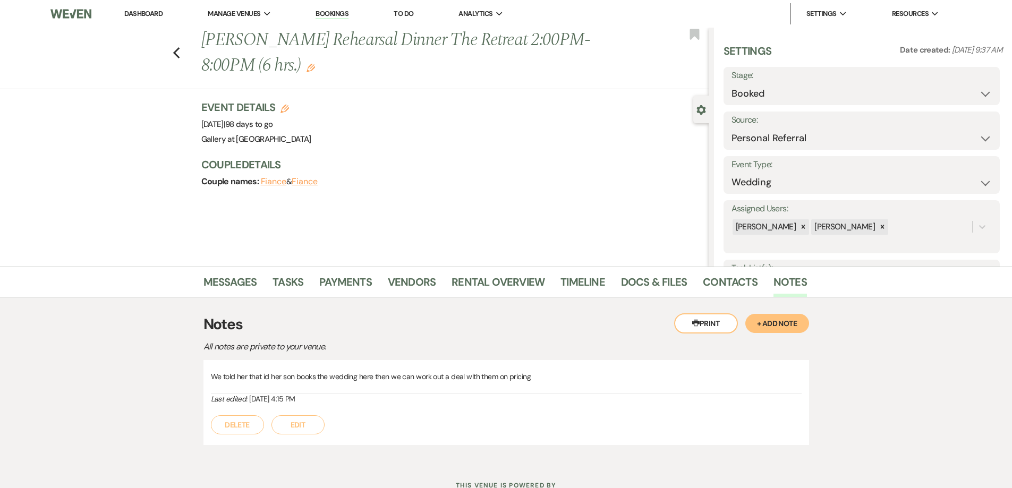
click at [782, 328] on button "+ Add Note" at bounding box center [777, 323] width 64 height 19
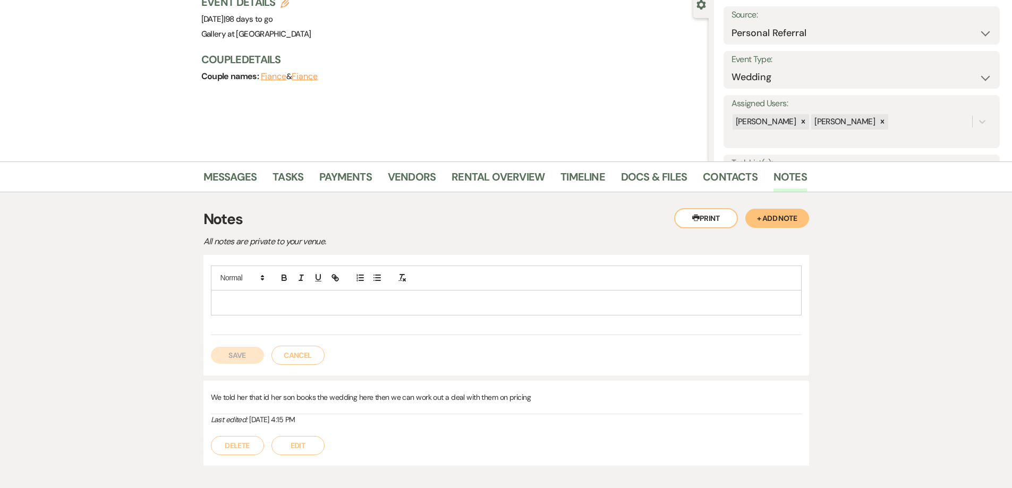
scroll to position [106, 0]
click at [307, 360] on button "Cancel" at bounding box center [297, 354] width 53 height 19
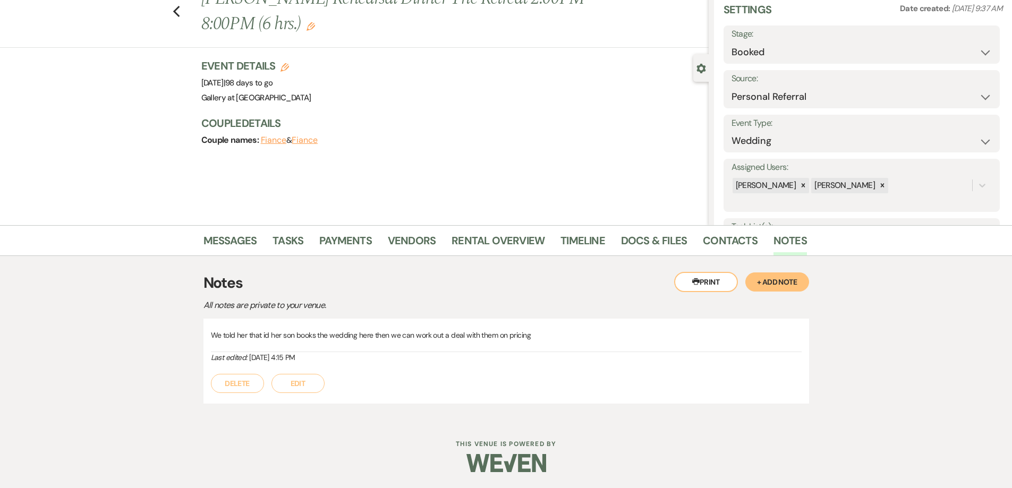
scroll to position [0, 0]
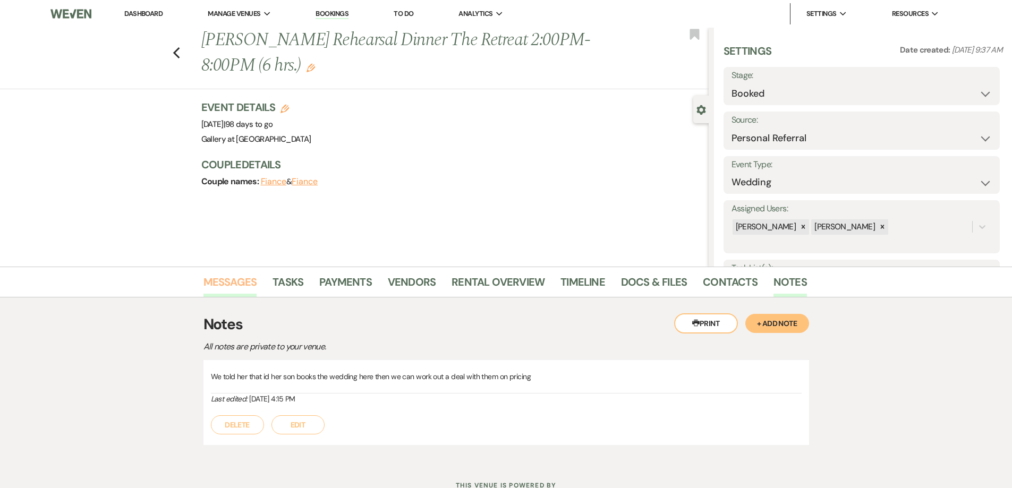
click at [240, 285] on link "Messages" at bounding box center [230, 285] width 54 height 23
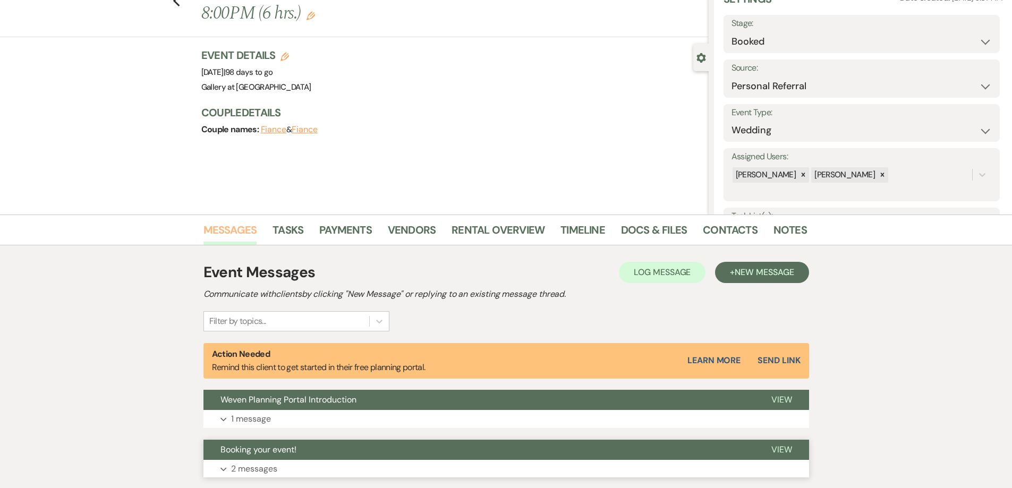
scroll to position [175, 0]
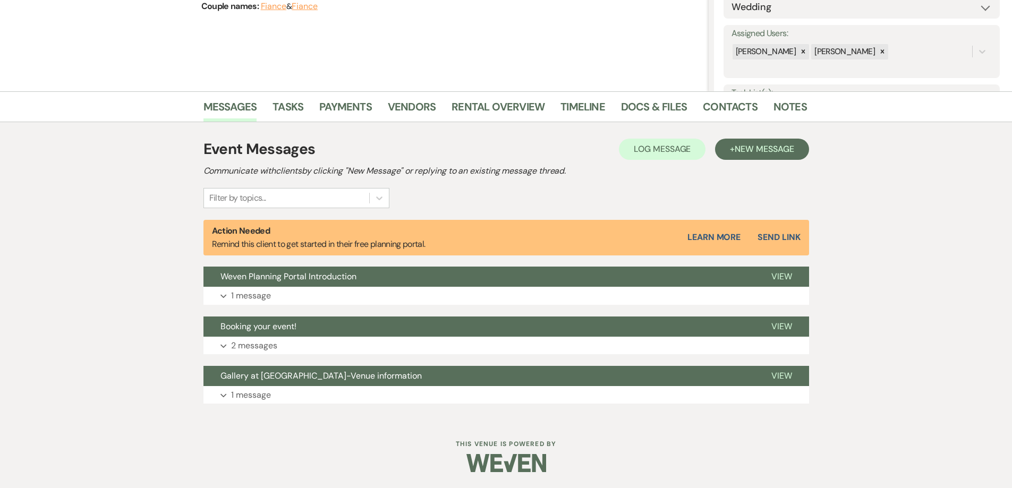
click at [766, 137] on div "Event Messages Log Log Message + New Message Communicate with clients by clicki…" at bounding box center [506, 271] width 606 height 276
click at [766, 147] on span "New Message" at bounding box center [764, 148] width 59 height 11
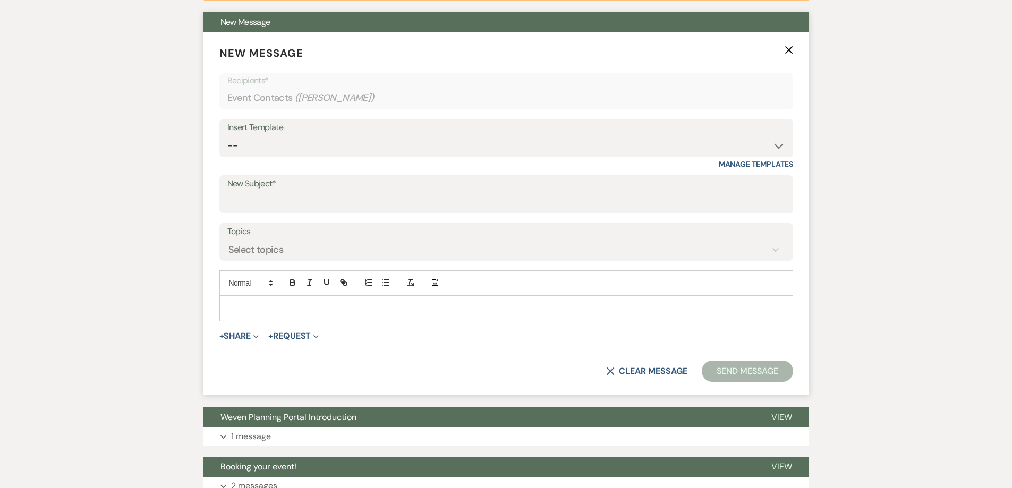
scroll to position [441, 0]
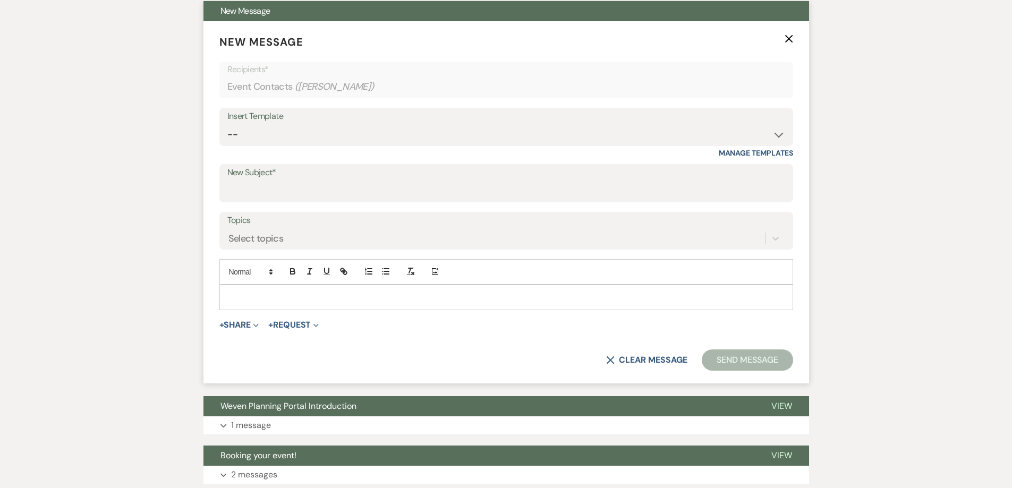
click at [334, 296] on p at bounding box center [506, 298] width 557 height 12
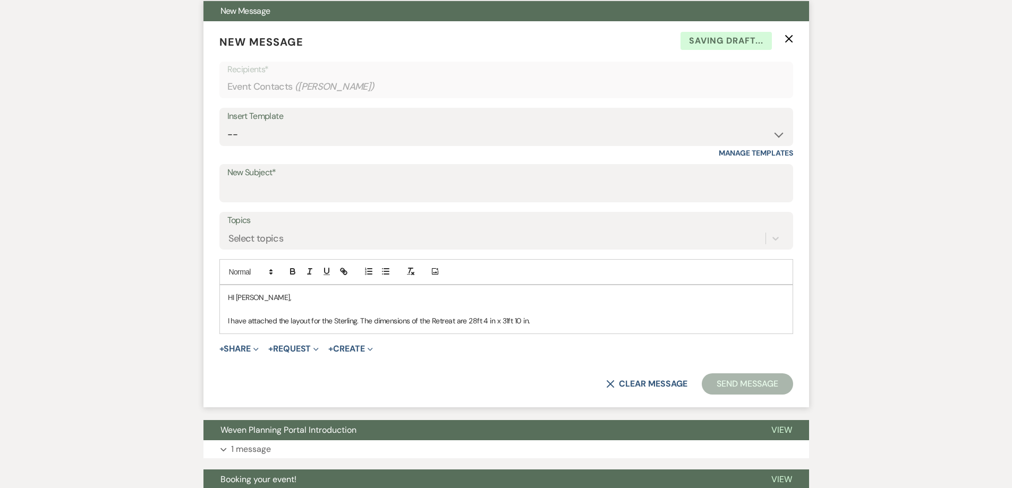
click at [506, 322] on p "I have attached the layout for the Sterling. The dimensions of the Retreat are …" at bounding box center [506, 321] width 557 height 12
click at [507, 321] on p "I have attached the layout for the Sterling. The dimensions of the Retreat are …" at bounding box center [506, 321] width 557 height 12
click at [514, 322] on p "I have attached the layout for the Sterling. The dimensions of the Retreat are …" at bounding box center [506, 321] width 557 height 12
click at [475, 320] on p "I have attached the layout for the Sterling. The dimensions of the Retreat are …" at bounding box center [506, 321] width 557 height 12
click at [482, 322] on p "I have attached the layout for the Sterling. The dimensions of the Retreat are …" at bounding box center [506, 321] width 557 height 12
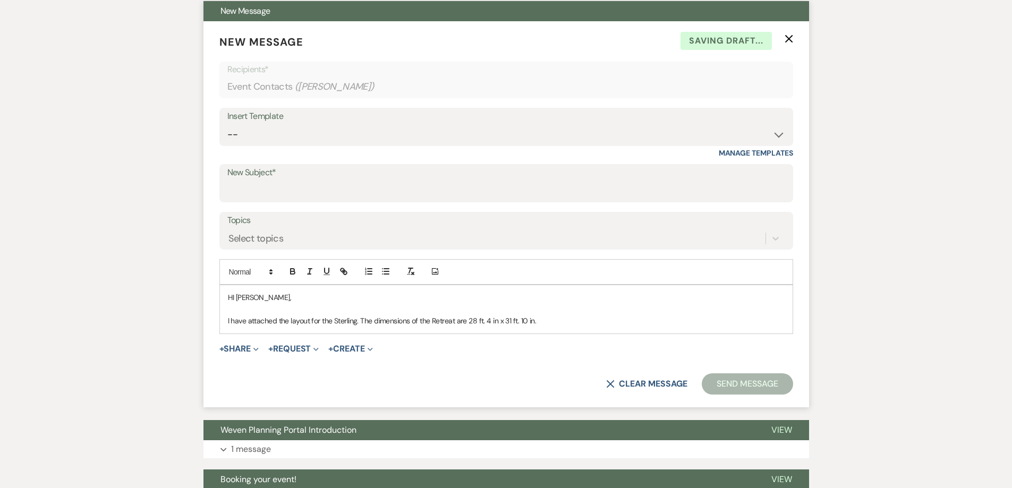
click at [497, 320] on p "I have attached the layout for the Sterling. The dimensions of the Retreat are …" at bounding box center [506, 321] width 557 height 12
click at [235, 299] on p "HI [PERSON_NAME]," at bounding box center [506, 298] width 557 height 12
click at [558, 324] on p "I have attached the layout for the Sterling. The dimensions of the Retreat are …" at bounding box center [506, 321] width 557 height 12
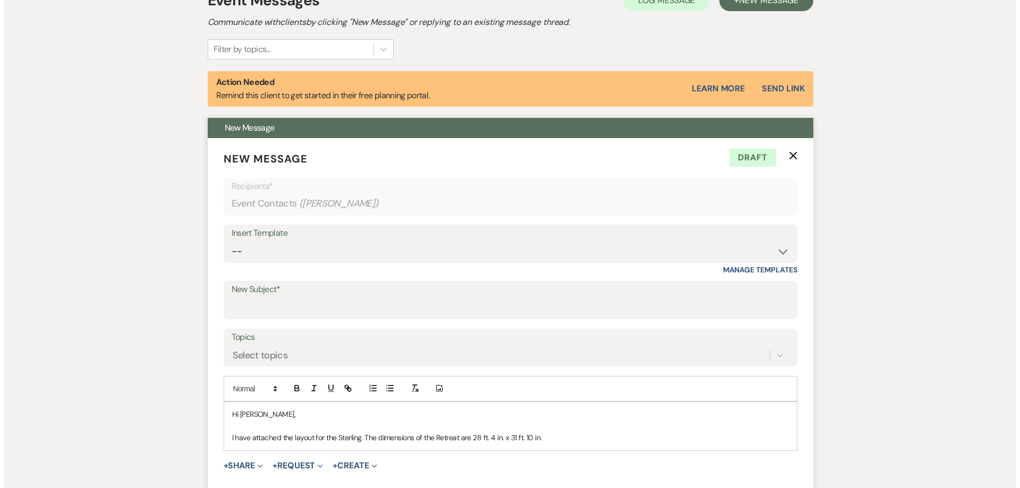
scroll to position [494, 0]
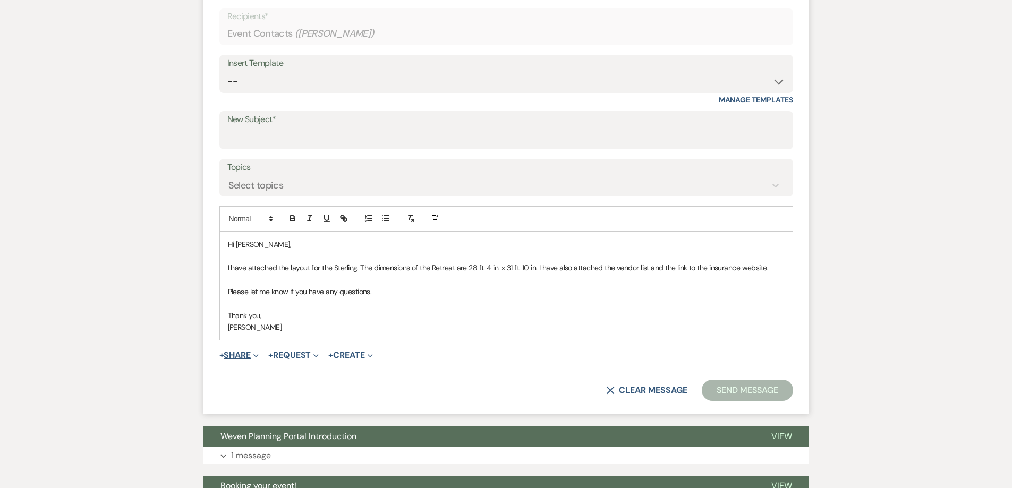
click at [251, 355] on button "+ Share Expand" at bounding box center [239, 355] width 40 height 9
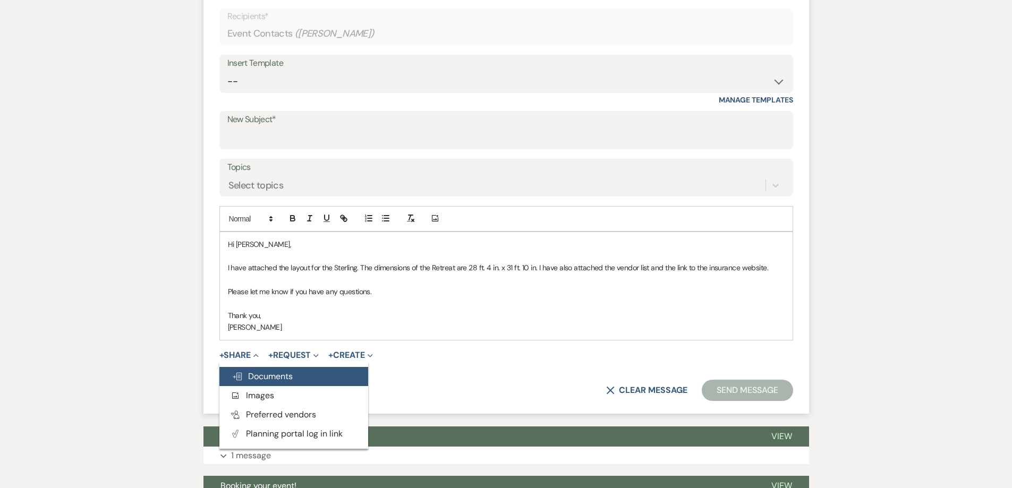
click at [280, 375] on span "Doc Upload Documents" at bounding box center [262, 376] width 61 height 11
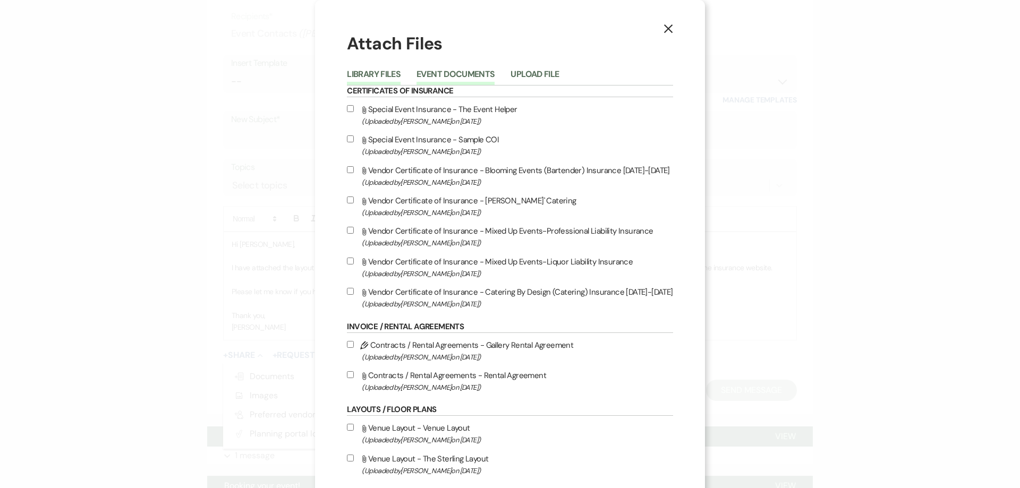
click at [451, 79] on button "Event Documents" at bounding box center [456, 77] width 78 height 15
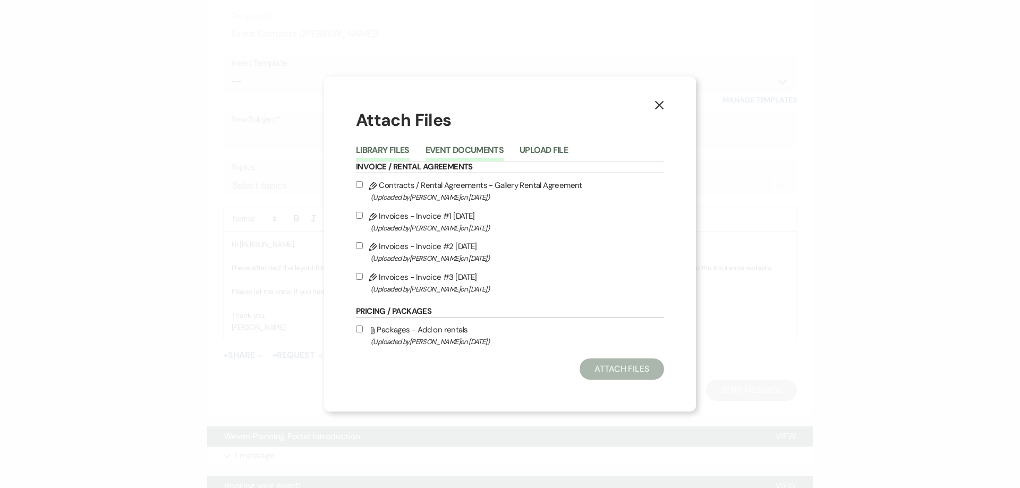
click at [371, 150] on button "Library Files" at bounding box center [383, 153] width 54 height 15
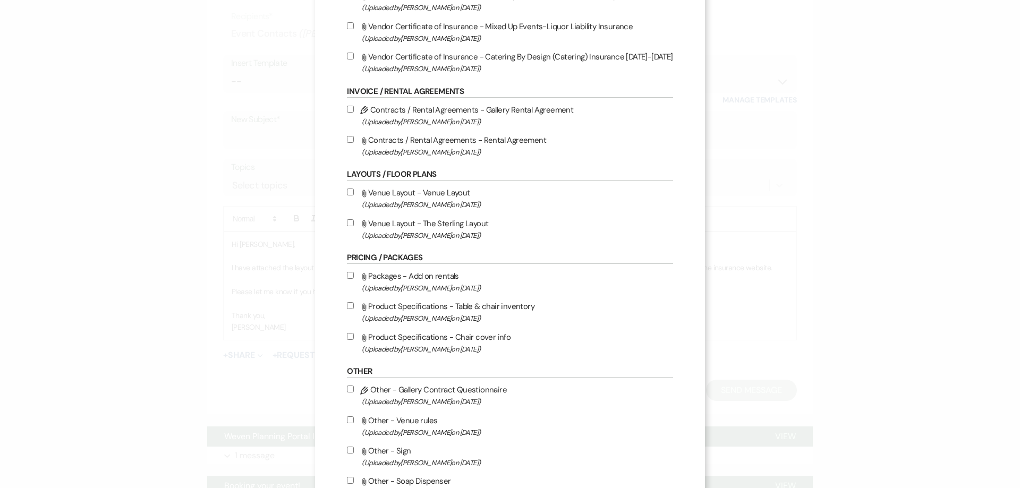
scroll to position [235, 0]
click at [347, 224] on input "Attach File Venue Layout - The Sterling Layout (Uploaded by [PERSON_NAME] on [D…" at bounding box center [350, 223] width 7 height 7
checkbox input "true"
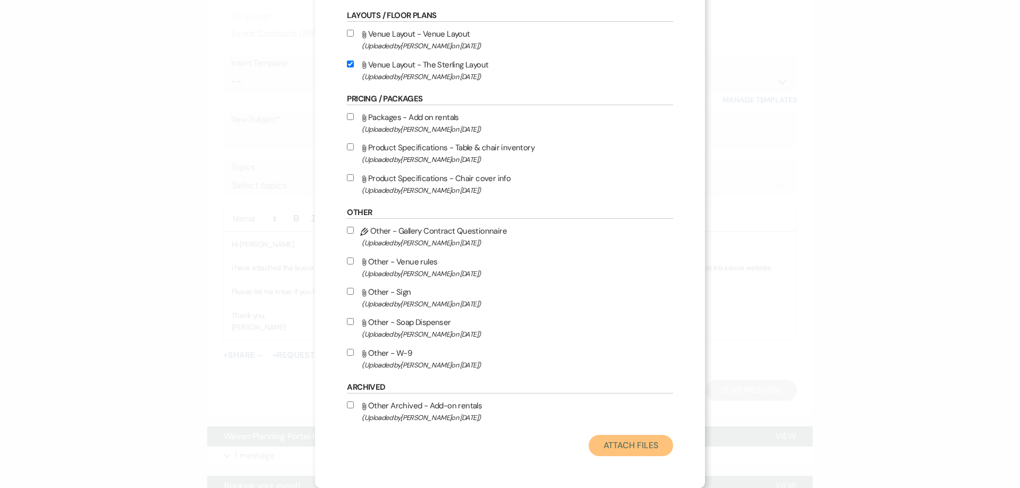
click at [612, 447] on button "Attach Files" at bounding box center [631, 445] width 84 height 21
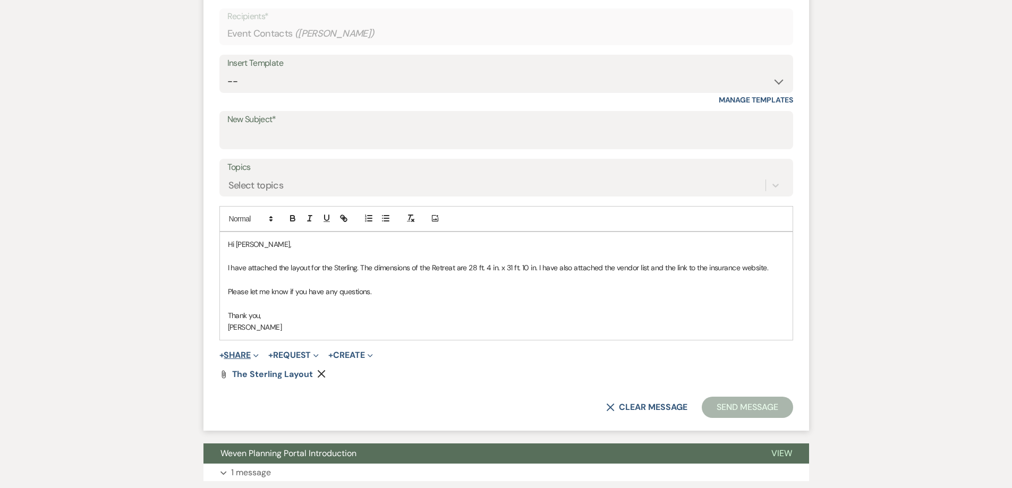
click at [252, 354] on button "+ Share Expand" at bounding box center [239, 355] width 40 height 9
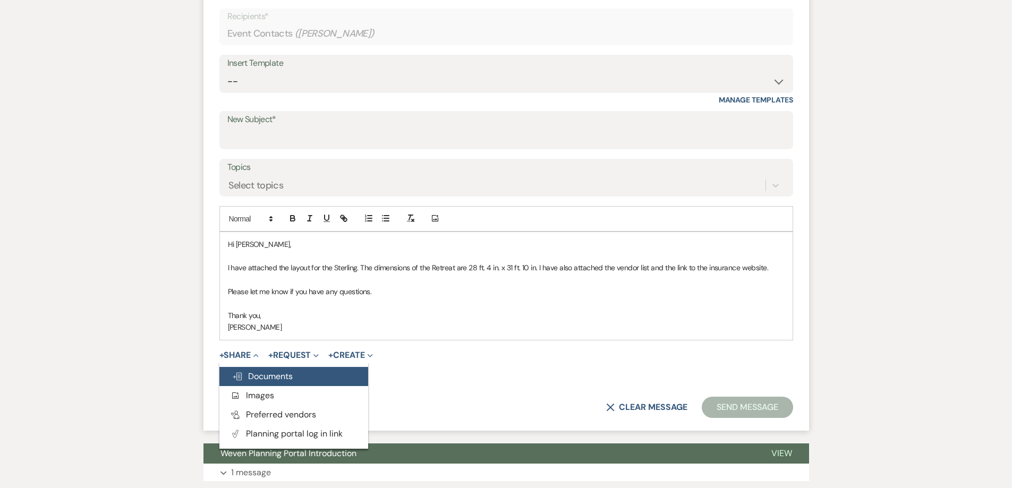
click at [272, 381] on button "Doc Upload Documents" at bounding box center [293, 376] width 149 height 19
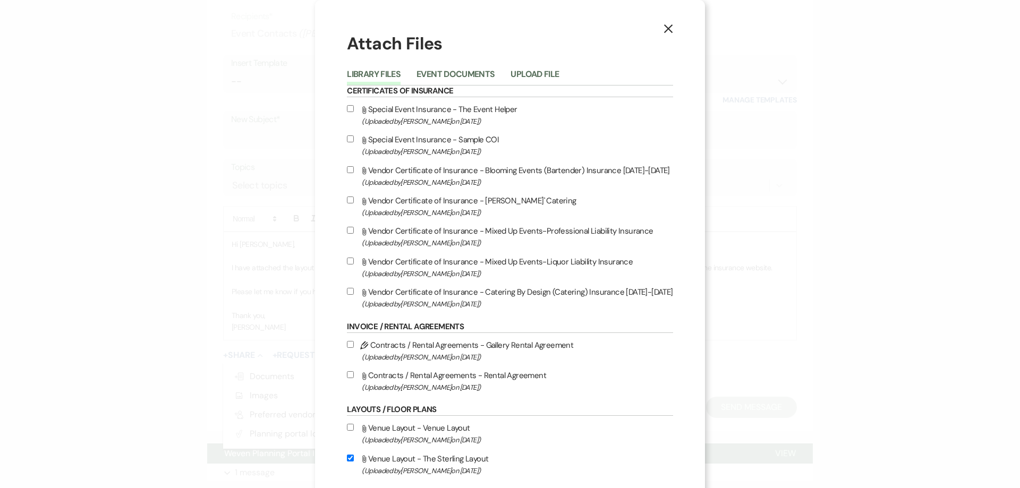
click at [666, 35] on button "X" at bounding box center [668, 28] width 16 height 19
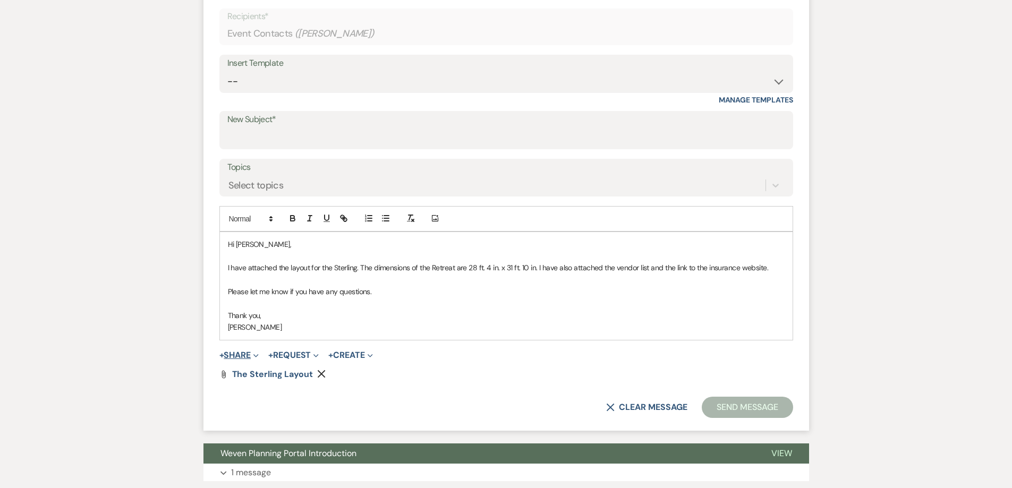
click at [259, 355] on icon "Expand" at bounding box center [255, 355] width 5 height 5
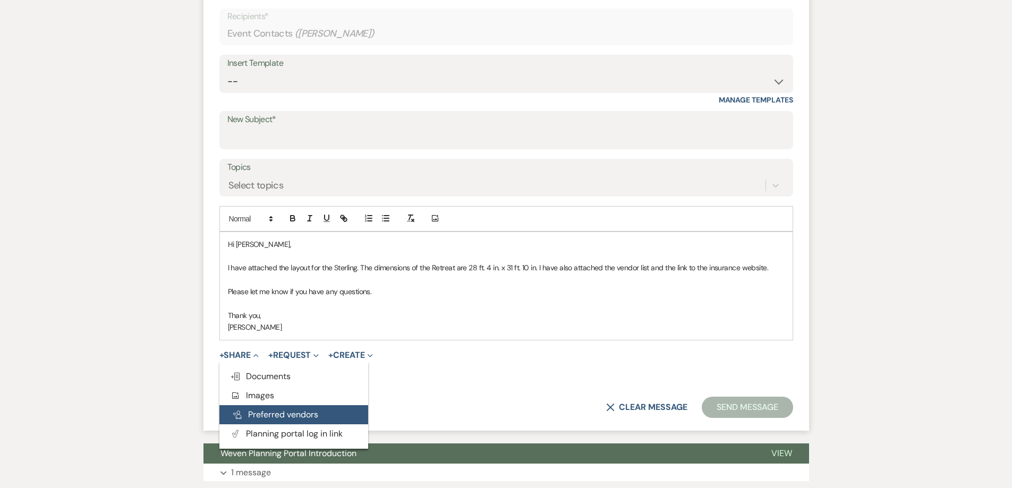
click at [275, 410] on button "Pref Vendors Preferred vendors" at bounding box center [293, 414] width 149 height 19
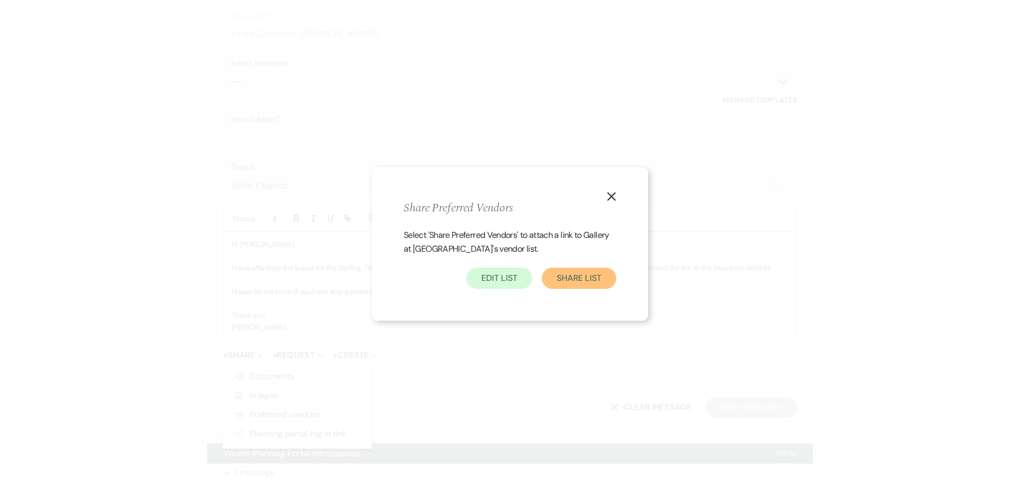
click at [567, 281] on button "Share List" at bounding box center [579, 278] width 74 height 21
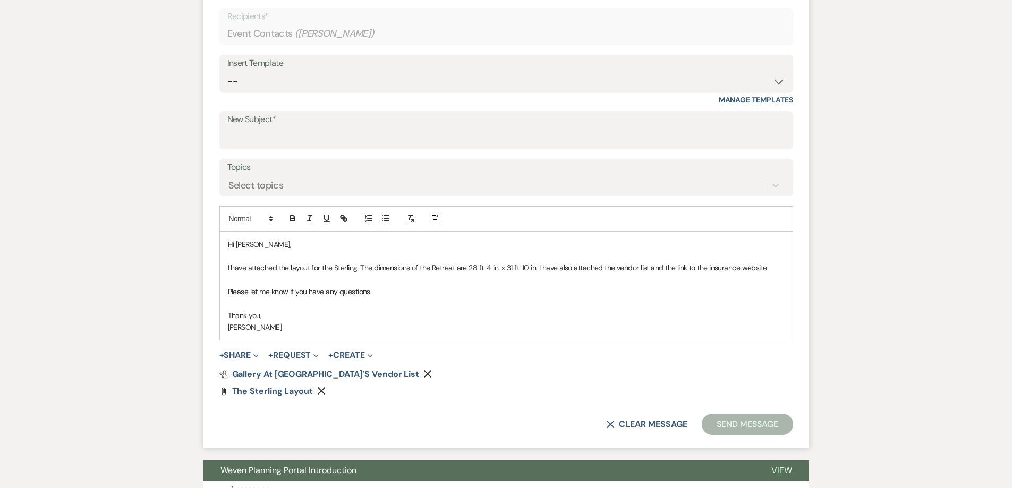
click at [292, 373] on span "Gallery at [GEOGRAPHIC_DATA]'s Vendor List" at bounding box center [326, 374] width 188 height 11
click at [363, 326] on p "[PERSON_NAME]" at bounding box center [506, 327] width 557 height 12
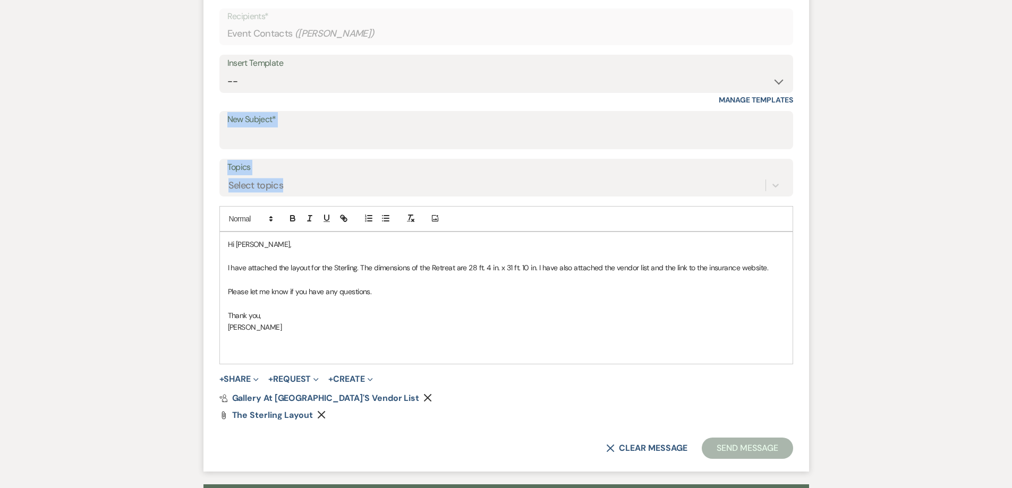
drag, startPoint x: 231, startPoint y: 212, endPoint x: 291, endPoint y: 248, distance: 70.3
click at [279, 247] on div "Messages Tasks Payments Vendors Rental Overview Timeline Docs & Files Contacts …" at bounding box center [506, 205] width 1012 height 865
click at [275, 345] on p at bounding box center [506, 351] width 557 height 12
drag, startPoint x: 367, startPoint y: 352, endPoint x: 217, endPoint y: 351, distance: 150.4
click at [217, 351] on form "New Message X Saving draft... Recipients* Event Contacts ( [PERSON_NAME] ) Inse…" at bounding box center [506, 219] width 606 height 503
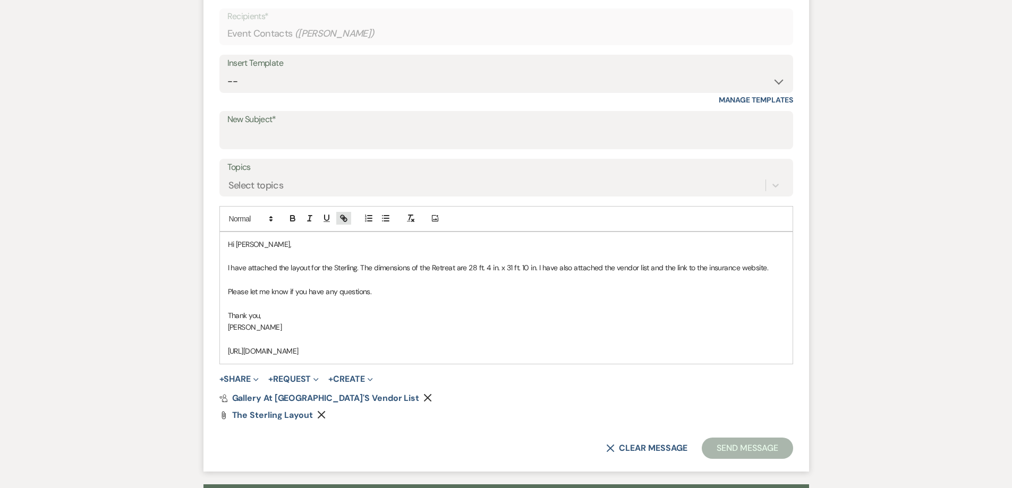
click at [343, 216] on icon "button" at bounding box center [343, 217] width 4 height 4
type input "[URL][DOMAIN_NAME]"
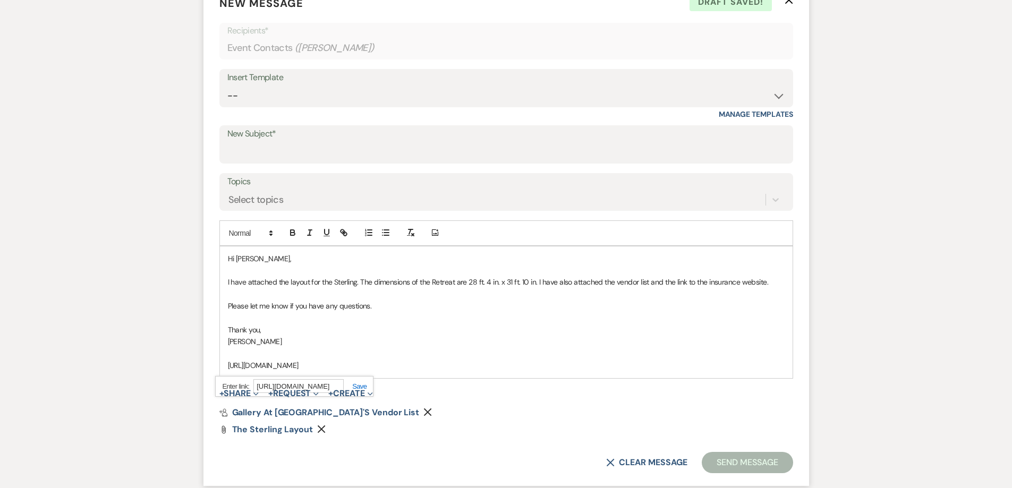
scroll to position [494, 0]
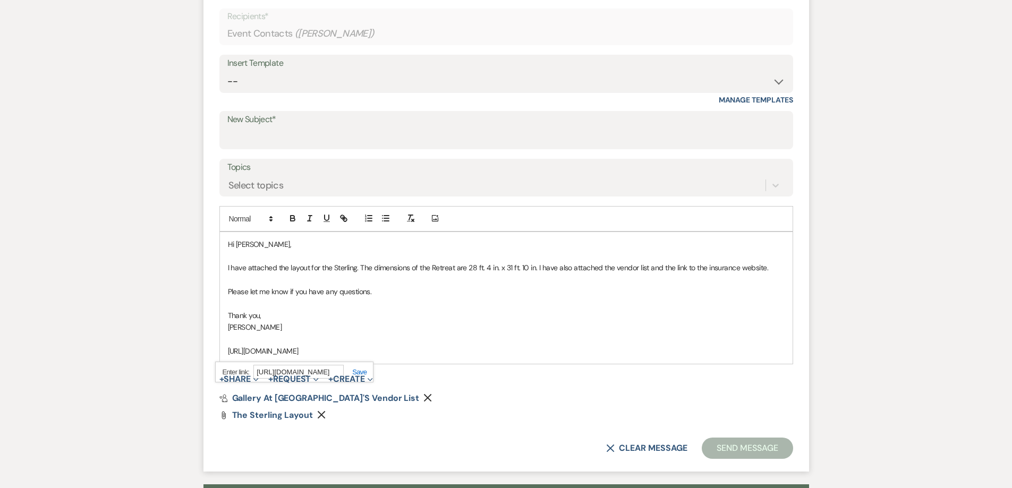
click at [365, 373] on span "+ Create Expand + New Template" at bounding box center [350, 379] width 44 height 13
drag, startPoint x: 356, startPoint y: 355, endPoint x: 225, endPoint y: 356, distance: 130.7
click at [226, 356] on div "Hi [PERSON_NAME], I have attached the layout for the Sterling. The dimensions o…" at bounding box center [506, 298] width 573 height 132
click at [344, 220] on icon "button" at bounding box center [344, 219] width 10 height 10
click at [361, 373] on span "+ Create Expand + New Template" at bounding box center [350, 379] width 44 height 13
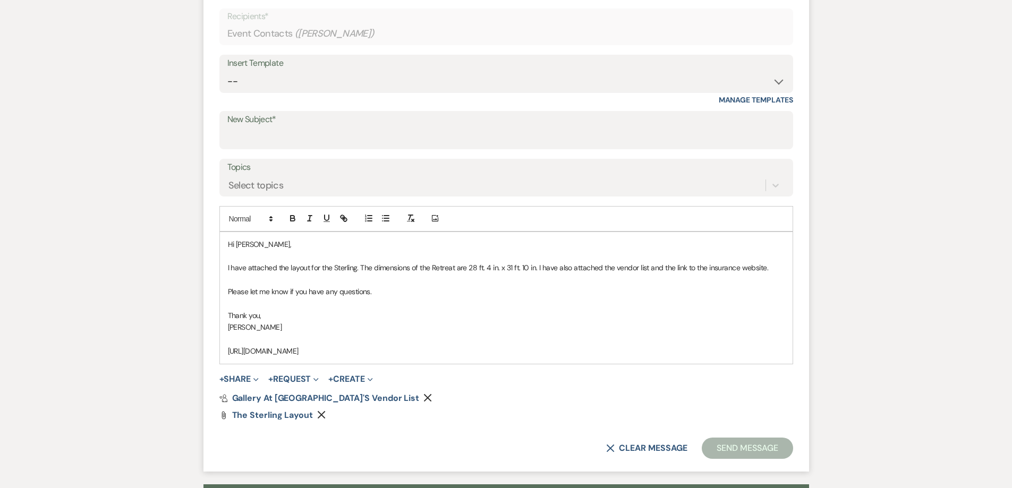
click at [392, 345] on p "[URL][DOMAIN_NAME]" at bounding box center [506, 351] width 557 height 12
drag, startPoint x: 360, startPoint y: 351, endPoint x: 211, endPoint y: 349, distance: 148.8
click at [211, 349] on form "New Message X Draft Recipients* Event Contacts ( [PERSON_NAME] ) Insert Templat…" at bounding box center [506, 219] width 606 height 503
click at [345, 216] on icon "button" at bounding box center [344, 219] width 10 height 10
click at [360, 372] on link at bounding box center [355, 372] width 23 height 8
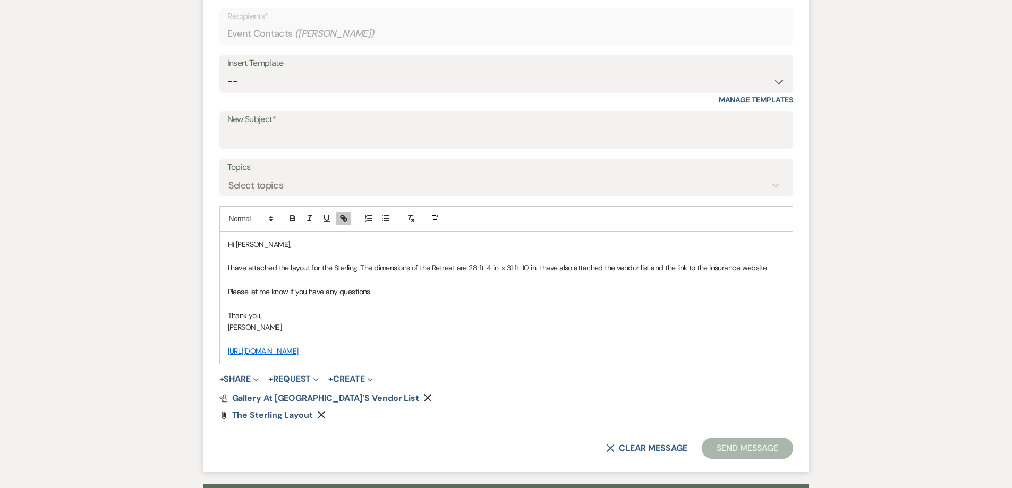
click at [402, 341] on p at bounding box center [506, 340] width 557 height 12
click at [383, 134] on input "New Subject*" at bounding box center [506, 138] width 558 height 21
type input "Layout/insurance"
click at [495, 262] on p "I have attached the layout for the Sterling. The dimensions of the Retreat are …" at bounding box center [506, 268] width 557 height 12
click at [720, 444] on button "Send Message" at bounding box center [747, 448] width 91 height 21
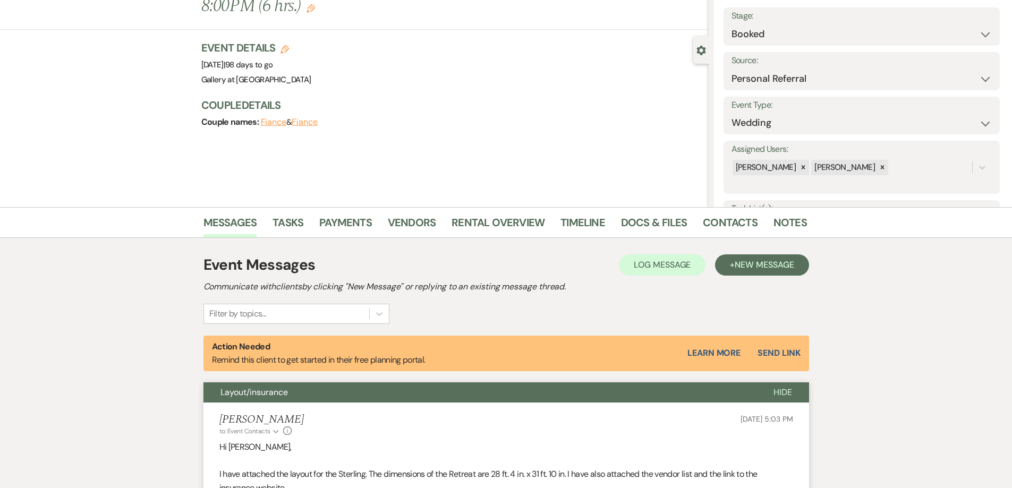
scroll to position [0, 0]
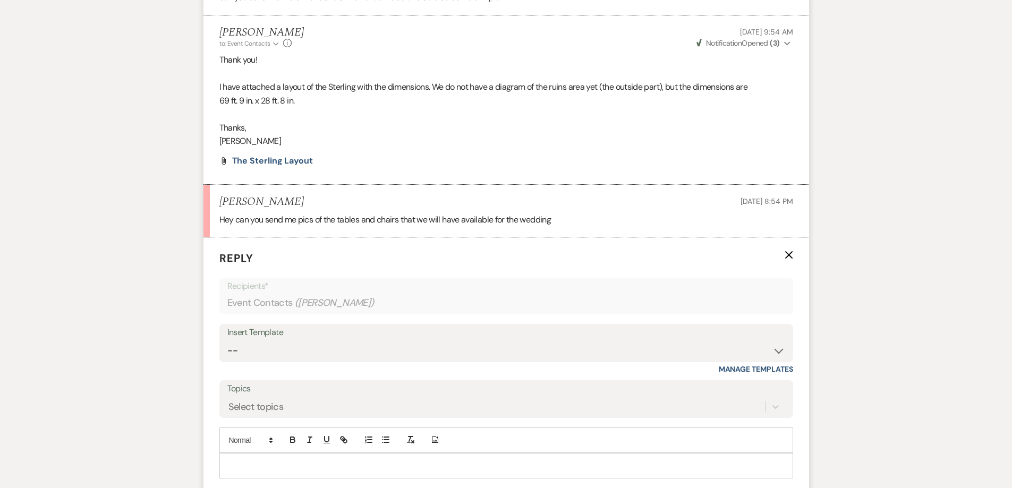
scroll to position [1211, 0]
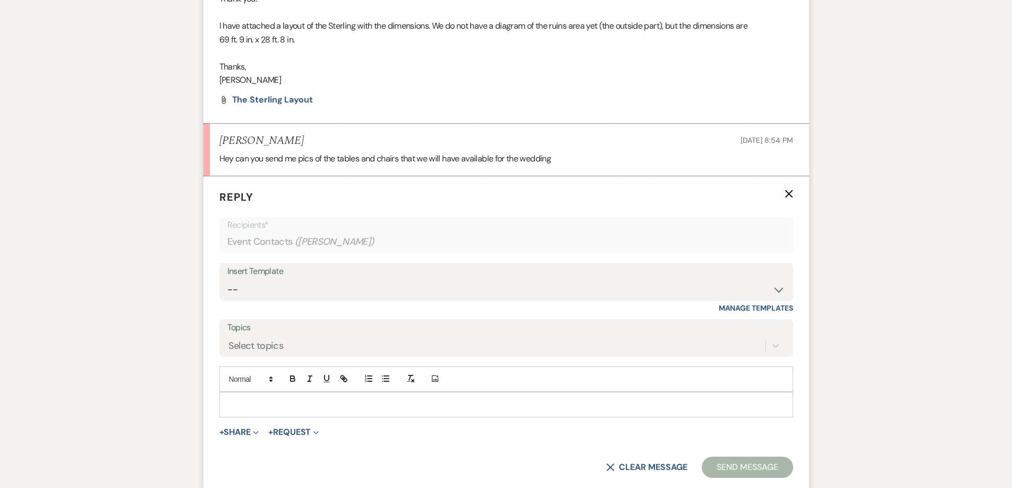
click at [366, 407] on p at bounding box center [506, 405] width 557 height 12
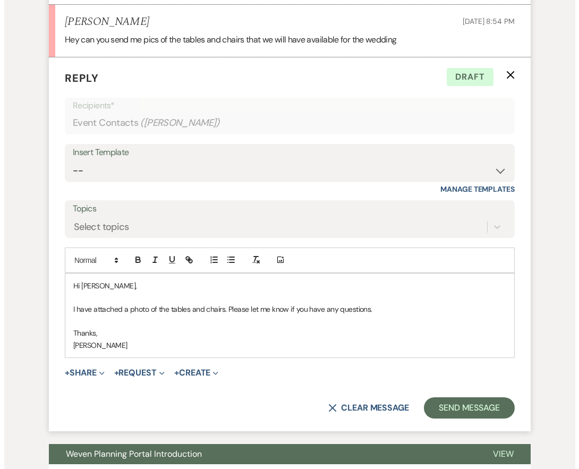
scroll to position [1518, 0]
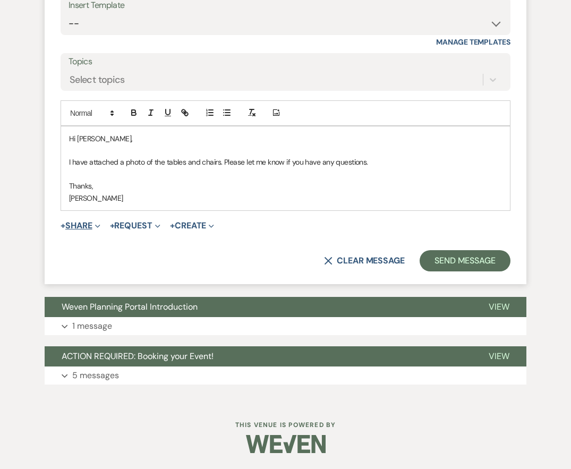
click at [81, 228] on button "+ Share Expand" at bounding box center [81, 226] width 40 height 9
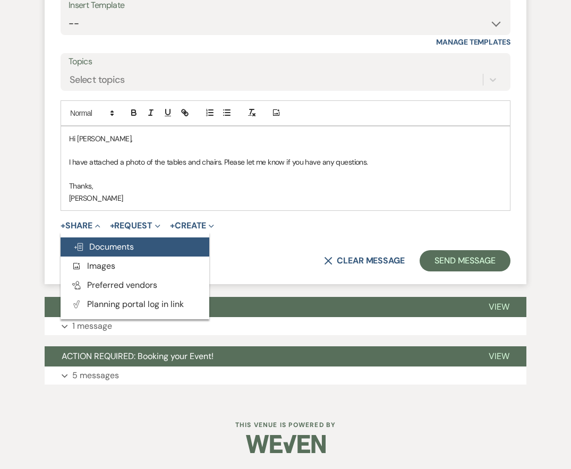
click at [92, 246] on span "Doc Upload Documents" at bounding box center [103, 246] width 61 height 11
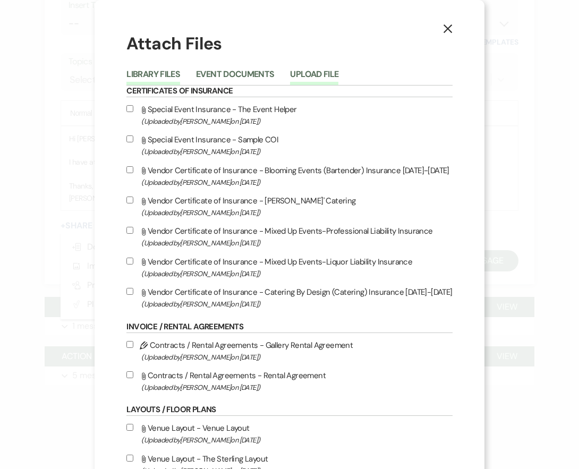
click at [301, 77] on button "Upload File" at bounding box center [314, 77] width 48 height 15
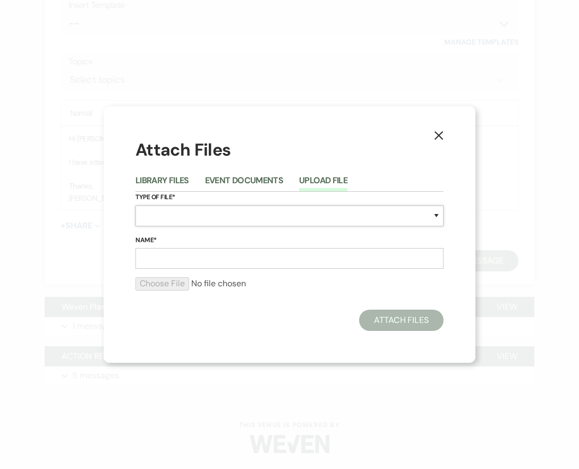
click at [242, 219] on select "Special Event Insurance Vendor Certificate of Insurance Contracts / Rental Agre…" at bounding box center [289, 216] width 308 height 21
select select "18"
click at [135, 206] on select "Special Event Insurance Vendor Certificate of Insurance Contracts / Rental Agre…" at bounding box center [289, 216] width 308 height 21
click at [192, 259] on input "Name*" at bounding box center [289, 258] width 308 height 21
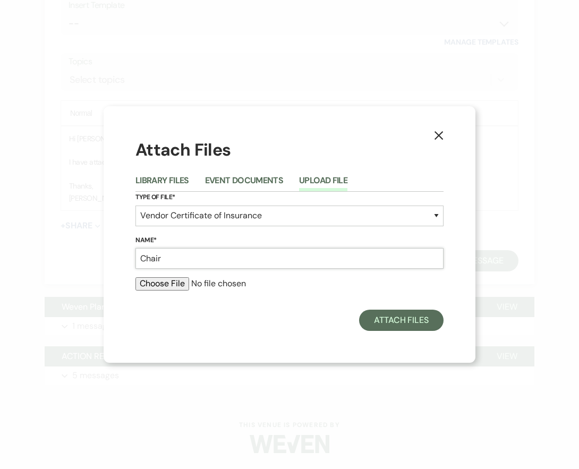
type input "Chair (1)"
click at [177, 286] on input "file" at bounding box center [289, 283] width 308 height 13
type input "C:\fakepath\Chair (1).jpg"
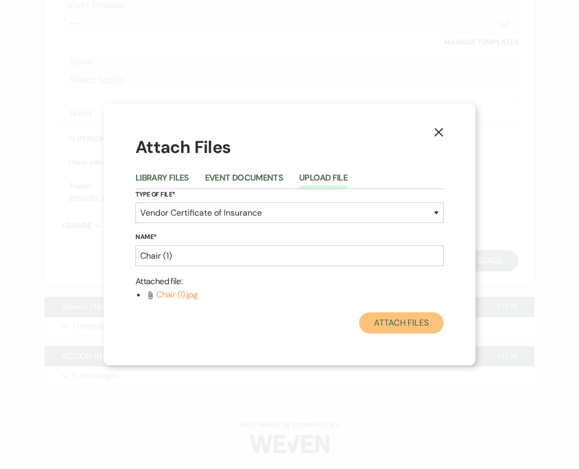
click at [413, 324] on button "Attach Files" at bounding box center [401, 322] width 84 height 21
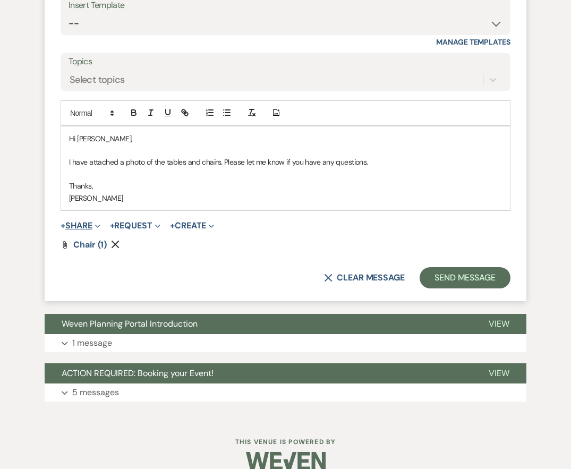
click at [88, 224] on button "+ Share Expand" at bounding box center [81, 226] width 40 height 9
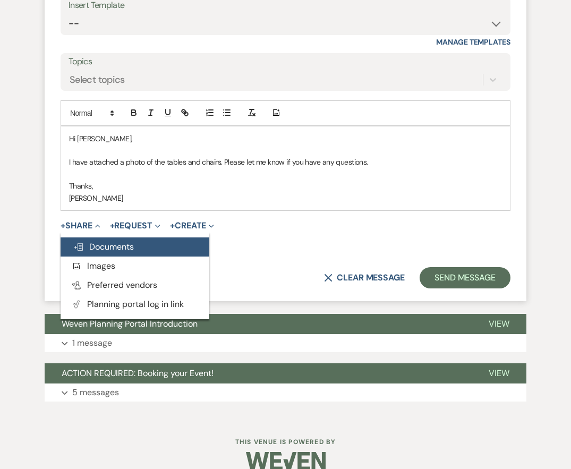
click at [103, 245] on span "Doc Upload Documents" at bounding box center [103, 246] width 61 height 11
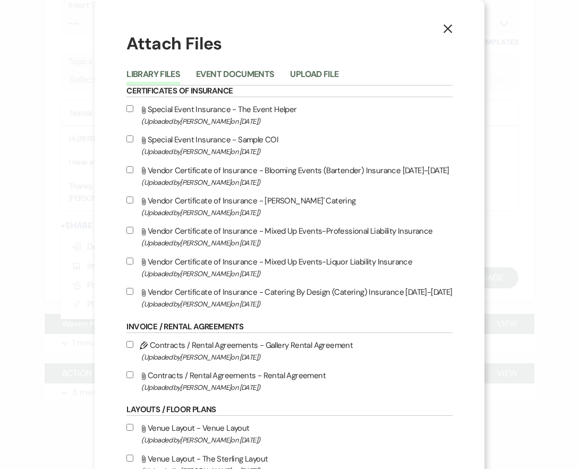
click at [298, 78] on button "Upload File" at bounding box center [314, 77] width 48 height 15
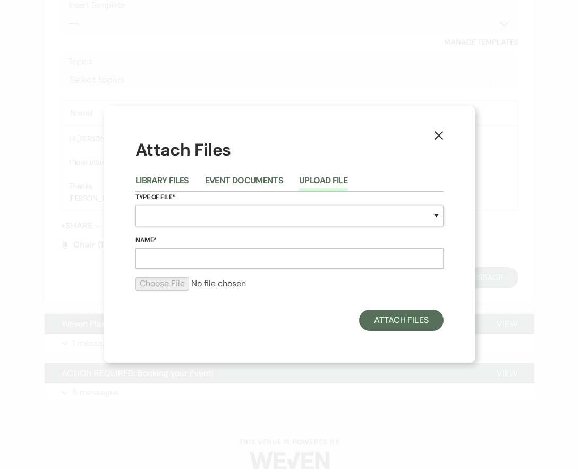
click at [172, 217] on select "Special Event Insurance Vendor Certificate of Insurance Contracts / Rental Agre…" at bounding box center [289, 216] width 308 height 21
select select "0"
click at [135, 206] on select "Special Event Insurance Vendor Certificate of Insurance Contracts / Rental Agre…" at bounding box center [289, 216] width 308 height 21
click at [170, 181] on button "Library Files" at bounding box center [162, 183] width 54 height 15
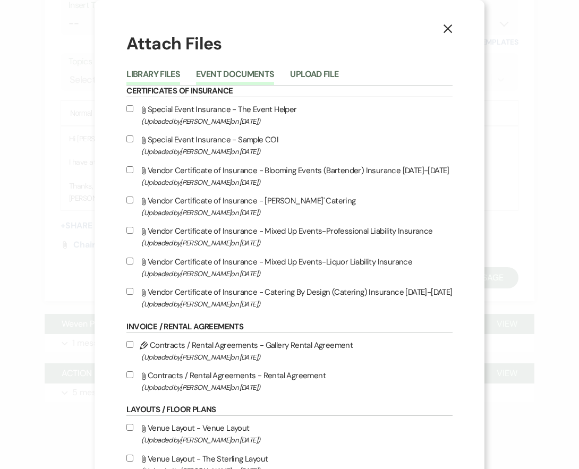
click at [236, 75] on button "Event Documents" at bounding box center [235, 77] width 78 height 15
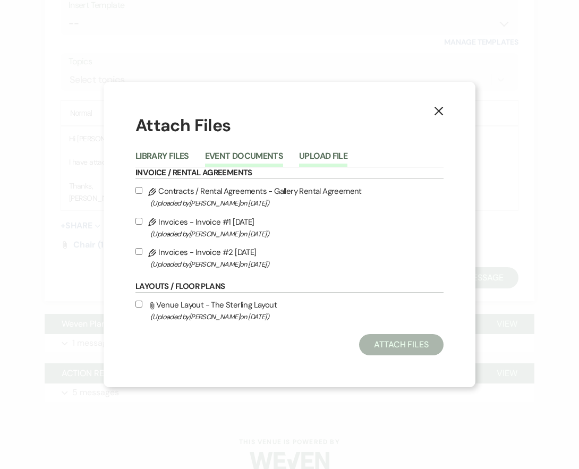
click at [317, 156] on button "Upload File" at bounding box center [323, 159] width 48 height 15
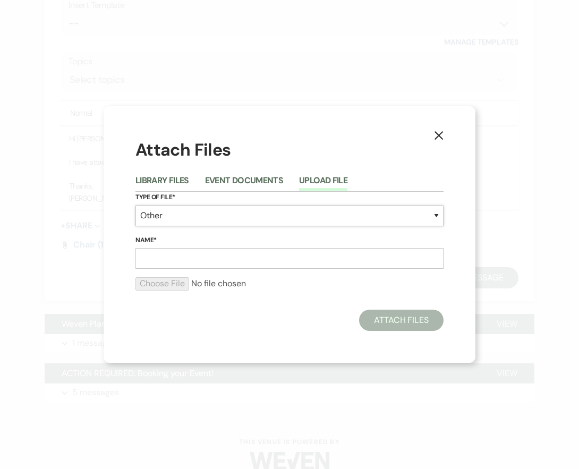
click at [163, 218] on select "Special Event Insurance Vendor Certificate of Insurance Contracts / Rental Agre…" at bounding box center [289, 216] width 308 height 21
click at [135, 206] on select "Special Event Insurance Vendor Certificate of Insurance Contracts / Rental Agre…" at bounding box center [289, 216] width 308 height 21
click at [167, 260] on input "Name*" at bounding box center [289, 258] width 308 height 21
type input "Table"
click at [178, 281] on input "file" at bounding box center [289, 283] width 308 height 13
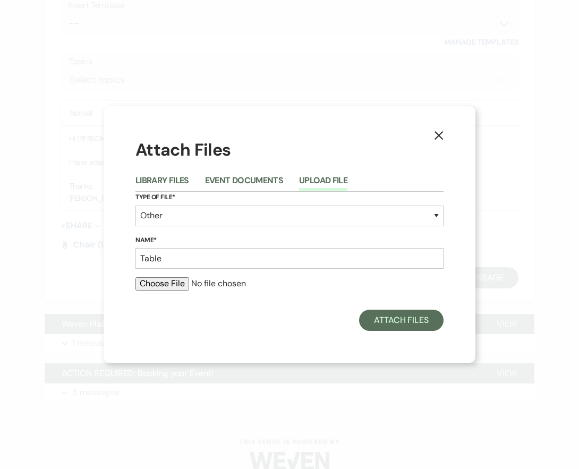
type input "C:\fakepath\Table (1).jpg"
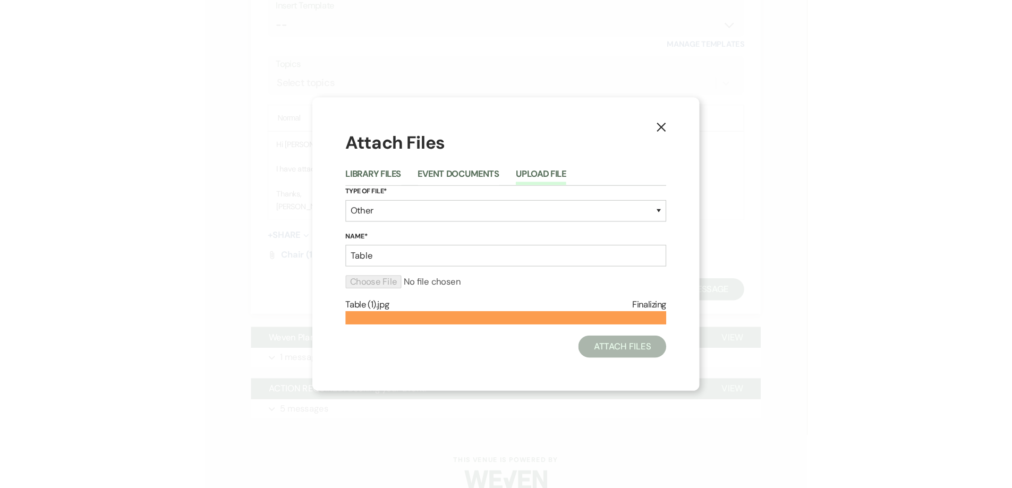
scroll to position [1475, 0]
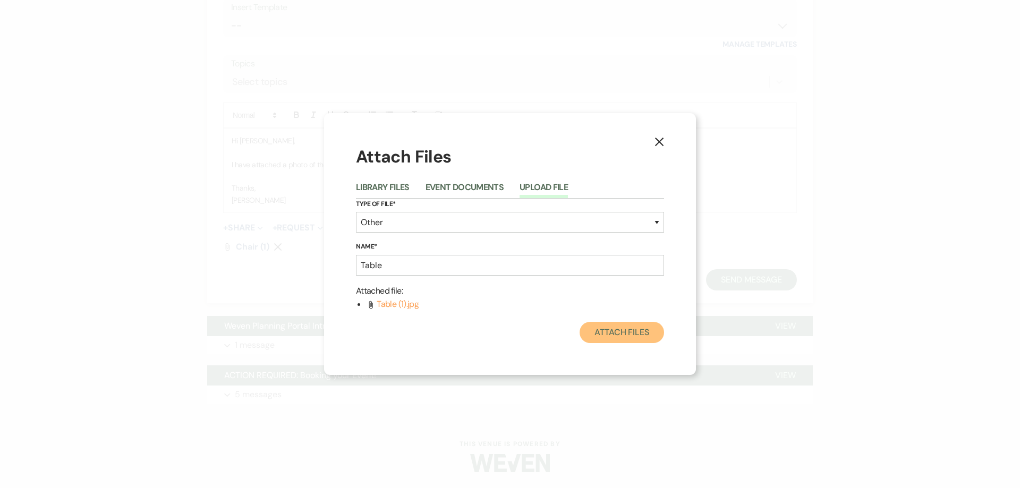
click at [607, 330] on button "Attach Files" at bounding box center [622, 332] width 84 height 21
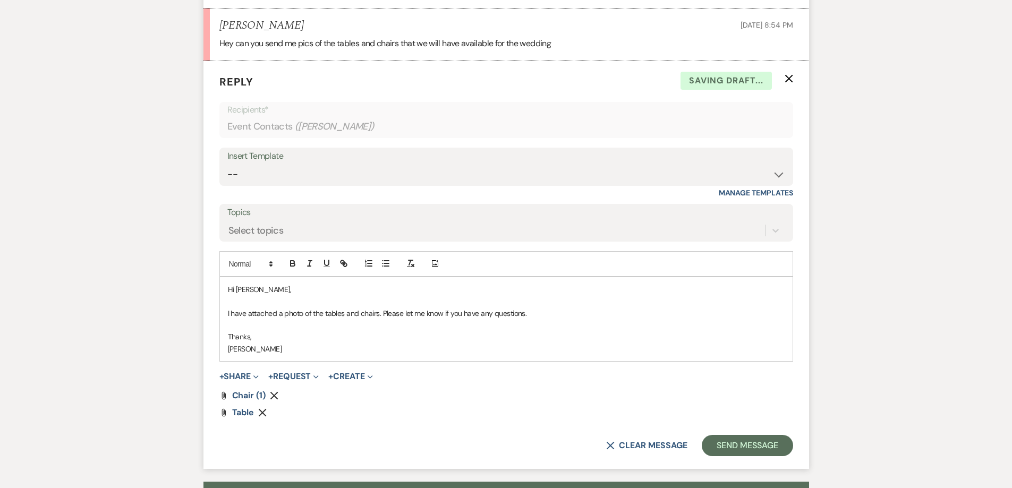
scroll to position [1315, 0]
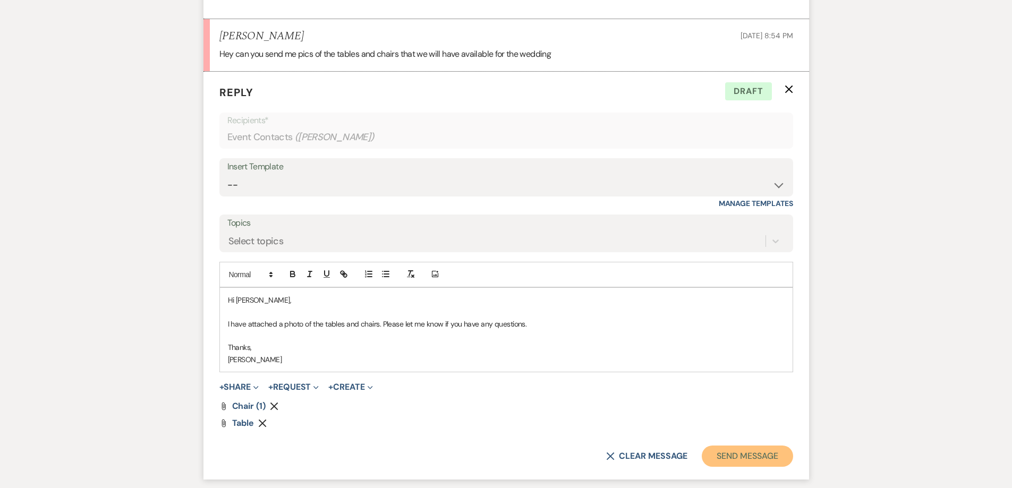
click at [737, 454] on button "Send Message" at bounding box center [747, 456] width 91 height 21
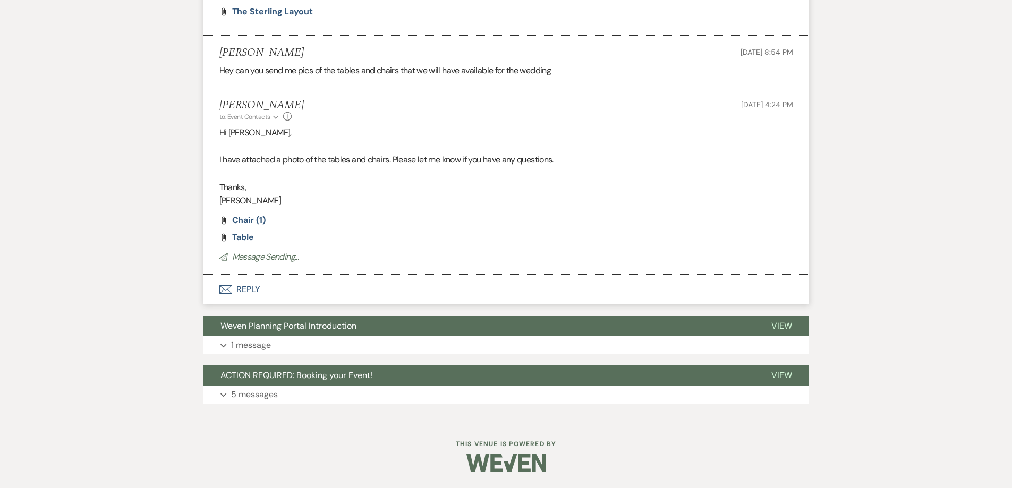
scroll to position [1285, 0]
